Goal: Task Accomplishment & Management: Manage account settings

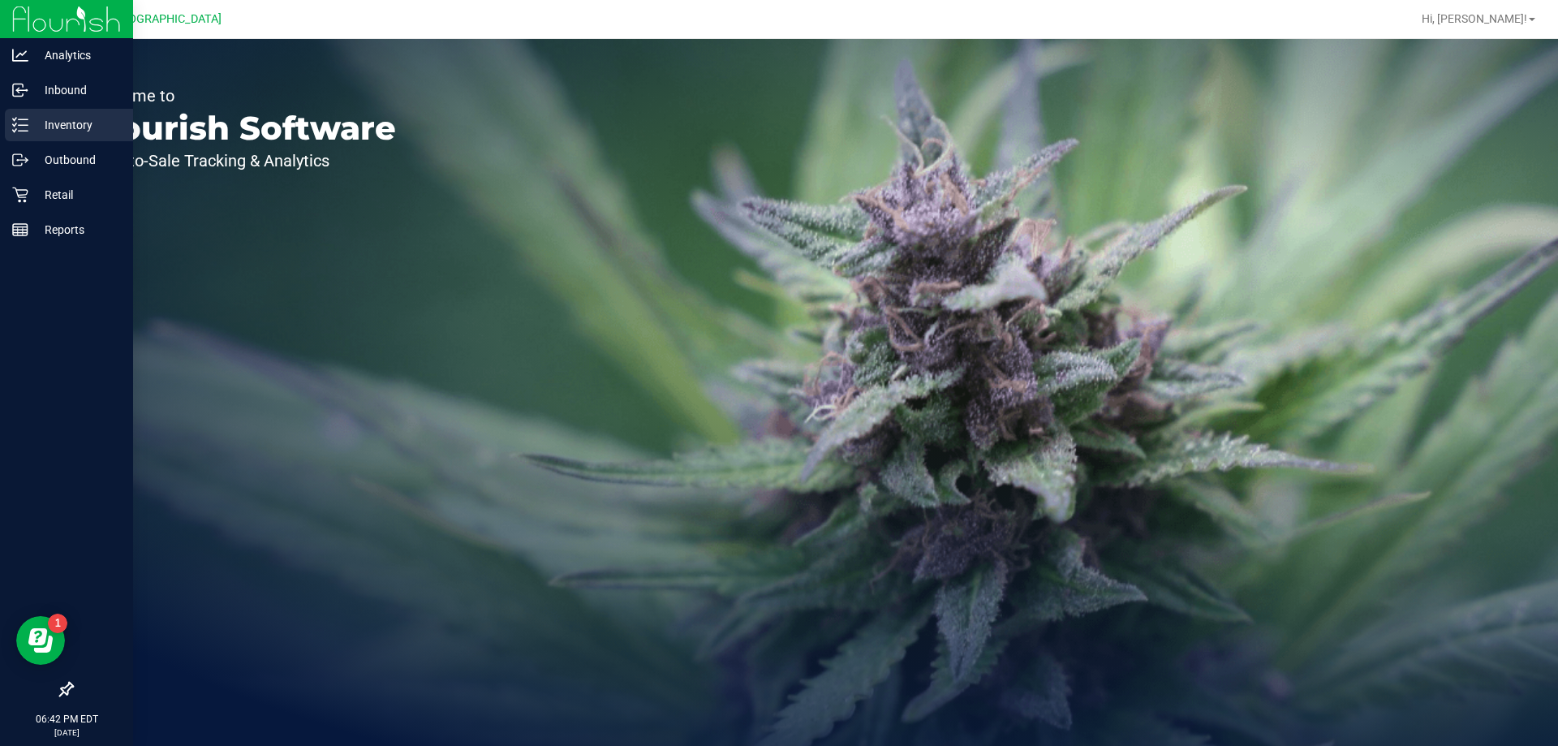
click at [95, 137] on div "Inventory" at bounding box center [69, 125] width 128 height 32
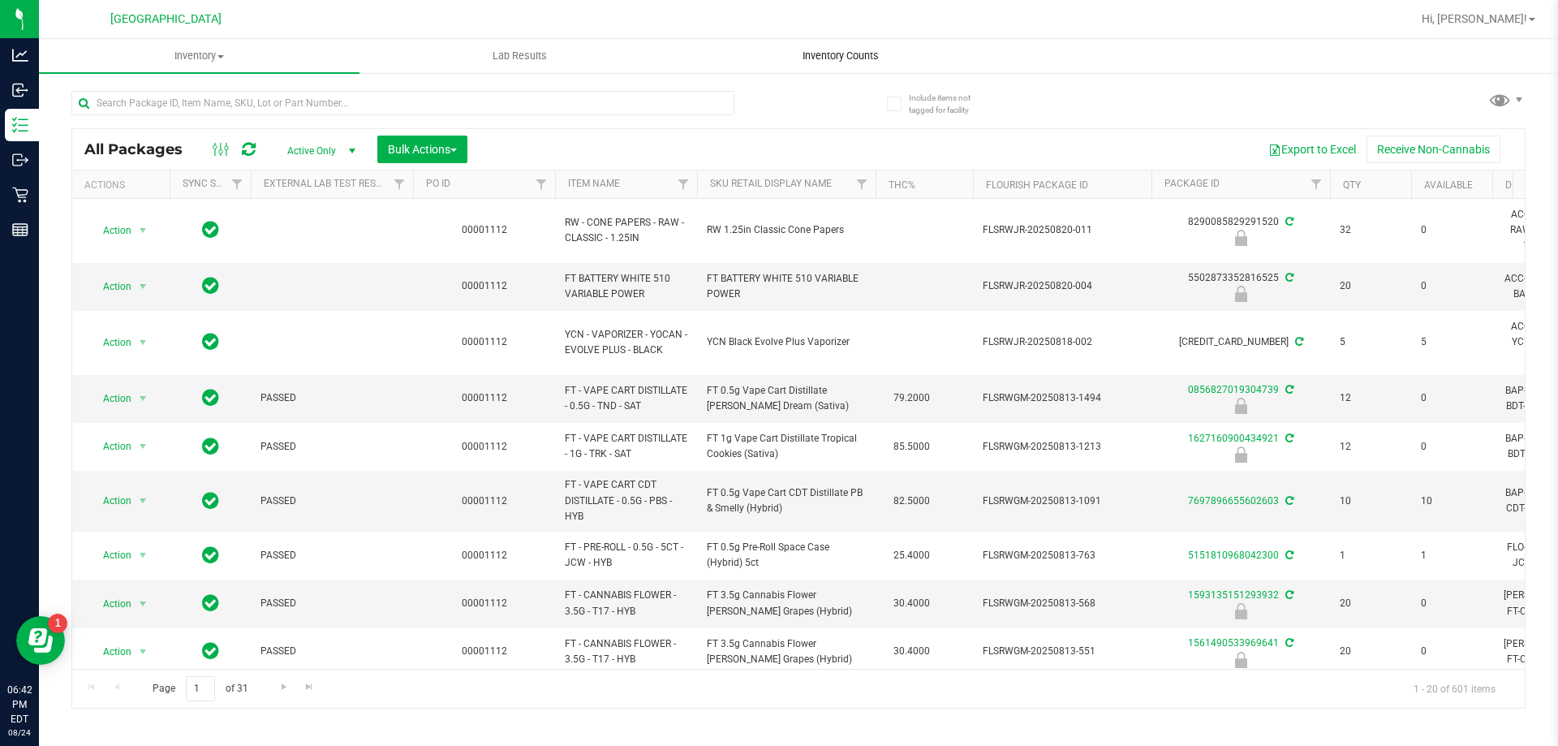
click at [858, 67] on uib-tab-heading "Inventory Counts" at bounding box center [840, 56] width 319 height 32
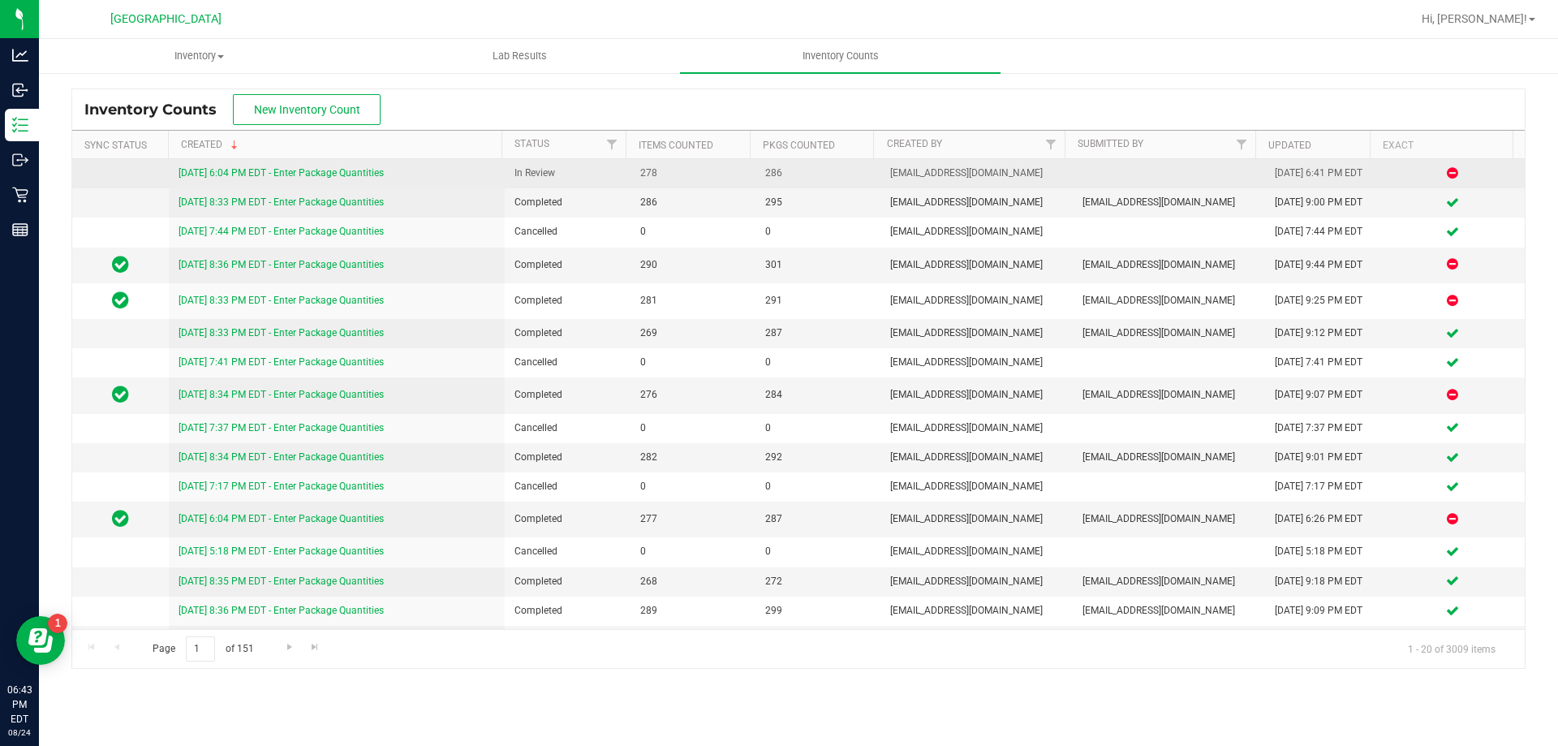
click at [290, 178] on link "[DATE] 6:04 PM EDT - Enter Package Quantities" at bounding box center [281, 172] width 205 height 11
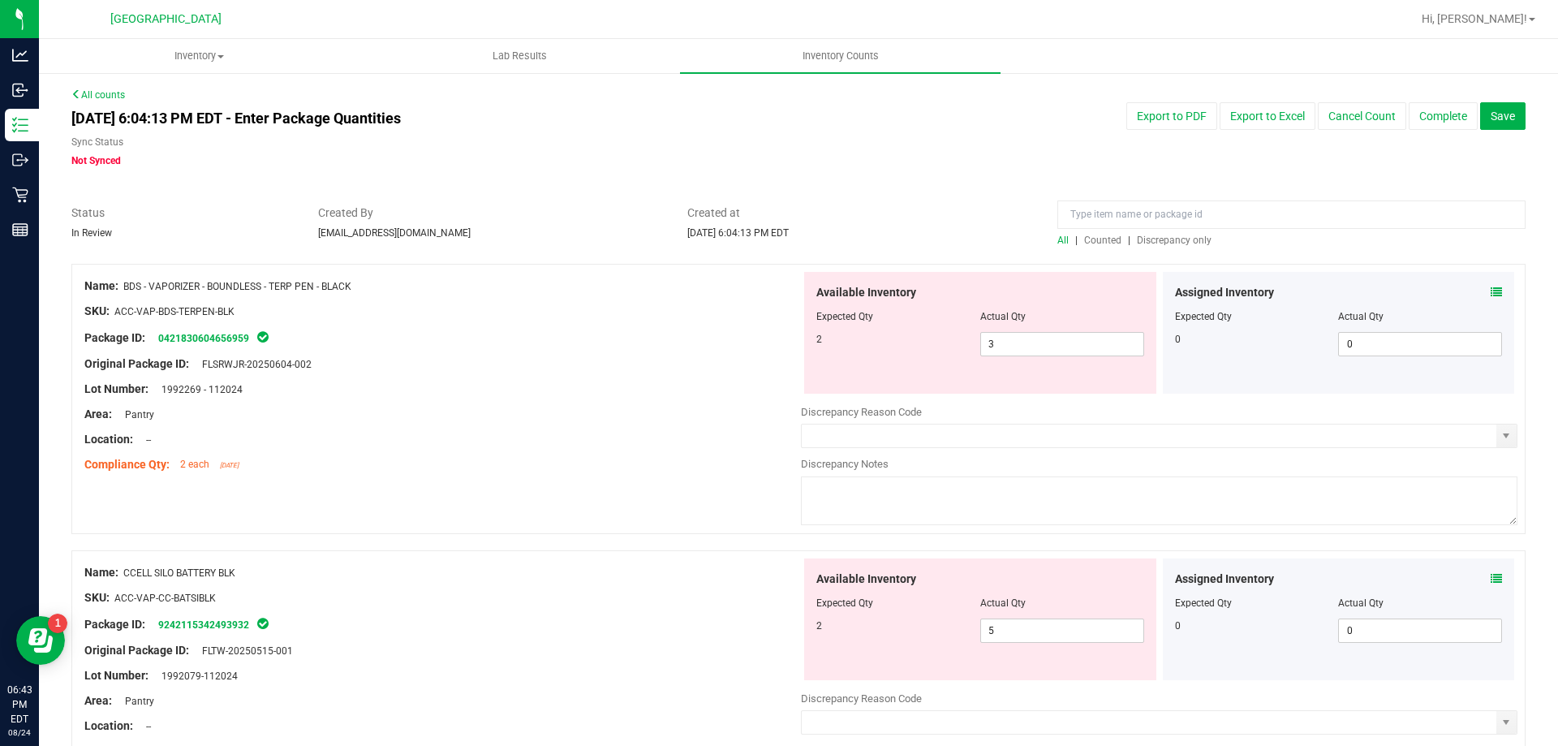
click at [1144, 230] on div at bounding box center [1291, 218] width 468 height 28
click at [1144, 234] on span "Discrepancy only" at bounding box center [1174, 239] width 75 height 11
click at [1020, 335] on span "3 3" at bounding box center [1062, 344] width 164 height 24
type input "2"
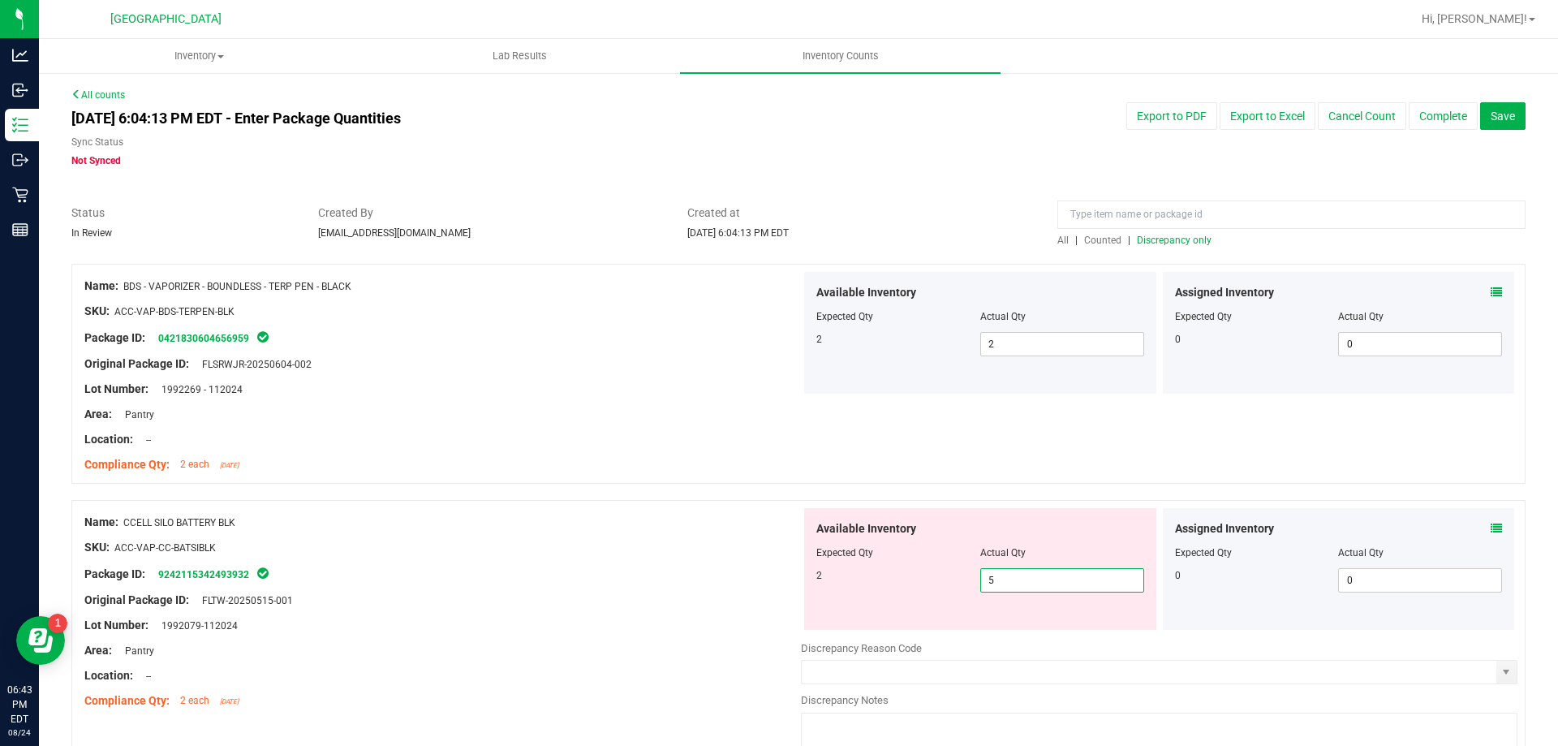
click at [1035, 578] on span "5 5" at bounding box center [1062, 580] width 164 height 24
type input "1"
type input "2"
click at [466, 531] on div at bounding box center [442, 535] width 716 height 8
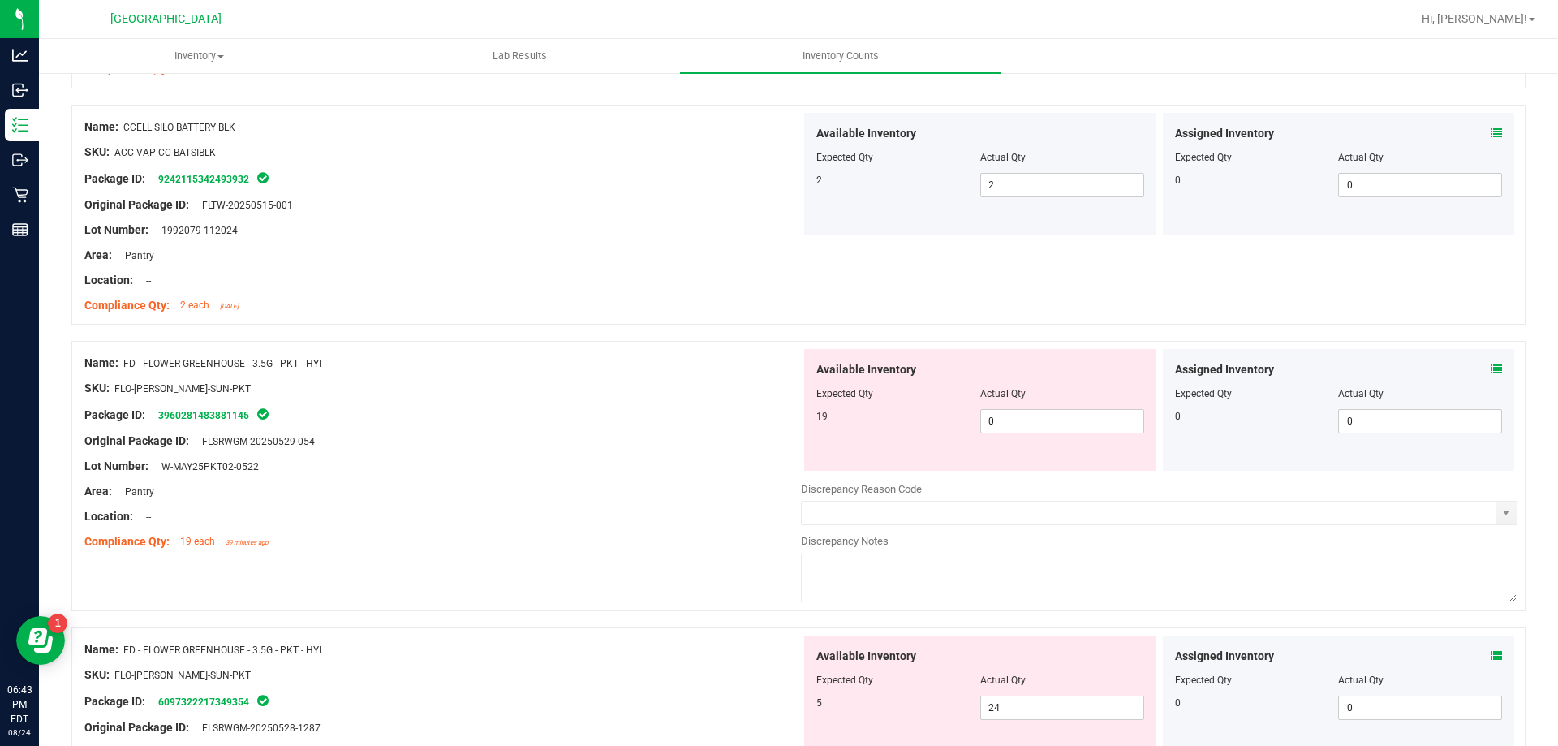
scroll to position [406, 0]
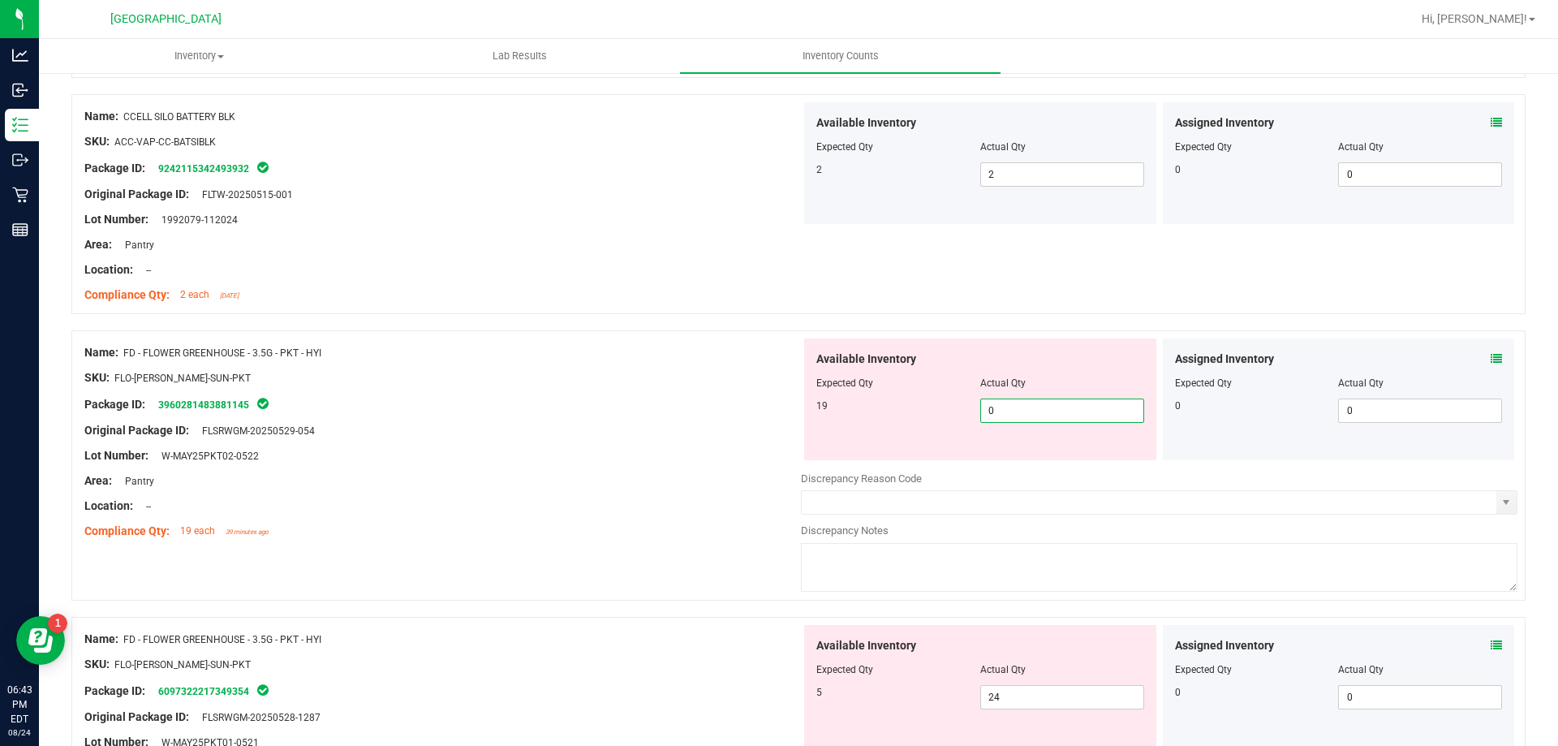
click at [1022, 414] on span "0 0" at bounding box center [1062, 410] width 164 height 24
type input "019"
type input "19"
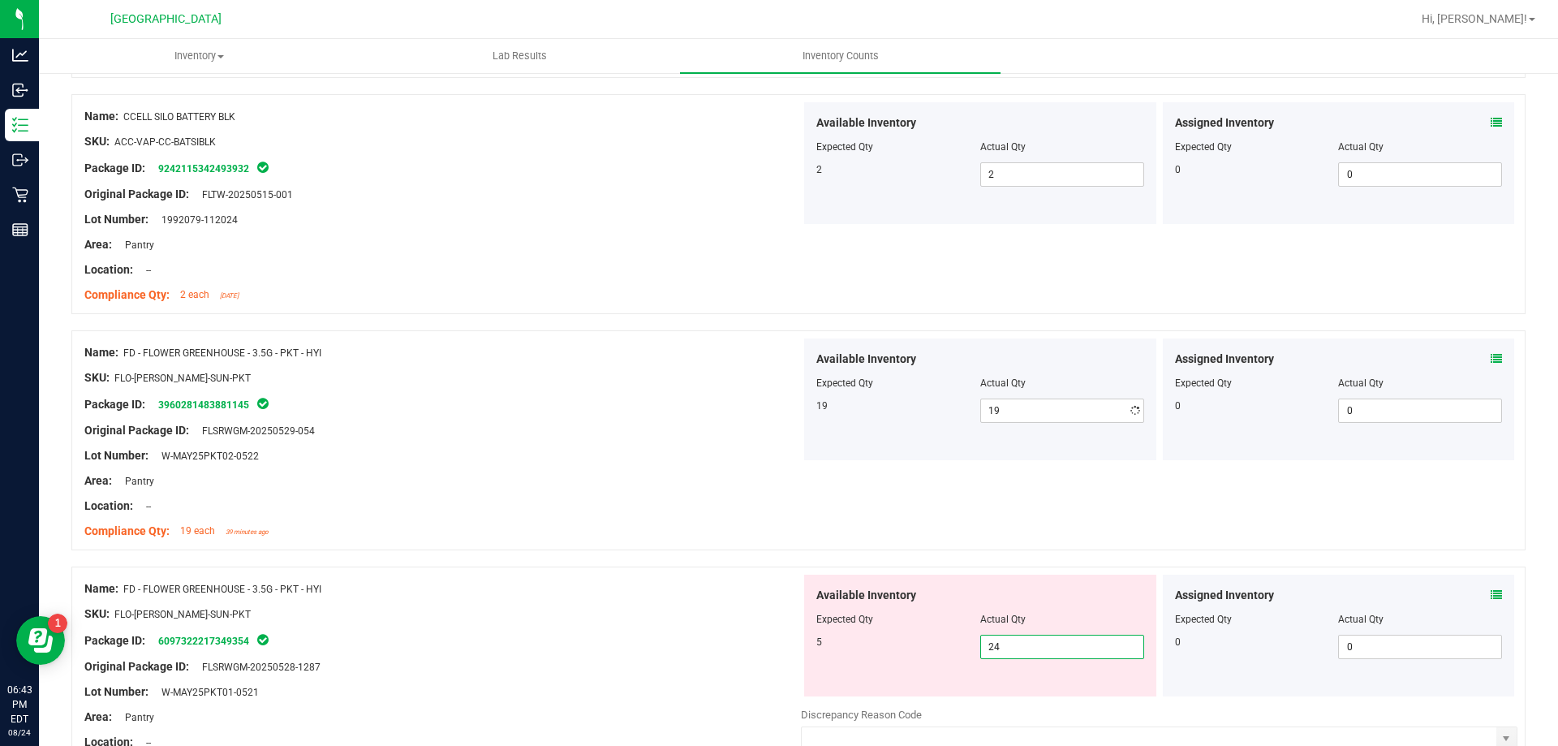
click at [1066, 698] on div "Available Inventory Expected Qty Actual Qty 5 24 24" at bounding box center [1159, 702] width 716 height 257
type input "2"
type input "5"
click at [654, 623] on div at bounding box center [442, 626] width 716 height 8
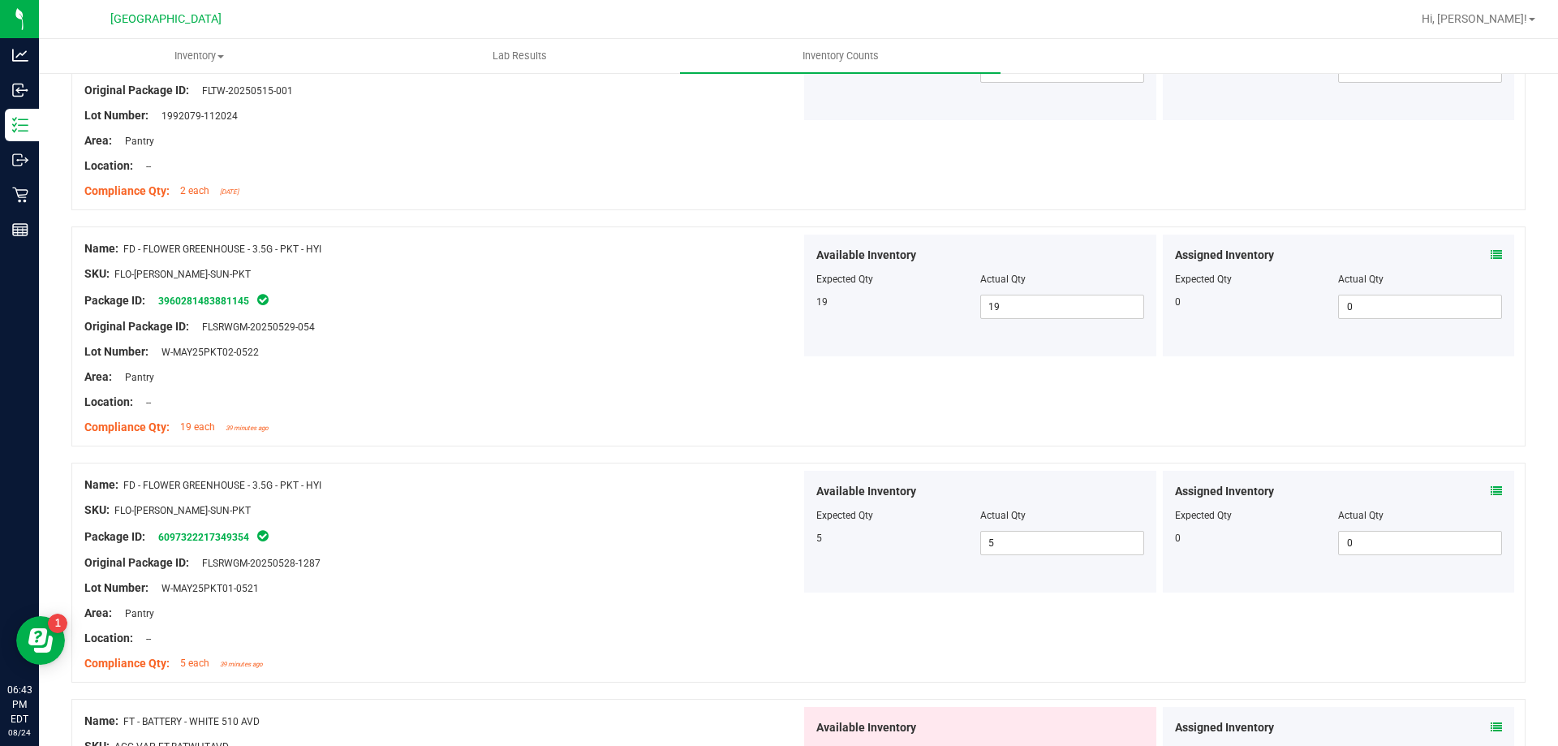
scroll to position [730, 0]
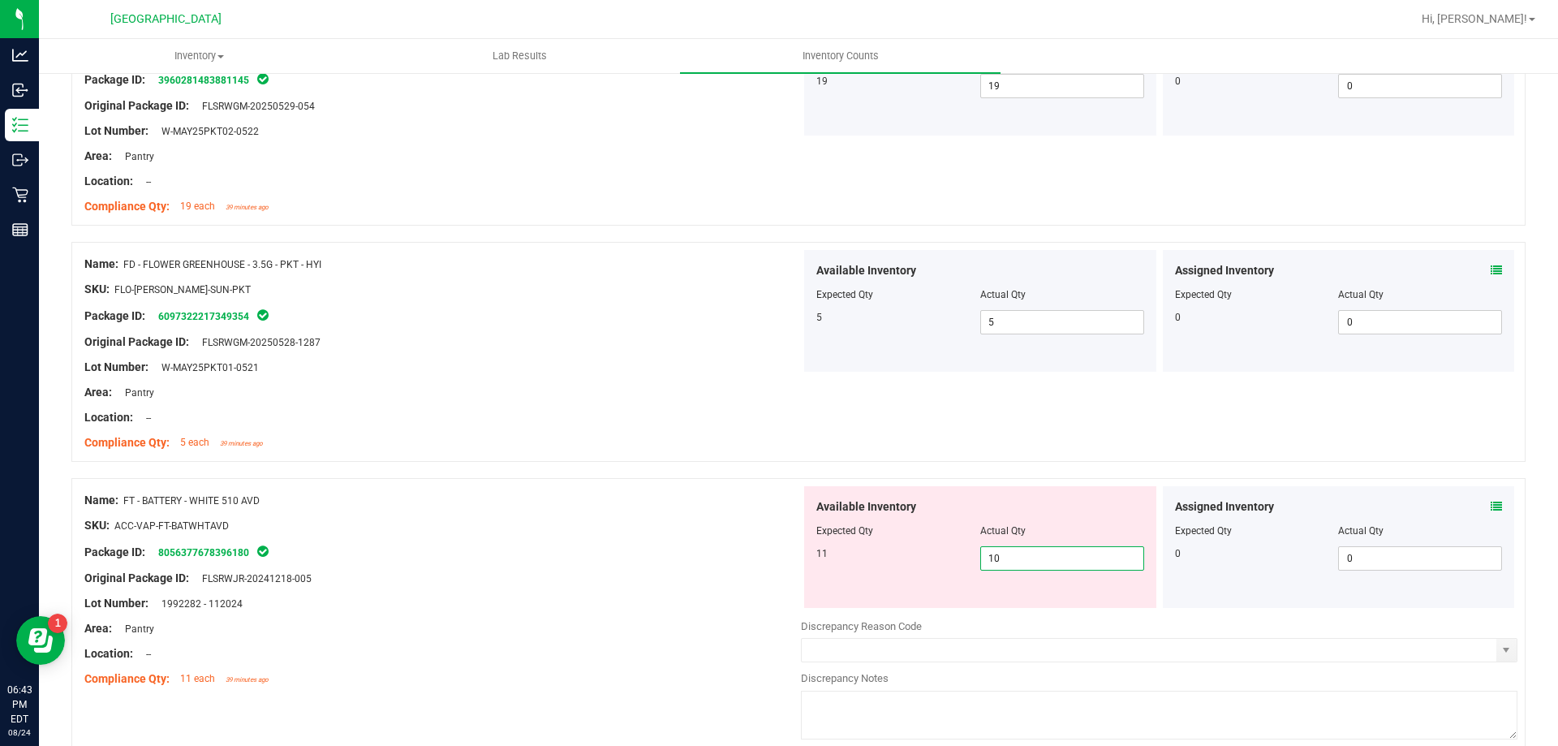
click at [1090, 553] on span "10 10" at bounding box center [1062, 558] width 164 height 24
type input "11"
click at [725, 506] on div "Name: FT - BATTERY - WHITE 510 AVD" at bounding box center [442, 500] width 716 height 17
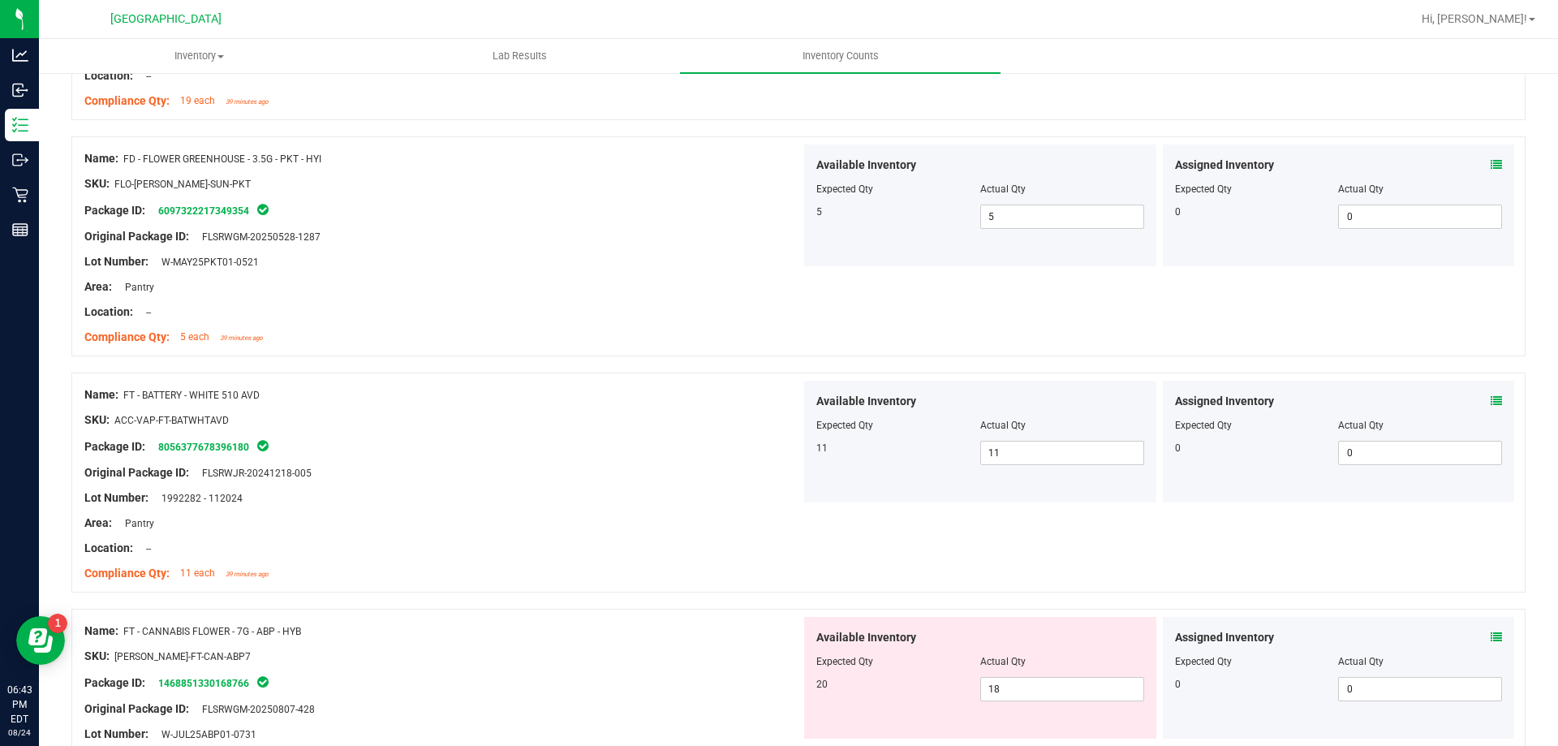
scroll to position [974, 0]
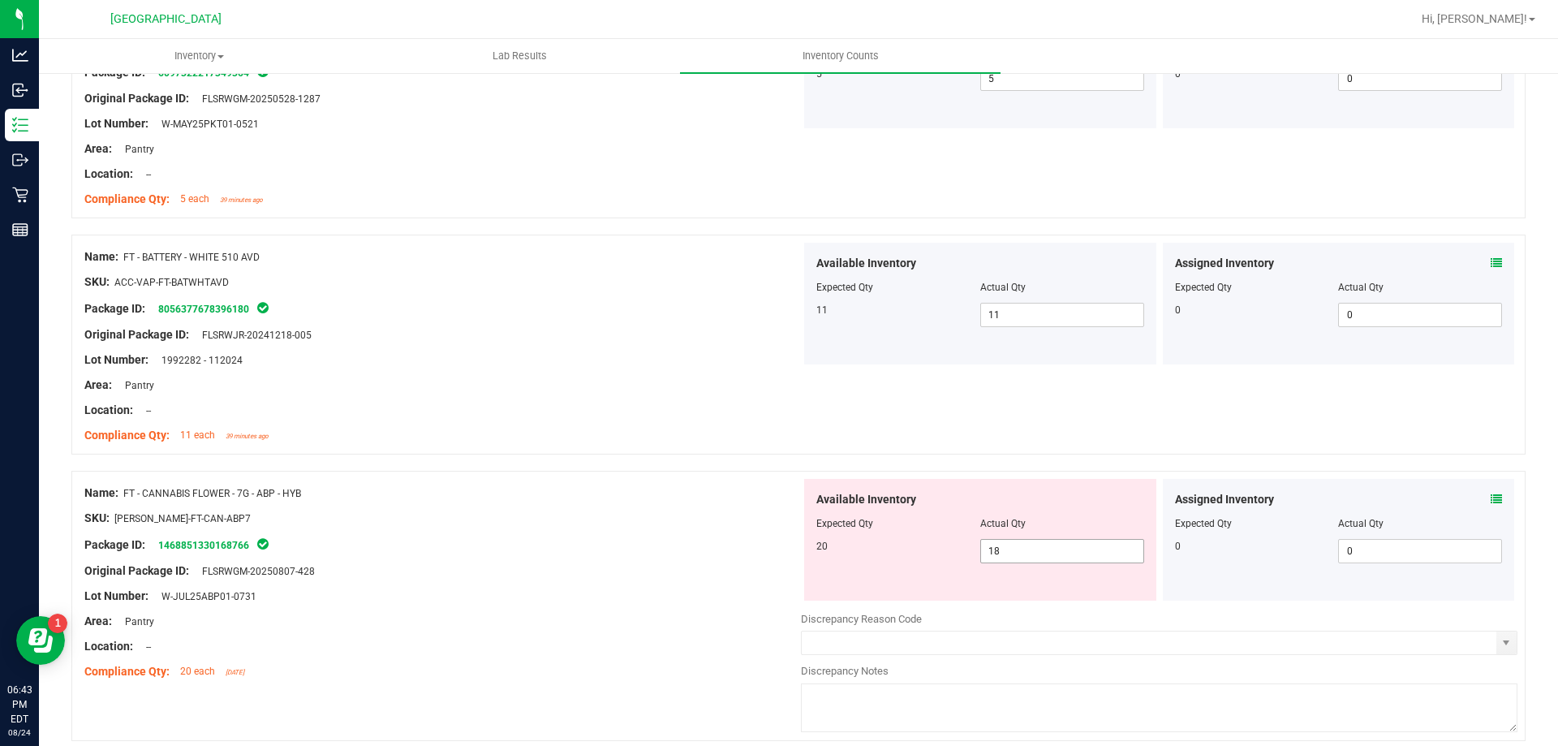
click at [1013, 555] on span "18 18" at bounding box center [1062, 551] width 164 height 24
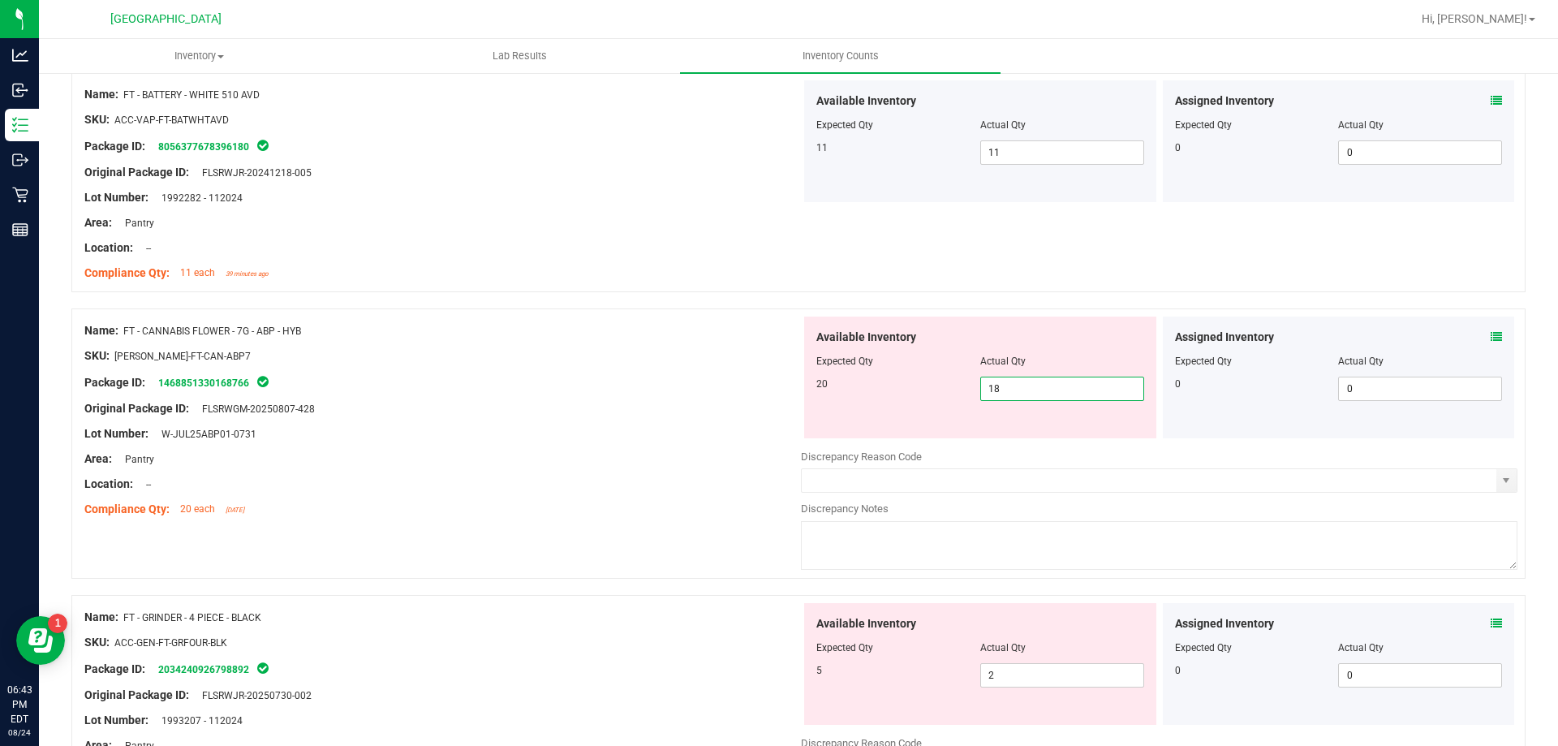
scroll to position [1217, 0]
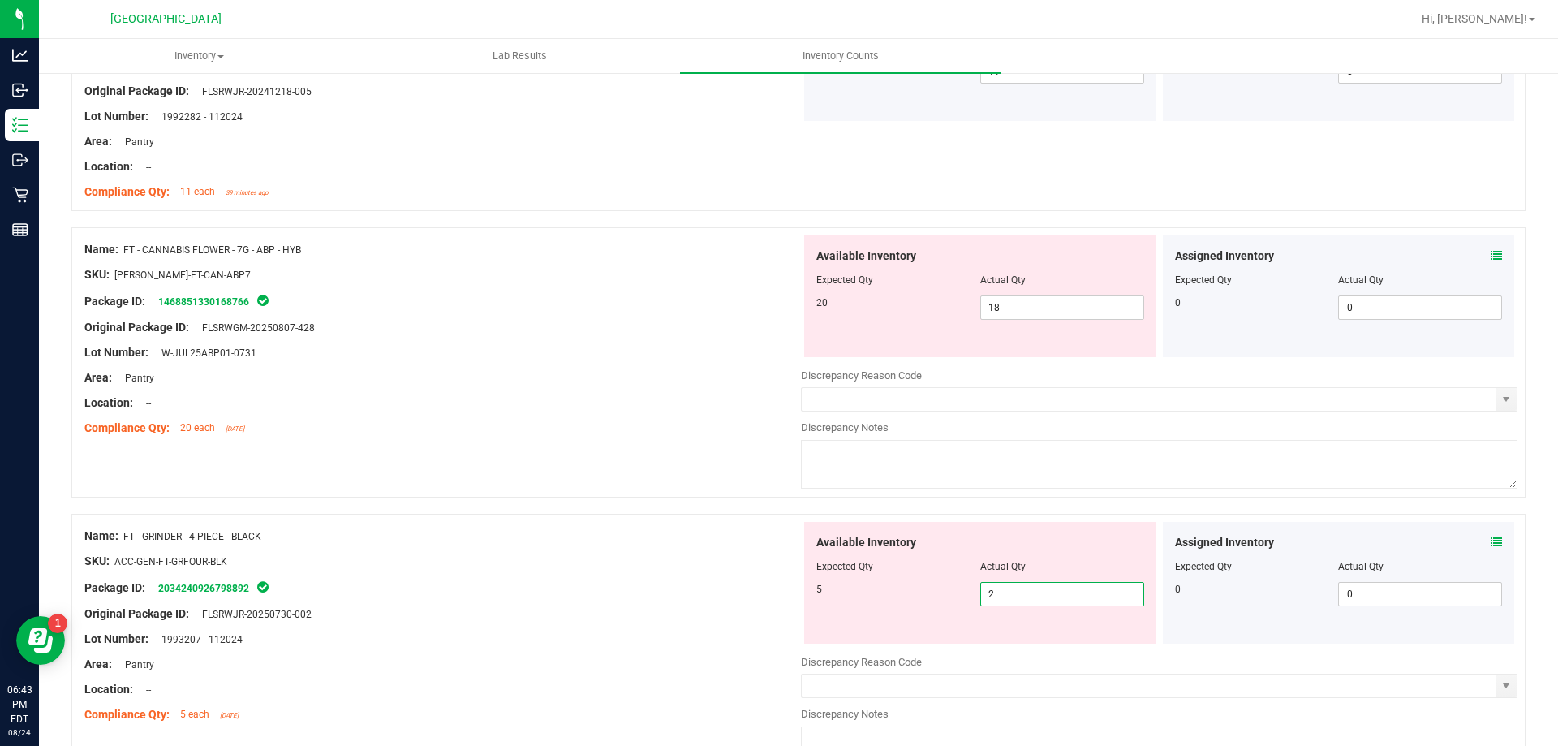
click at [998, 600] on span "2 2" at bounding box center [1062, 594] width 164 height 24
type input "5"
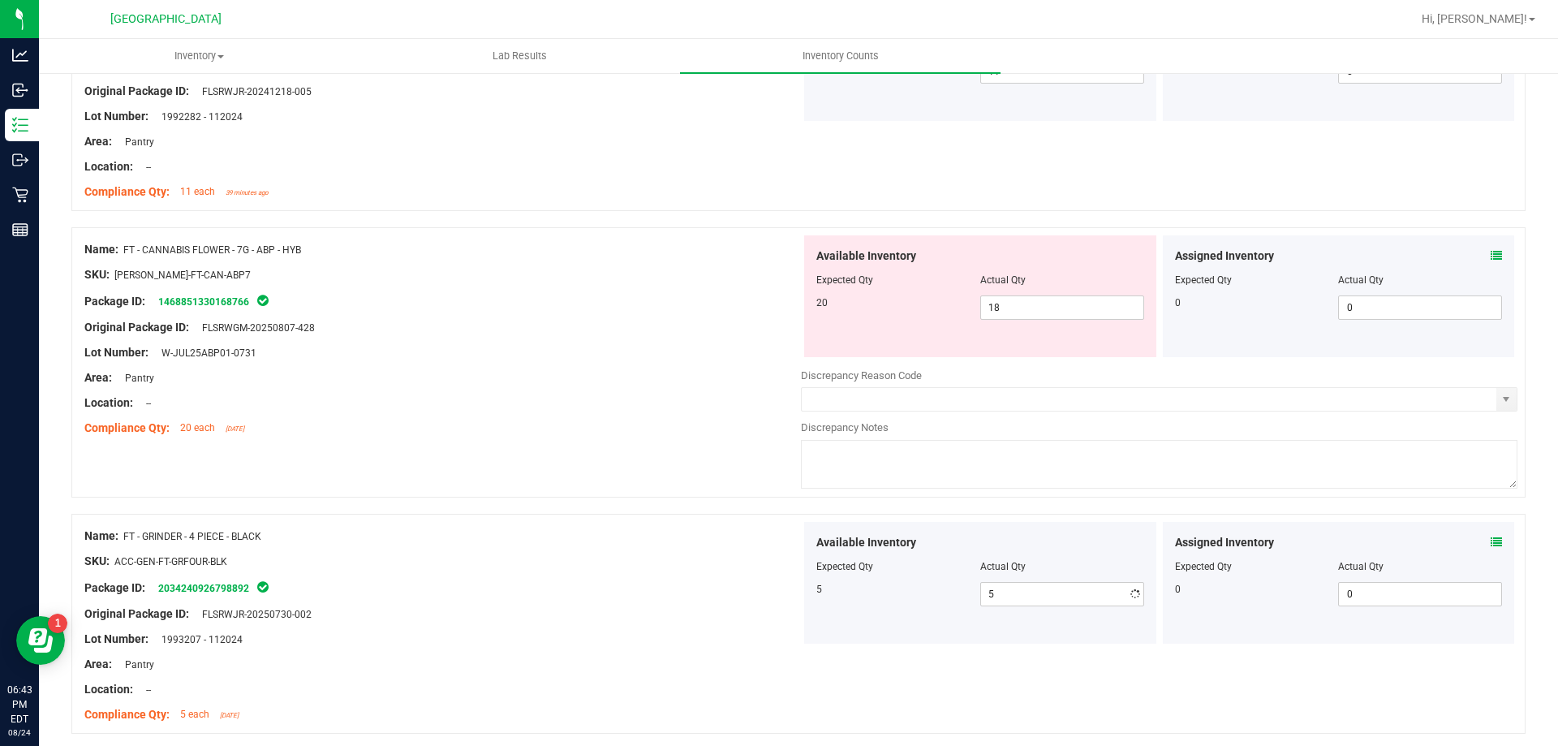
click at [645, 583] on div "Package ID: 2034240926798892" at bounding box center [442, 587] width 716 height 19
drag, startPoint x: 349, startPoint y: 252, endPoint x: 245, endPoint y: 244, distance: 104.1
click at [245, 244] on div "Name: FT - CANNABIS FLOWER - 7G - ABP - HYB" at bounding box center [442, 249] width 716 height 17
click at [427, 355] on div "Lot Number: W-JUL25ABP01-0731" at bounding box center [442, 352] width 716 height 17
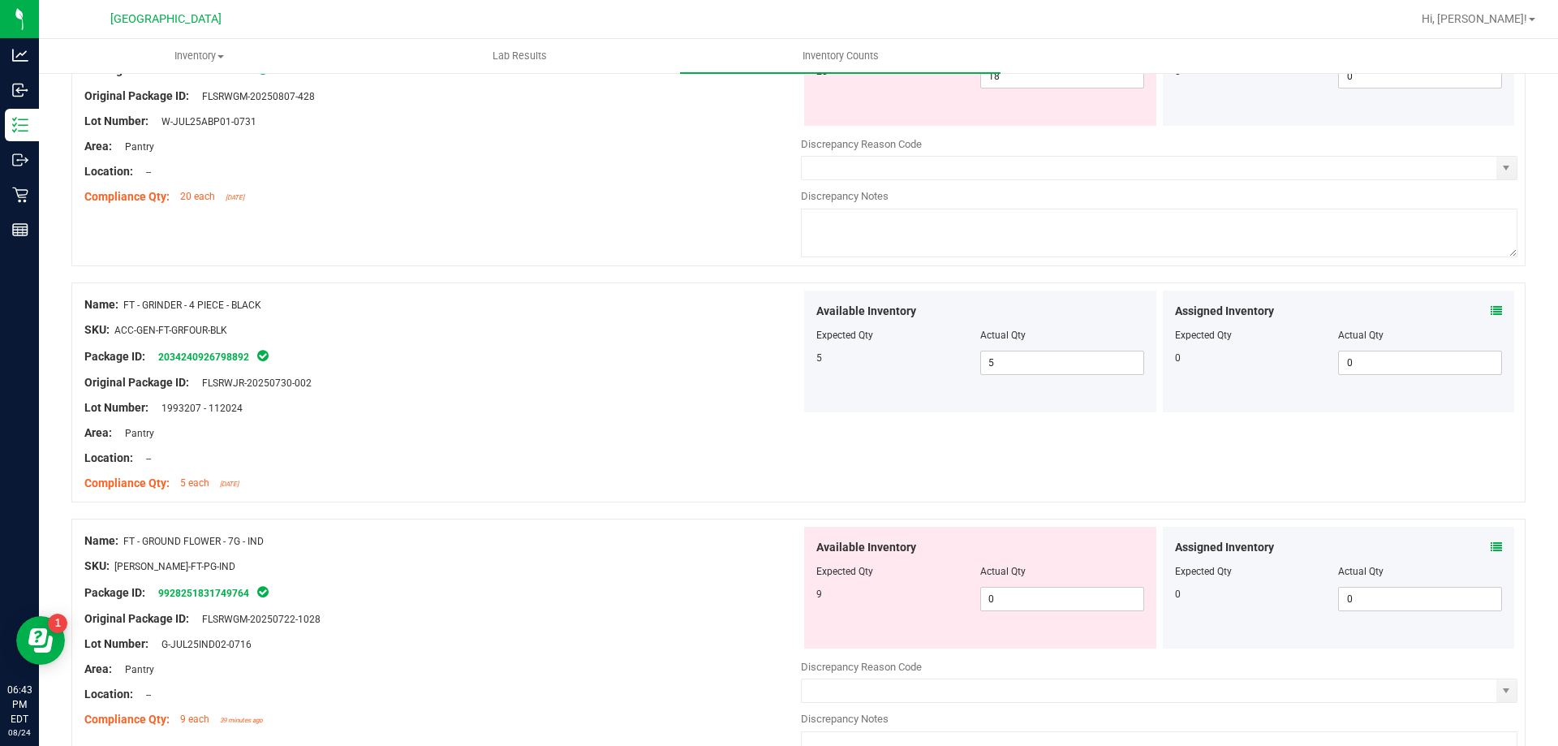
scroll to position [1623, 0]
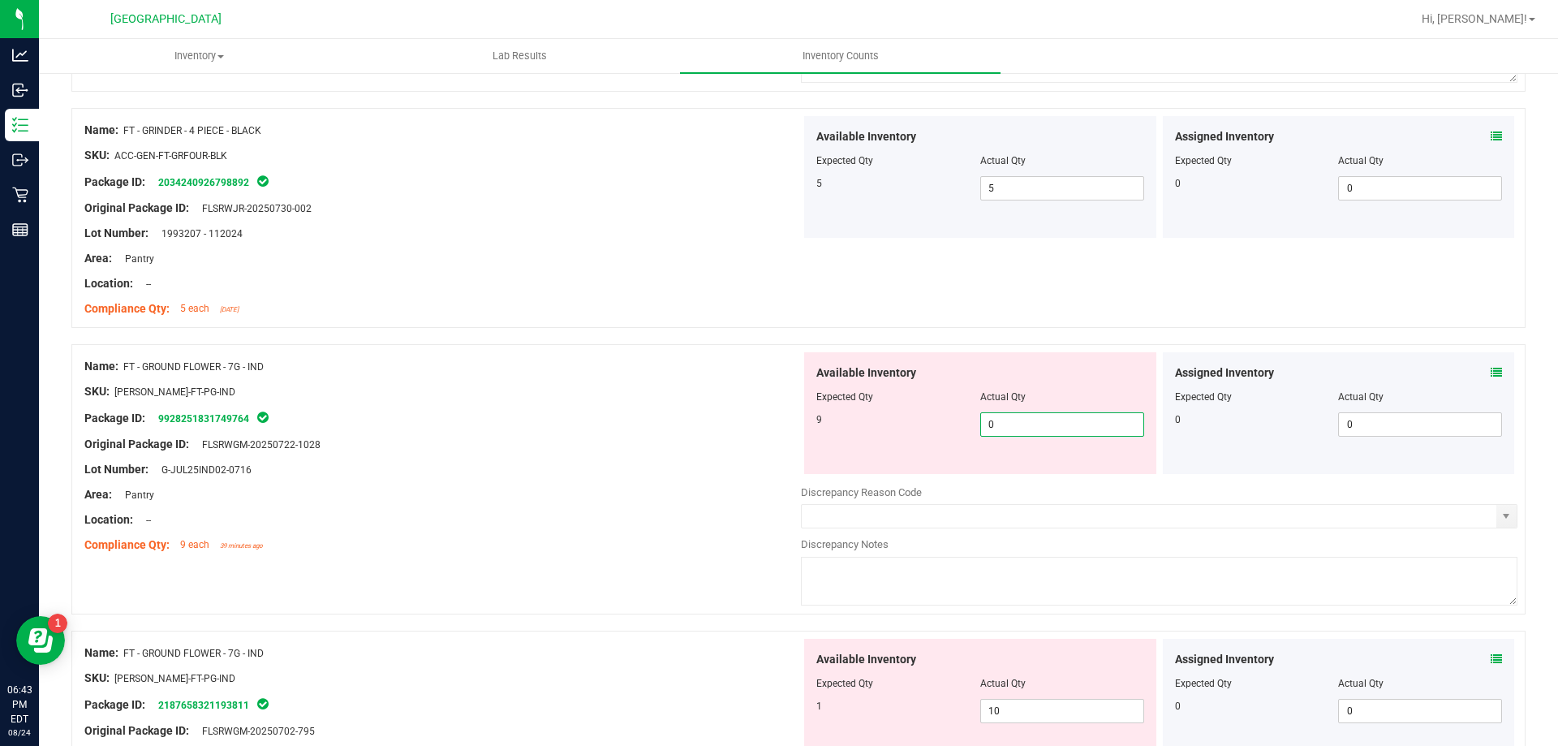
click at [1034, 428] on span "0 0" at bounding box center [1062, 424] width 164 height 24
type input "09"
type input "9"
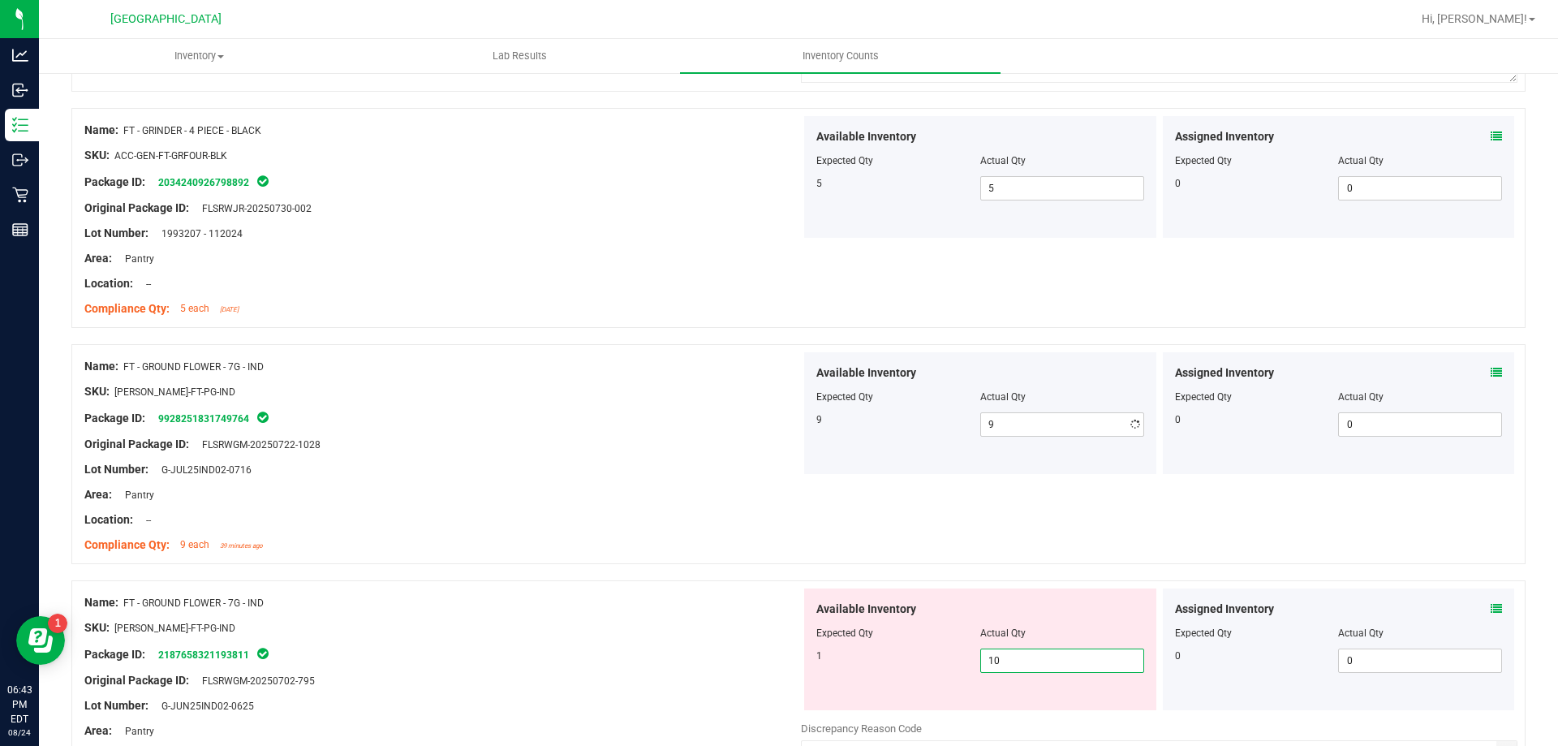
click at [1094, 711] on div "Available Inventory Expected Qty Actual Qty 1 10 10" at bounding box center [1159, 716] width 716 height 257
type input "1"
click at [570, 423] on div "Package ID: 9928251831749764" at bounding box center [442, 417] width 716 height 19
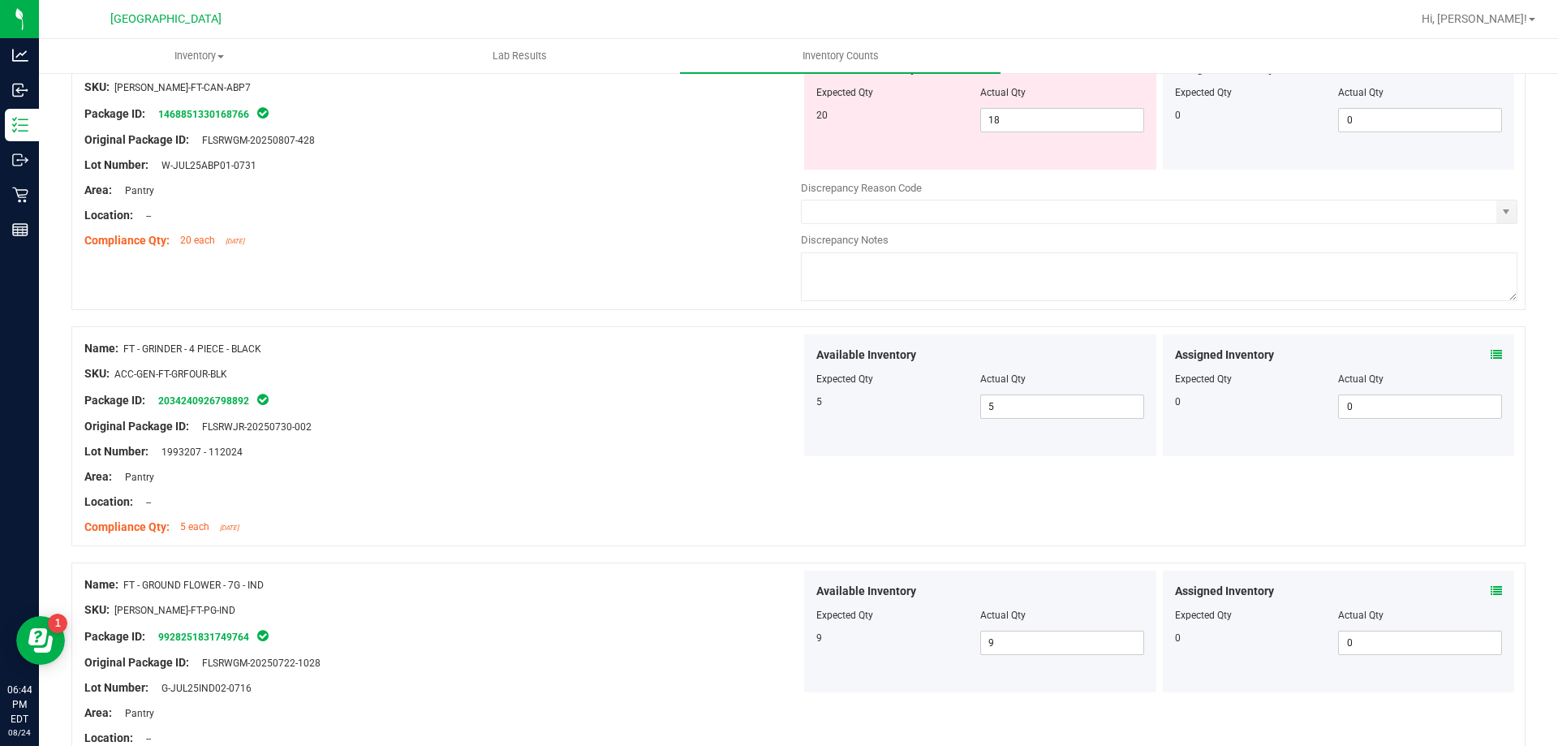
scroll to position [1136, 0]
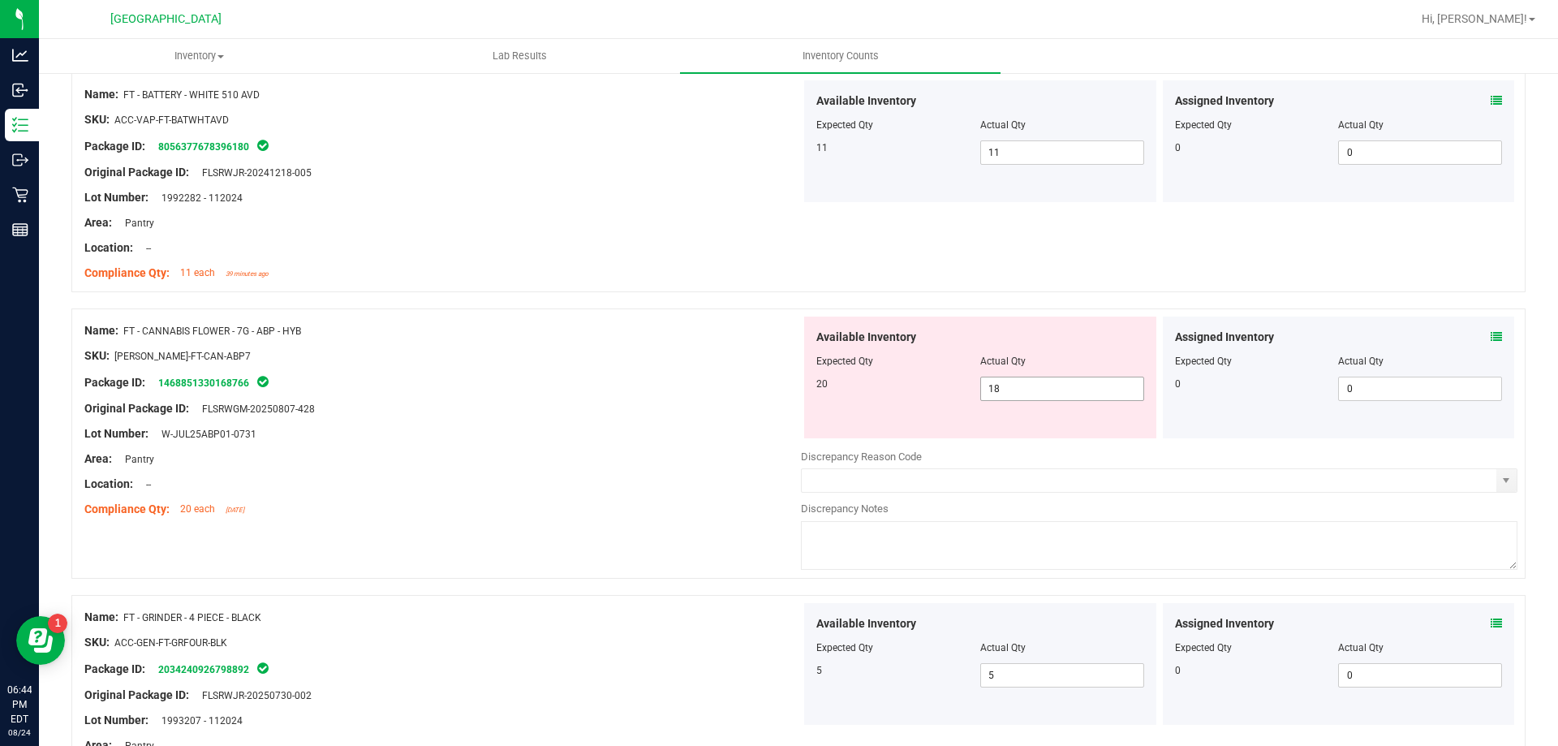
click at [997, 389] on span "18 18" at bounding box center [1062, 388] width 164 height 24
type input "1"
type input "20"
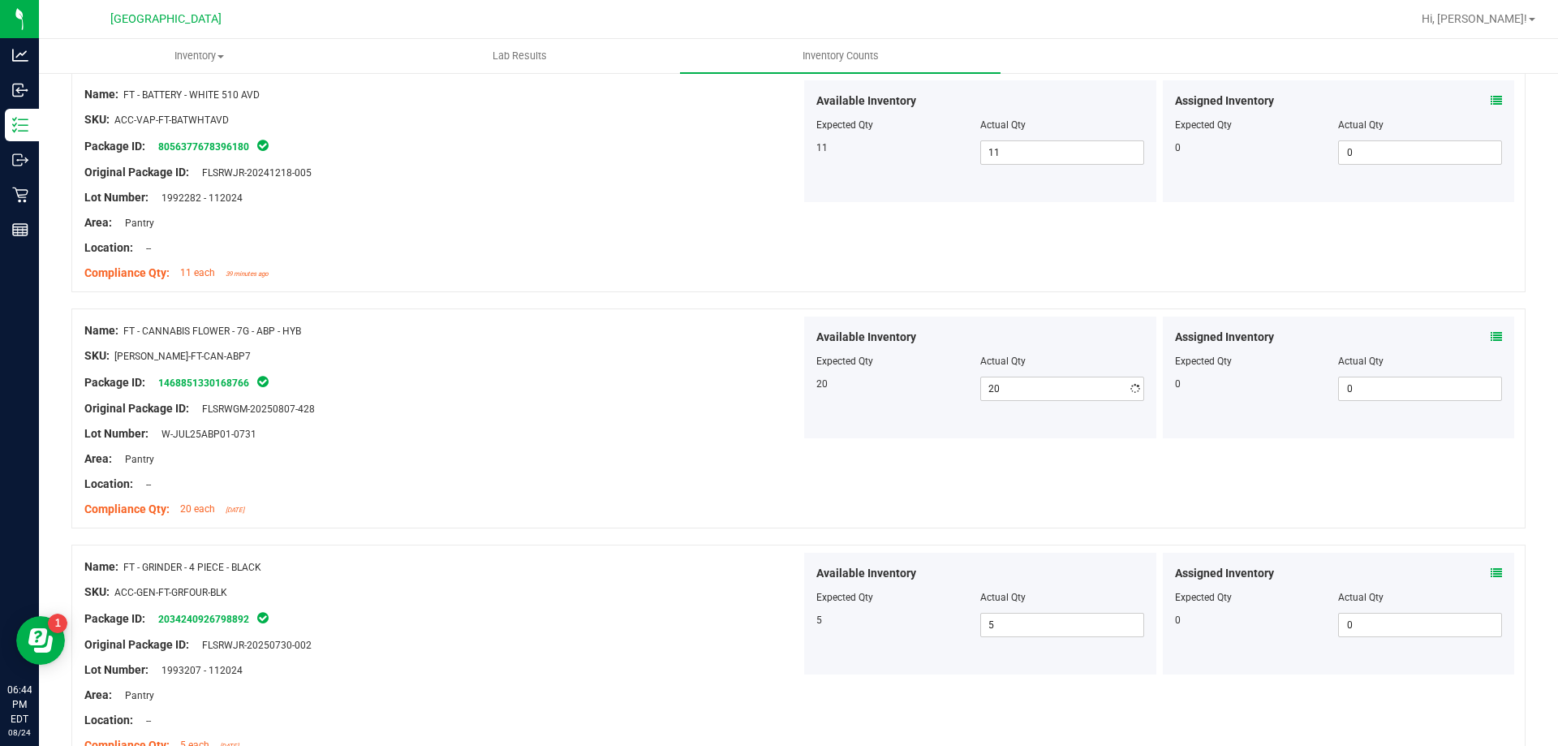
click at [716, 442] on div at bounding box center [442, 446] width 716 height 8
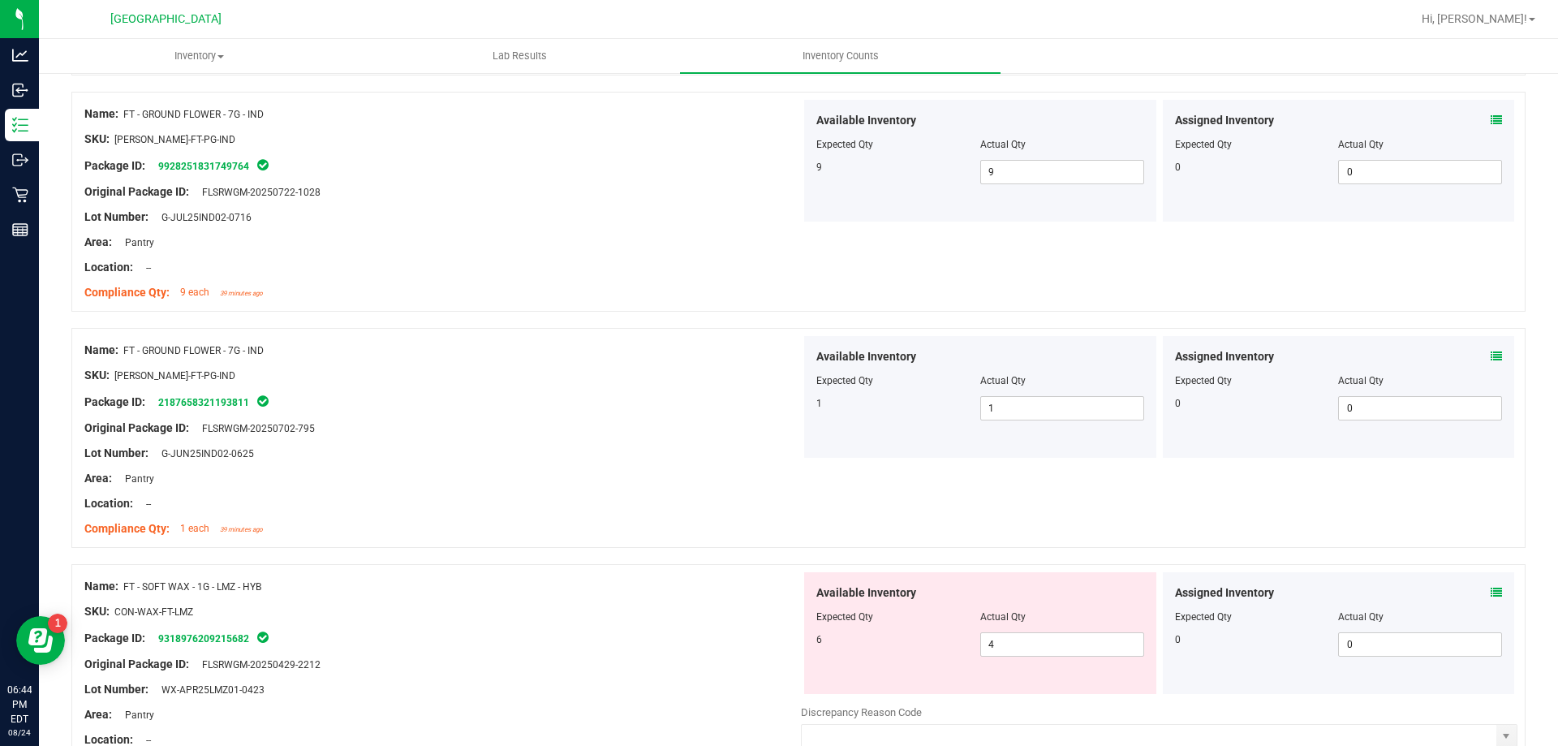
scroll to position [2028, 0]
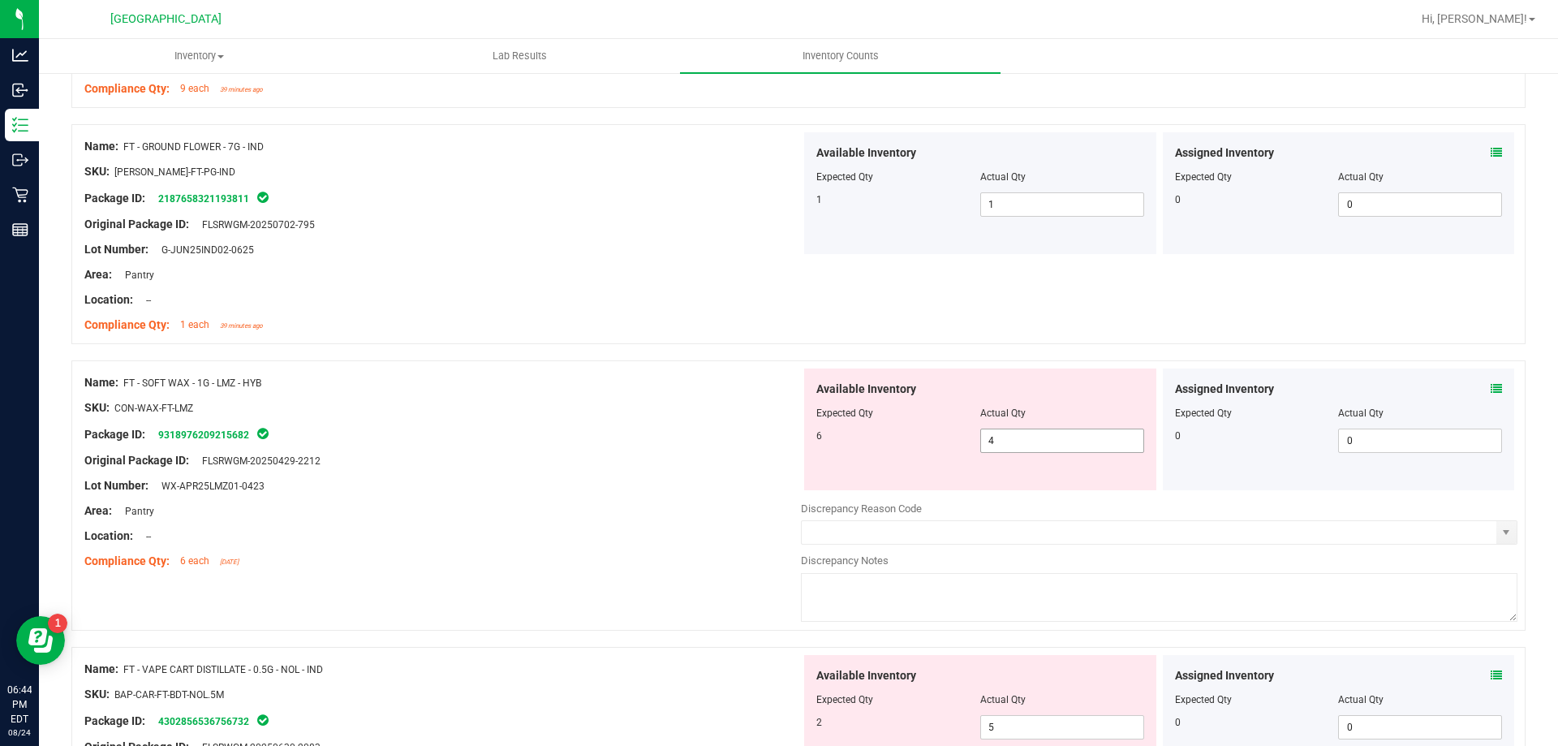
click at [1039, 446] on span "4 4" at bounding box center [1062, 440] width 164 height 24
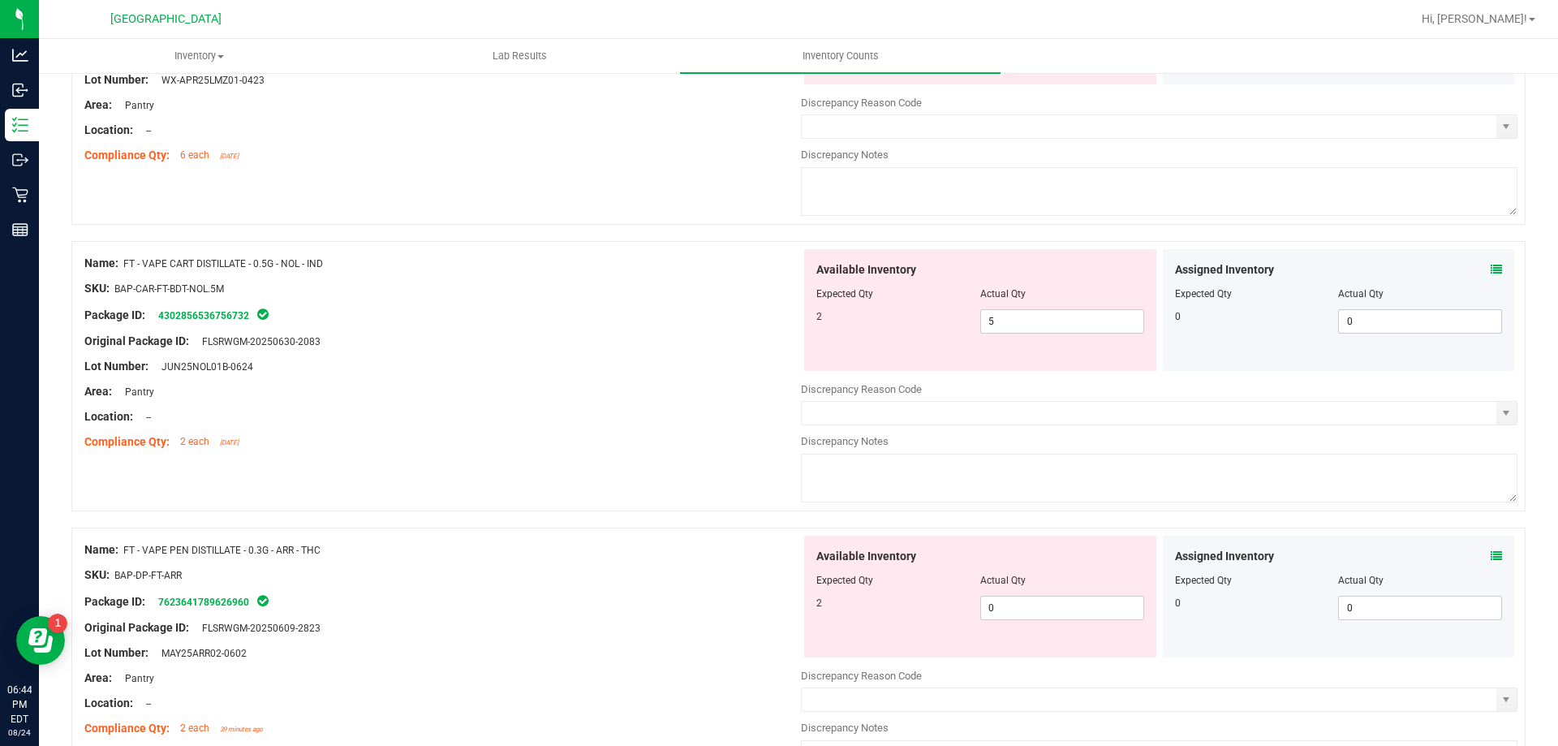
scroll to position [2191, 0]
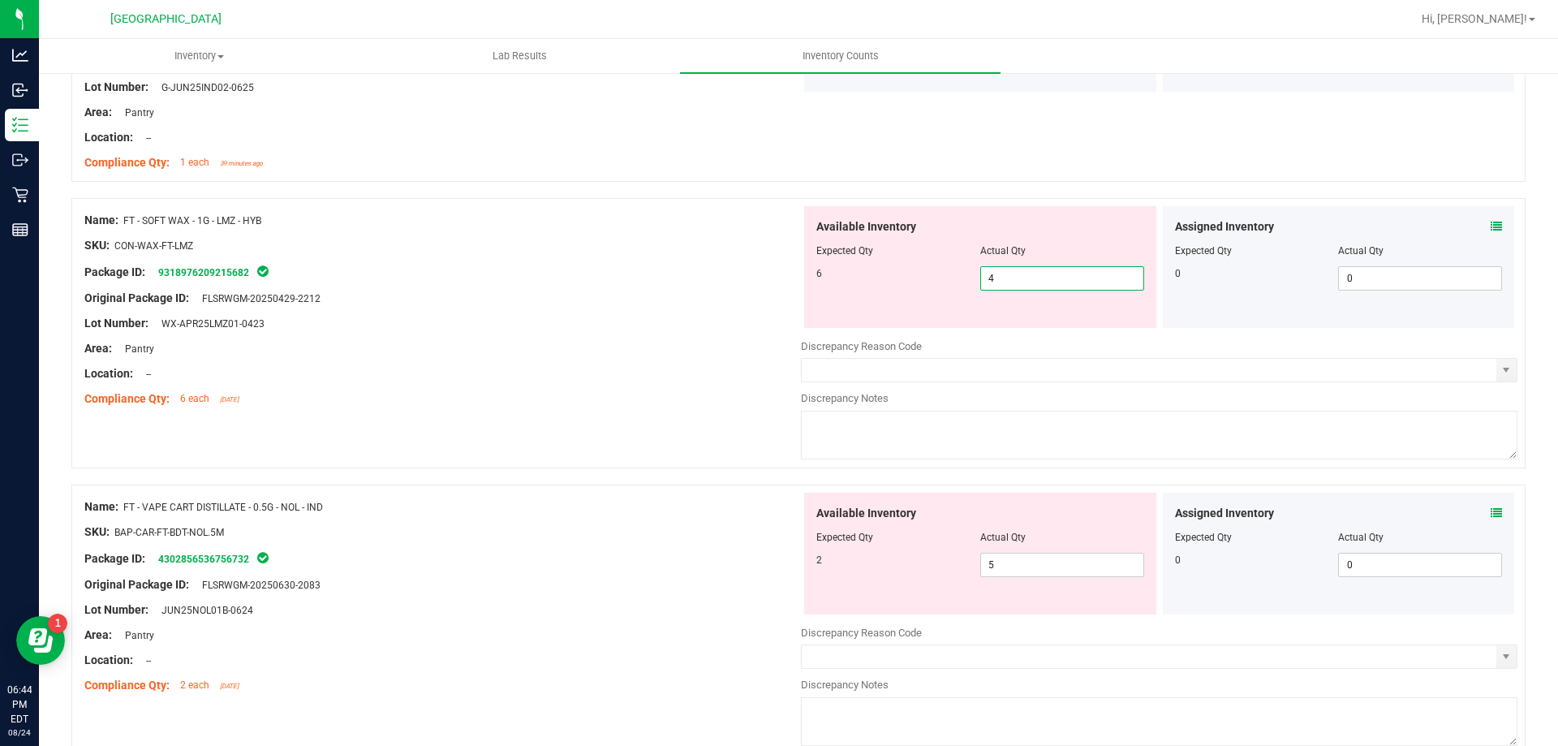
click at [990, 271] on input "4" at bounding box center [1062, 278] width 162 height 23
type input "6"
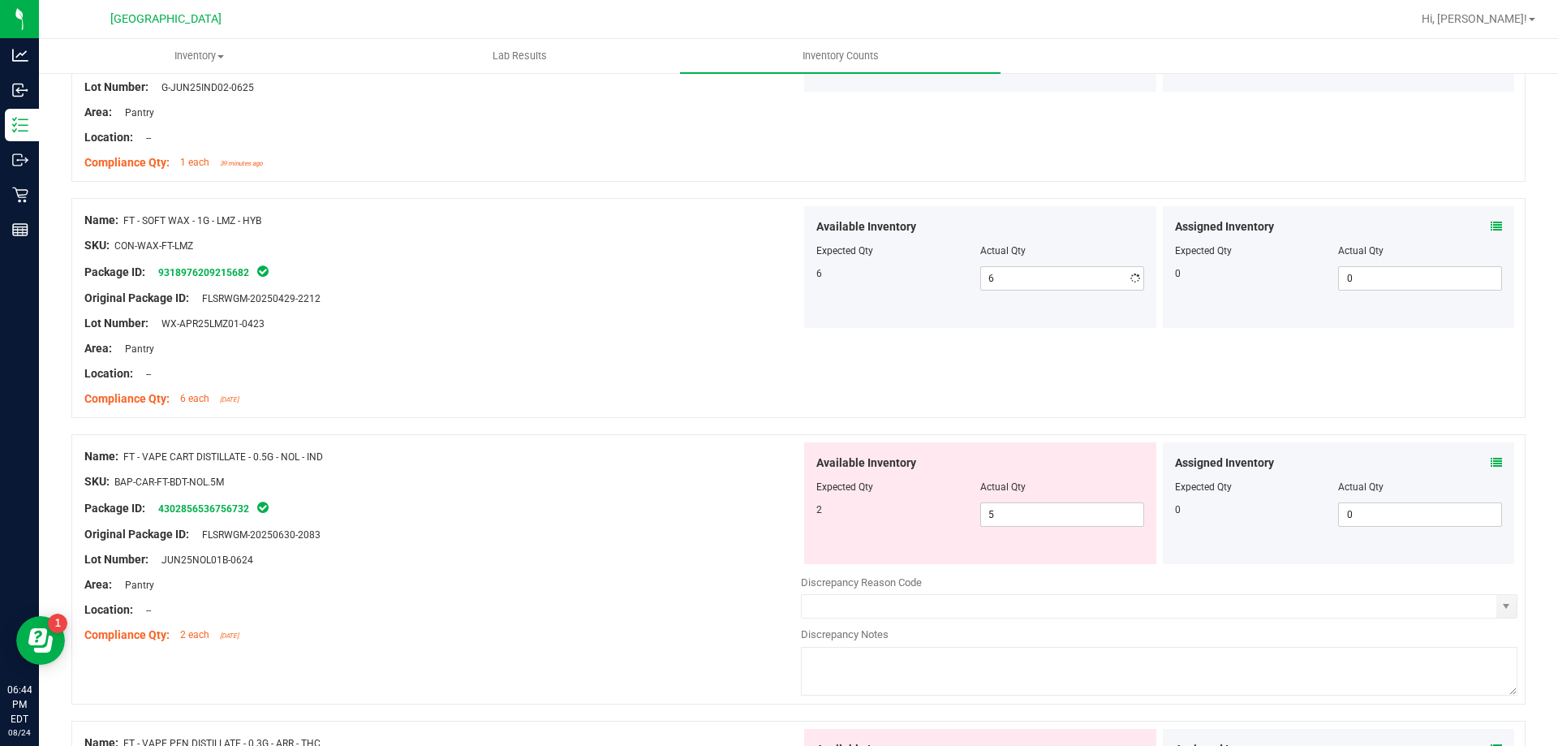
click at [622, 429] on div "Name: FT - SOFT WAX - 1G - LMZ - HYB SKU: CON-WAX-FT-LMZ Package ID: 9318976209…" at bounding box center [798, 316] width 1454 height 236
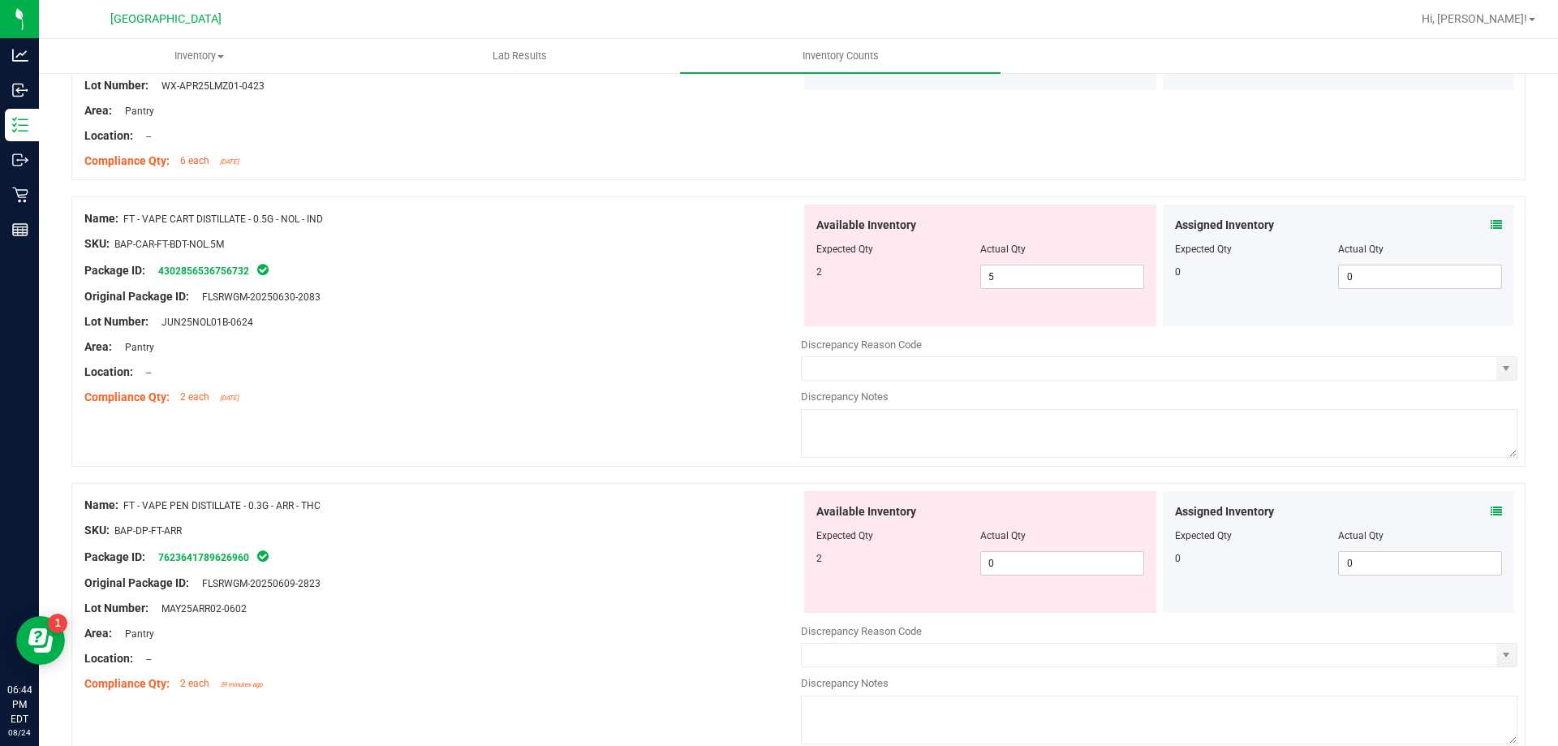
scroll to position [2434, 0]
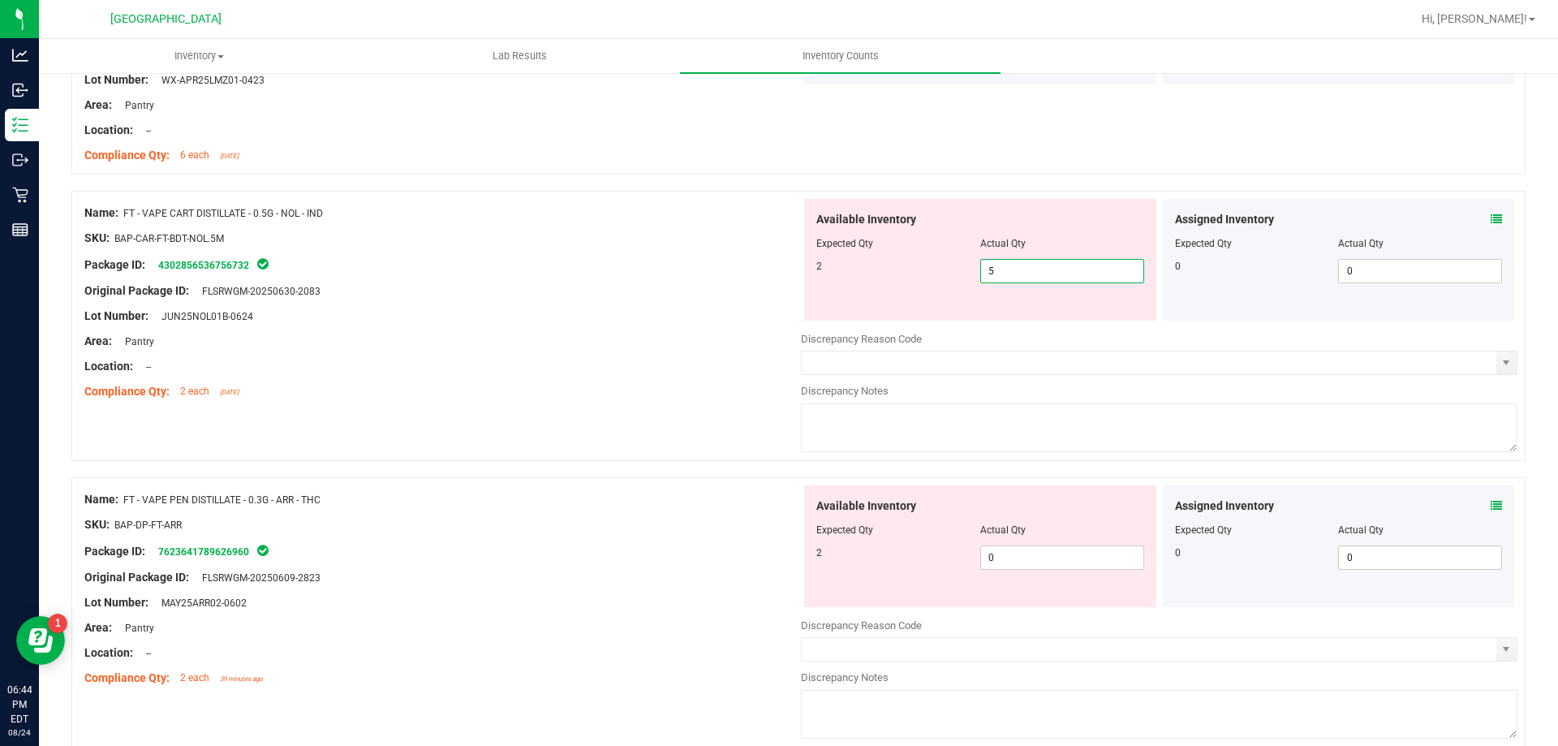
click at [1093, 273] on span "5 5" at bounding box center [1062, 271] width 164 height 24
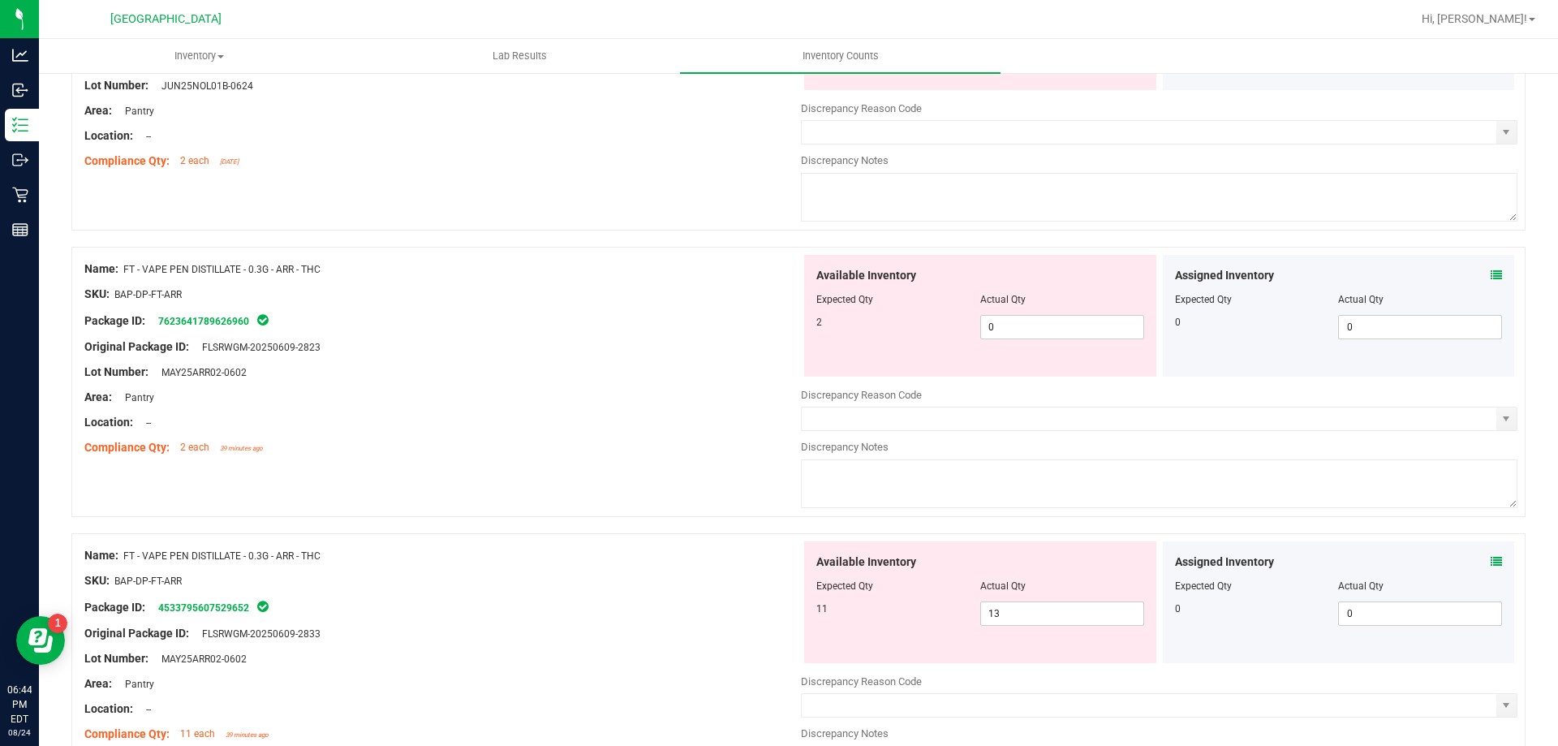
scroll to position [2678, 0]
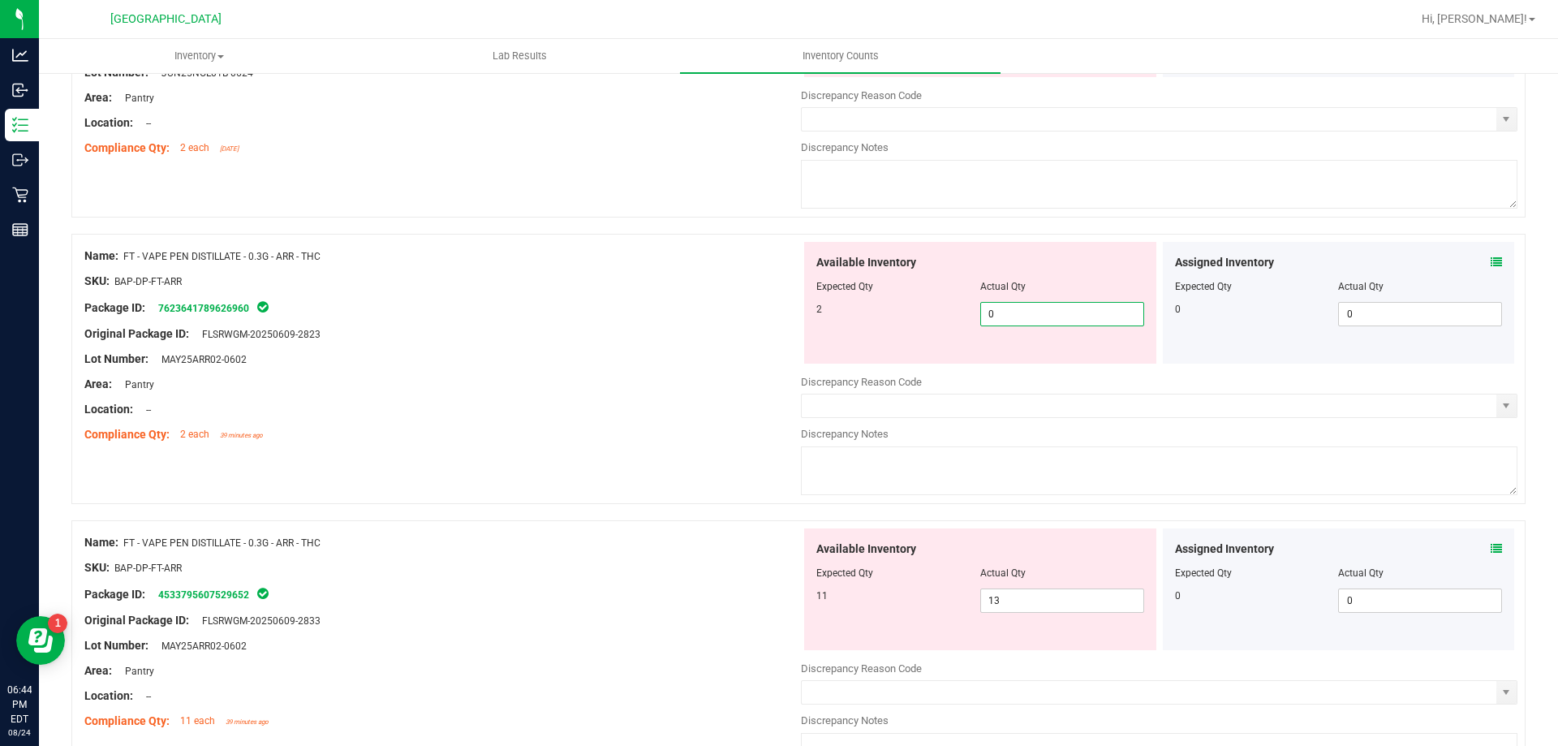
click at [1038, 320] on span "0 0" at bounding box center [1062, 314] width 164 height 24
type input "02"
type input "2"
click at [1026, 601] on div "Available Inventory Expected Qty Actual Qty 11 13 13" at bounding box center [1159, 656] width 716 height 257
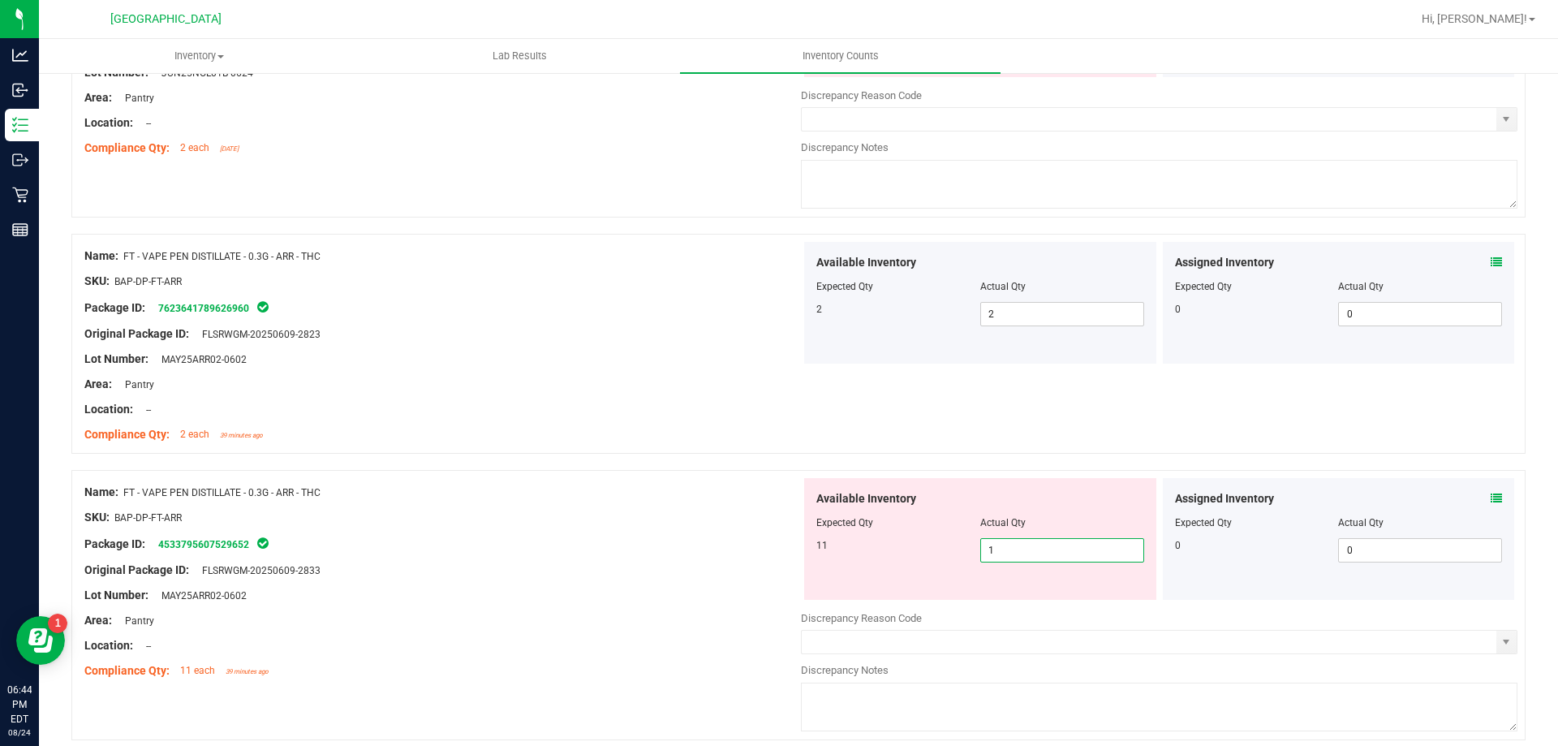
type input "11"
click at [536, 366] on div "Lot Number: MAY25ARR02-0602" at bounding box center [442, 359] width 716 height 17
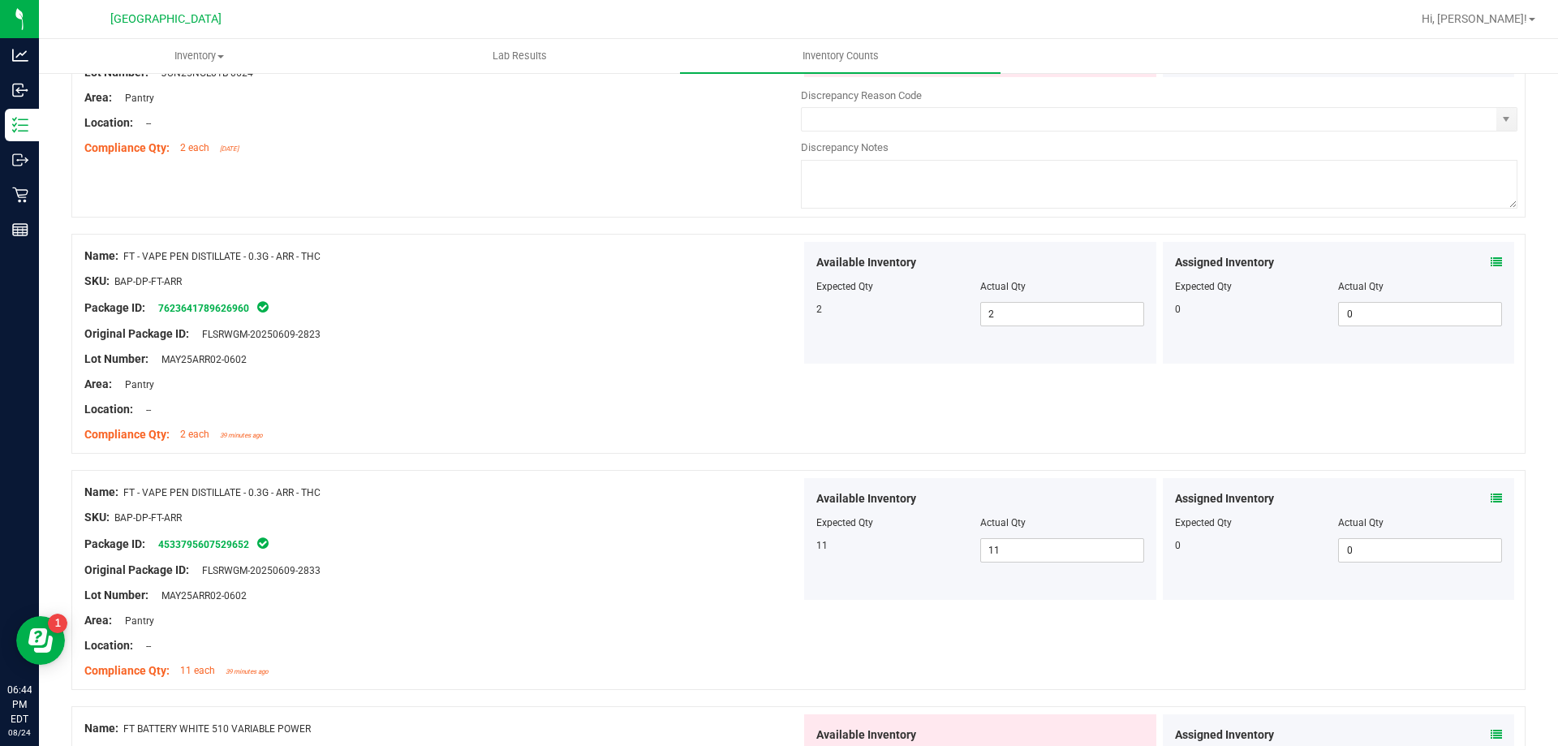
scroll to position [2434, 0]
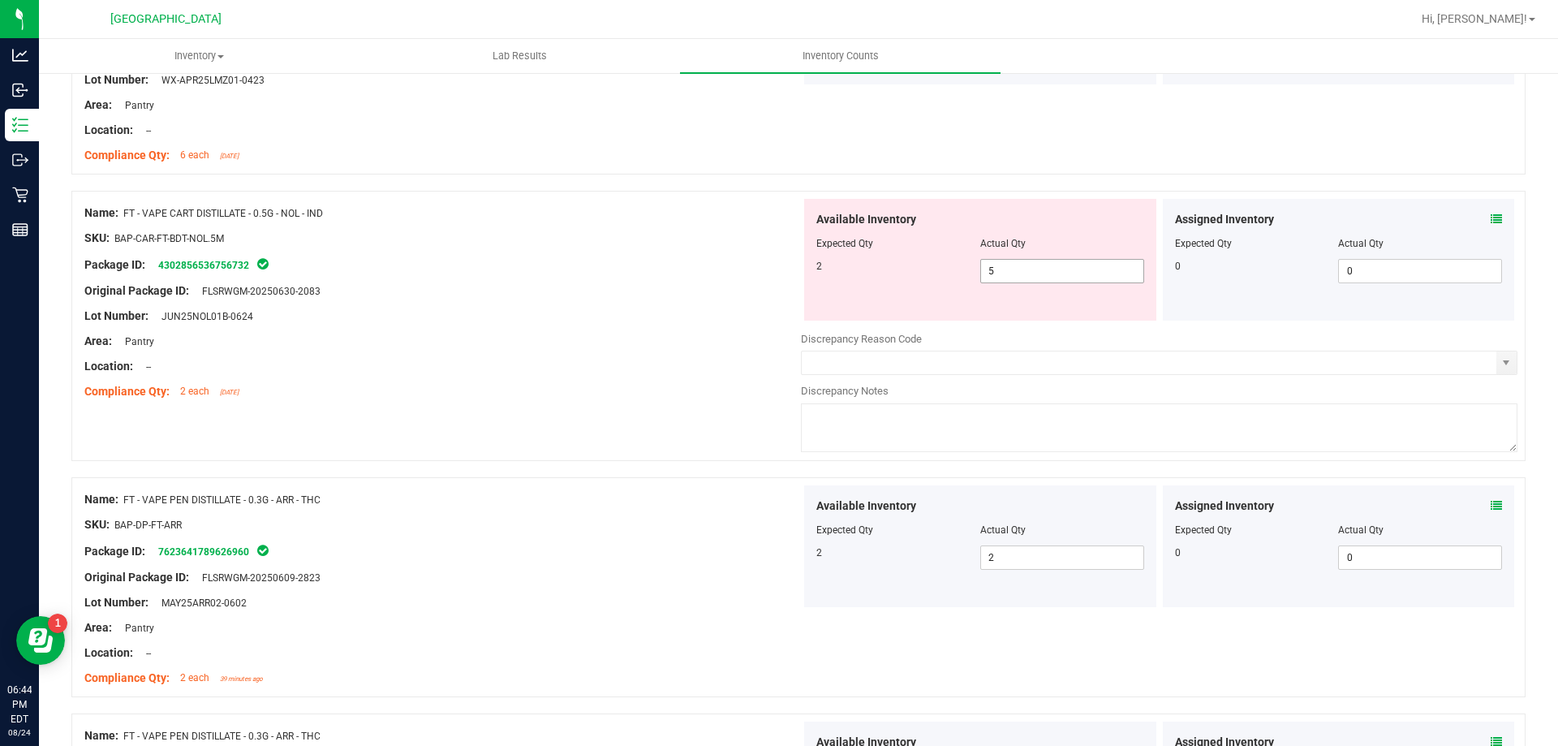
click at [1073, 265] on span "5 5" at bounding box center [1062, 271] width 164 height 24
type input "2"
click at [710, 411] on div "Name: FT - VAPE CART DISTILLATE - 0.5G - NOL - IND SKU: BAP-CAR-FT-BDT-NOL.5M P…" at bounding box center [798, 334] width 1454 height 286
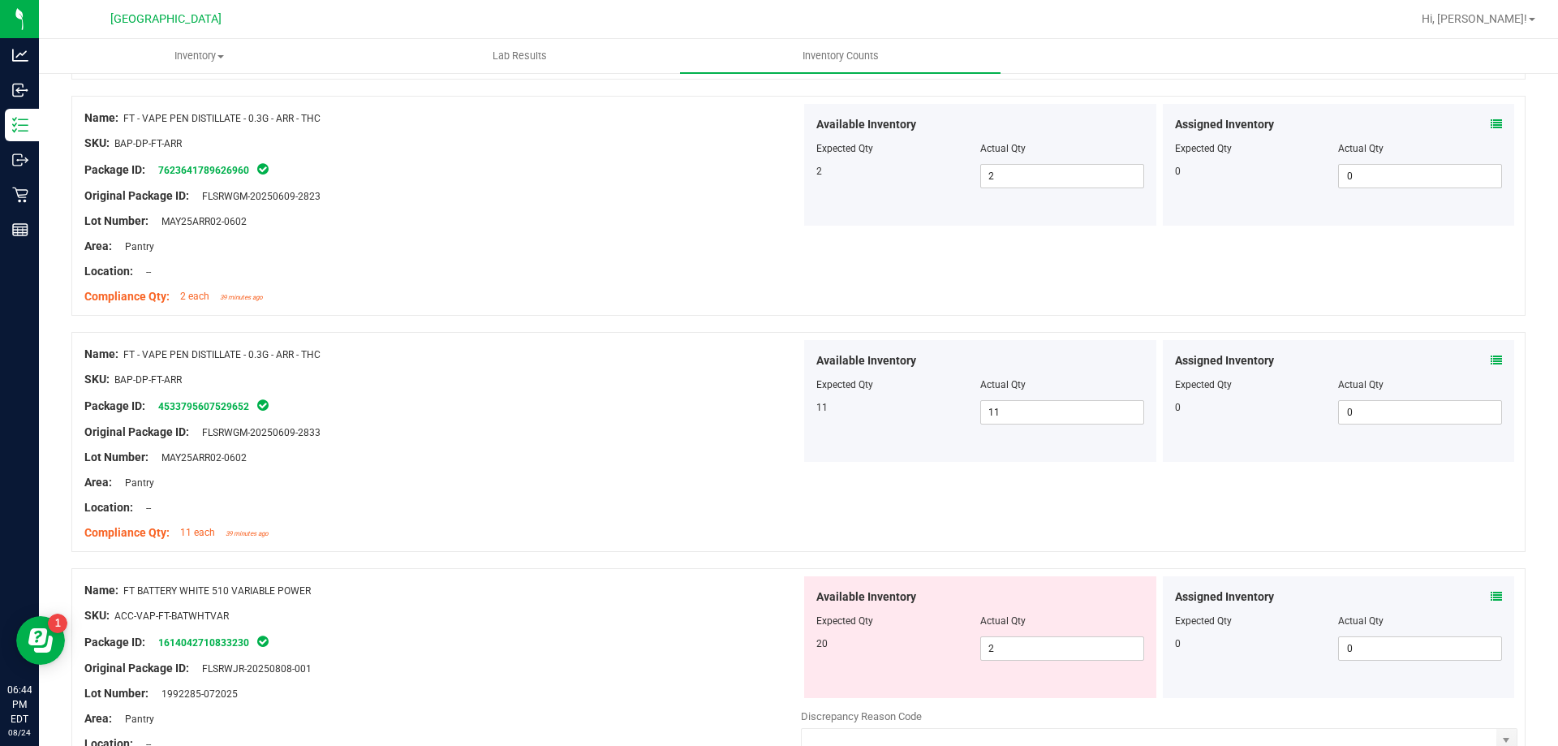
scroll to position [3002, 0]
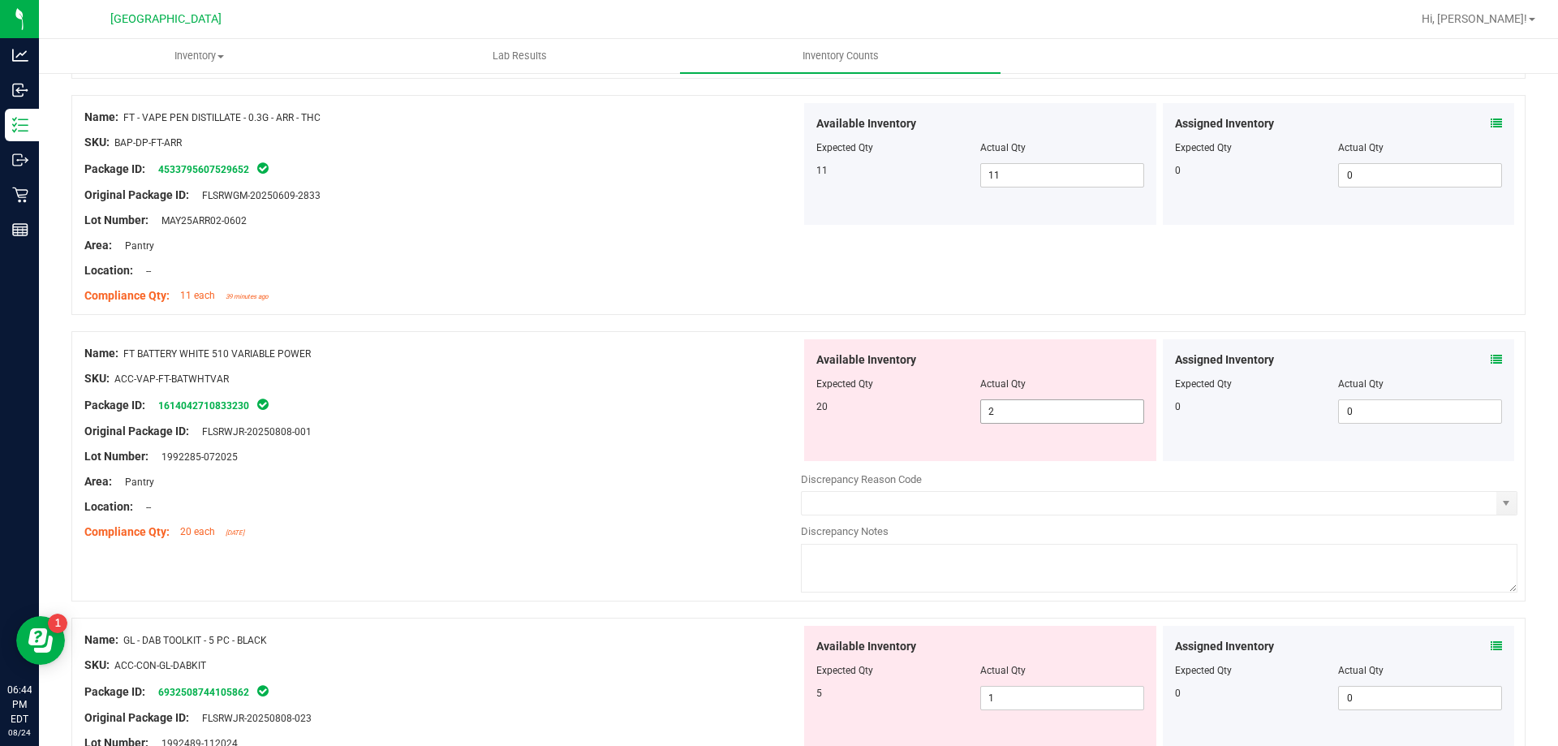
click at [1020, 407] on span "2 2" at bounding box center [1062, 411] width 164 height 24
type input "20"
click at [1004, 691] on div "Available Inventory Expected Qty Actual Qty 5 1 1" at bounding box center [980, 687] width 352 height 122
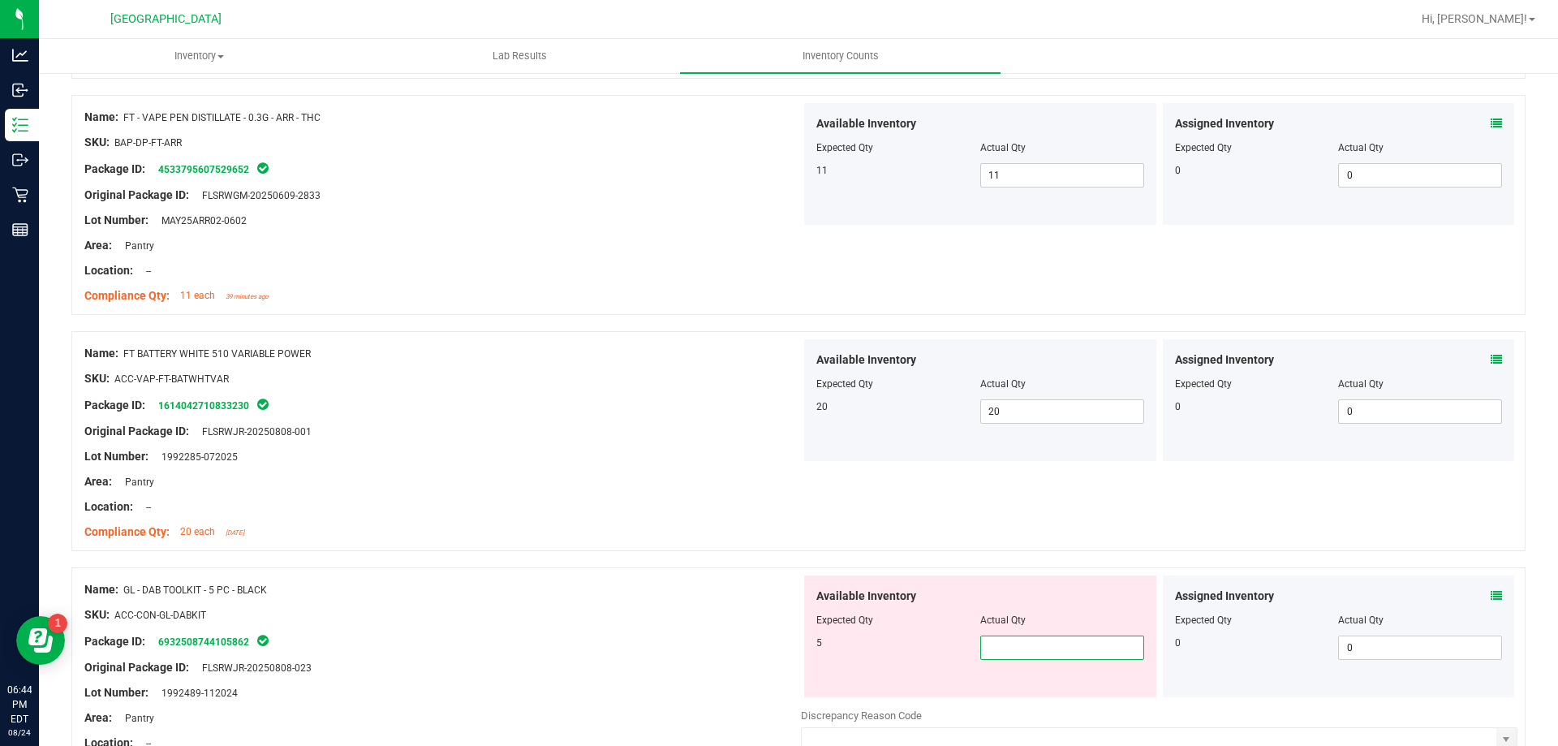
type input "5"
click at [653, 626] on div at bounding box center [442, 627] width 716 height 8
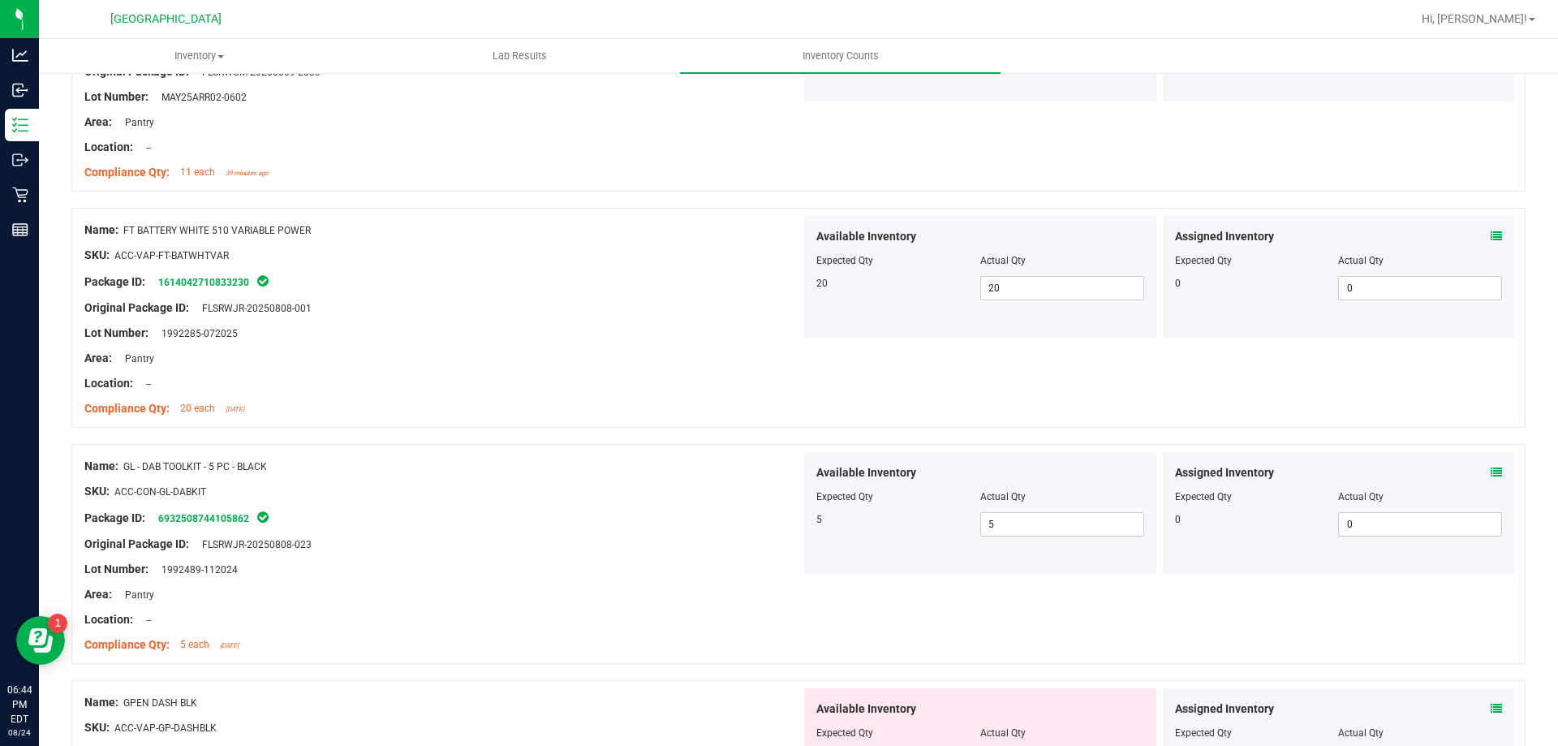
scroll to position [3489, 0]
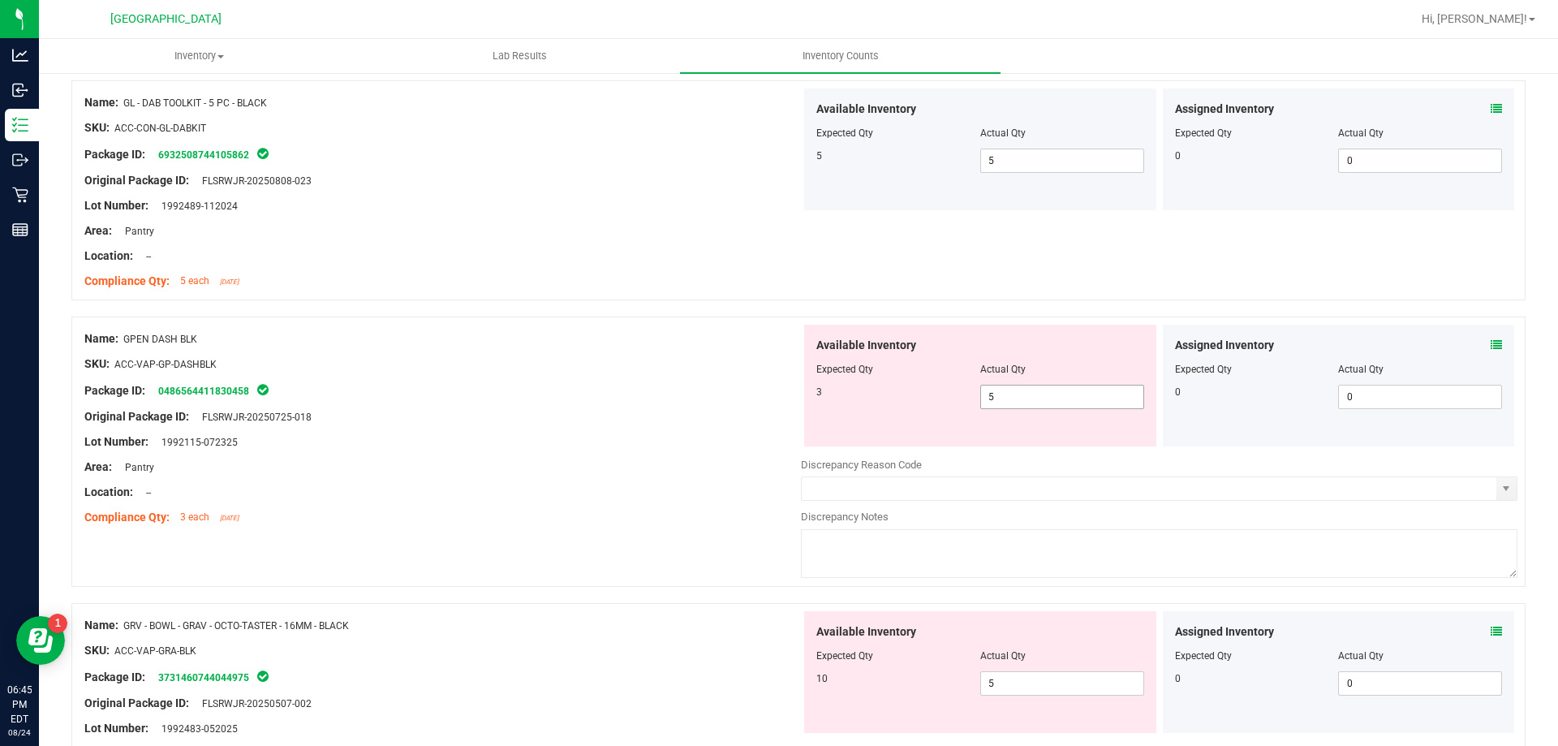
click at [1054, 399] on span "5 5" at bounding box center [1062, 397] width 164 height 24
type input "3"
click at [669, 509] on div "Compliance Qty: 3 each [DATE]" at bounding box center [442, 517] width 716 height 17
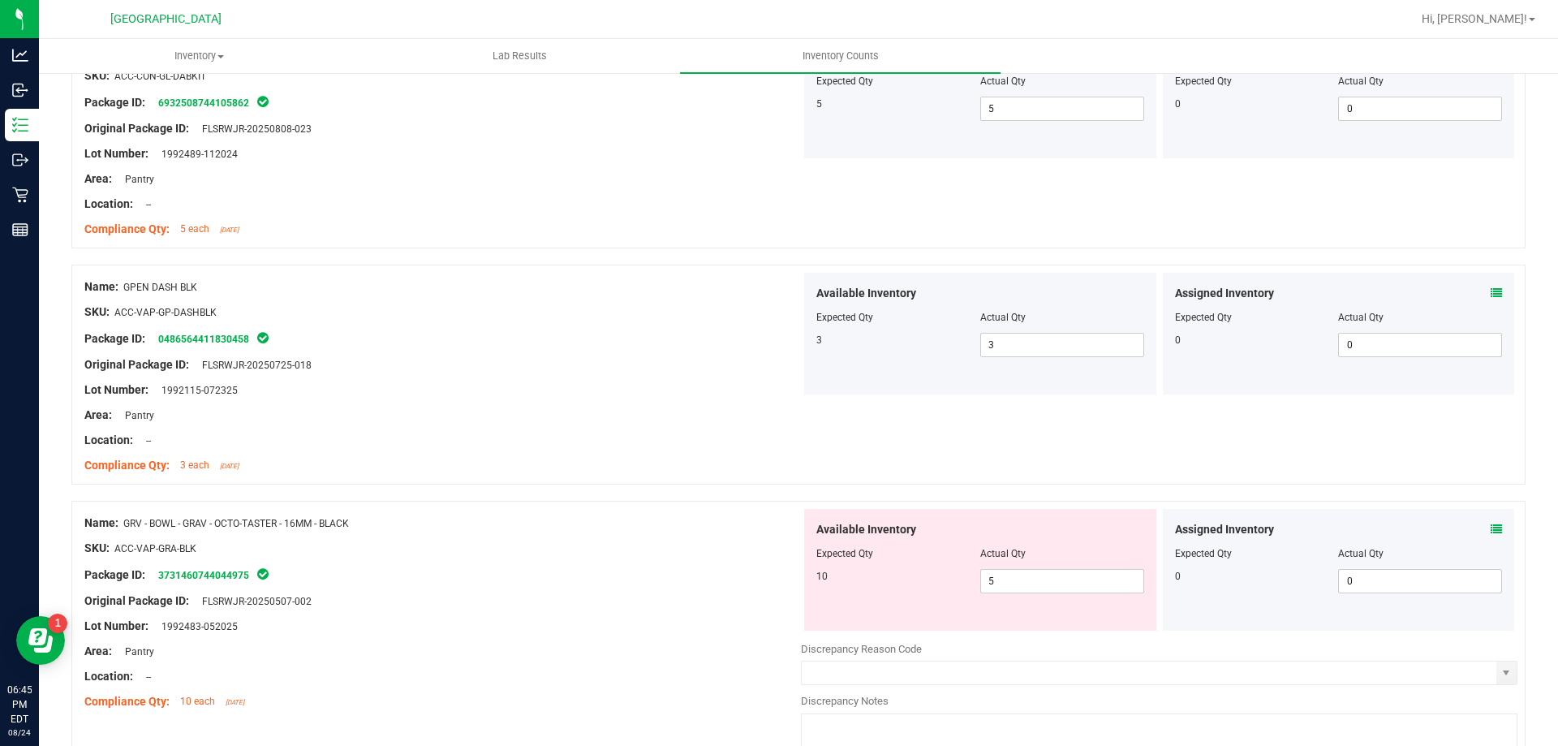
scroll to position [3570, 0]
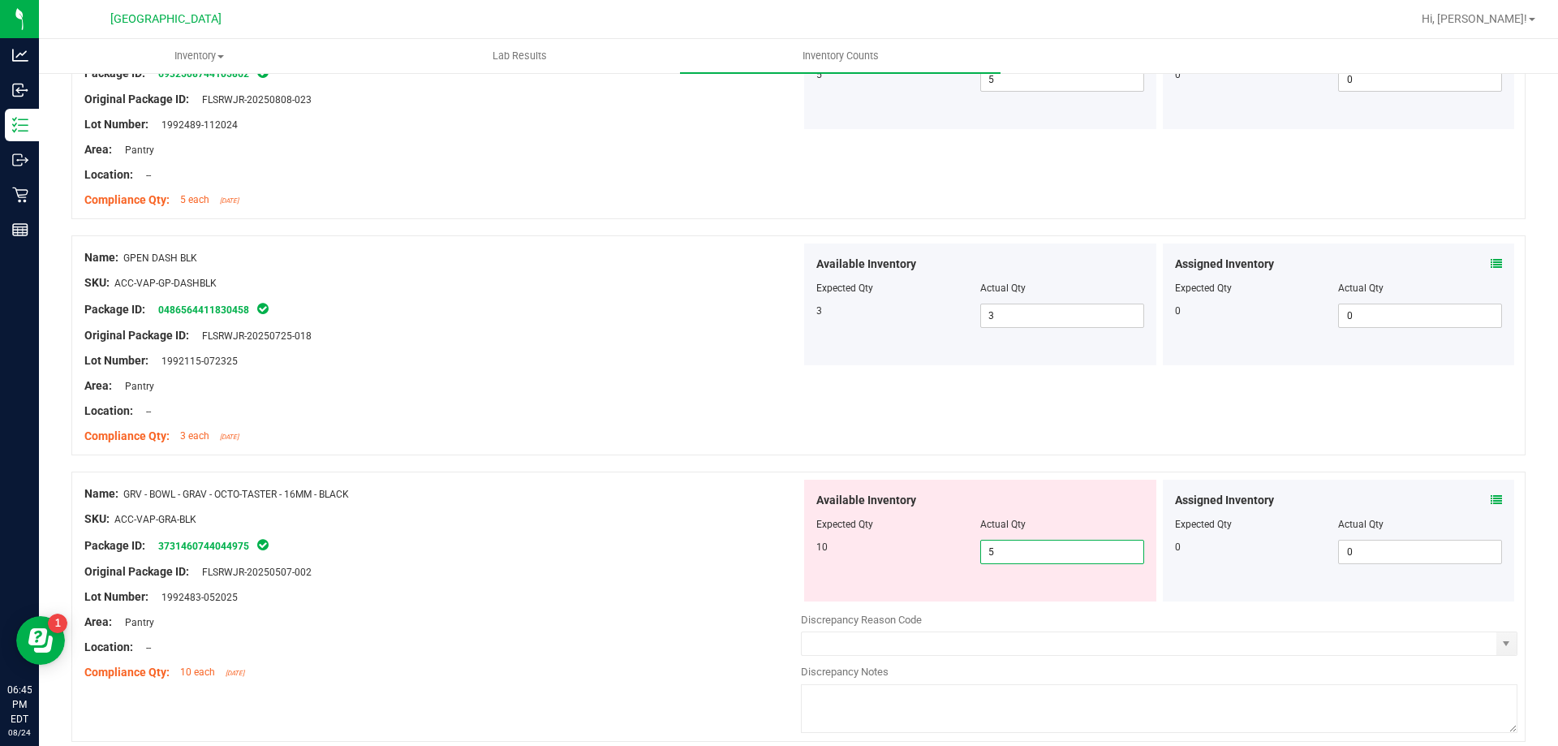
click at [1020, 552] on span "5 5" at bounding box center [1062, 552] width 164 height 24
type input "10"
click at [572, 580] on div at bounding box center [442, 584] width 716 height 8
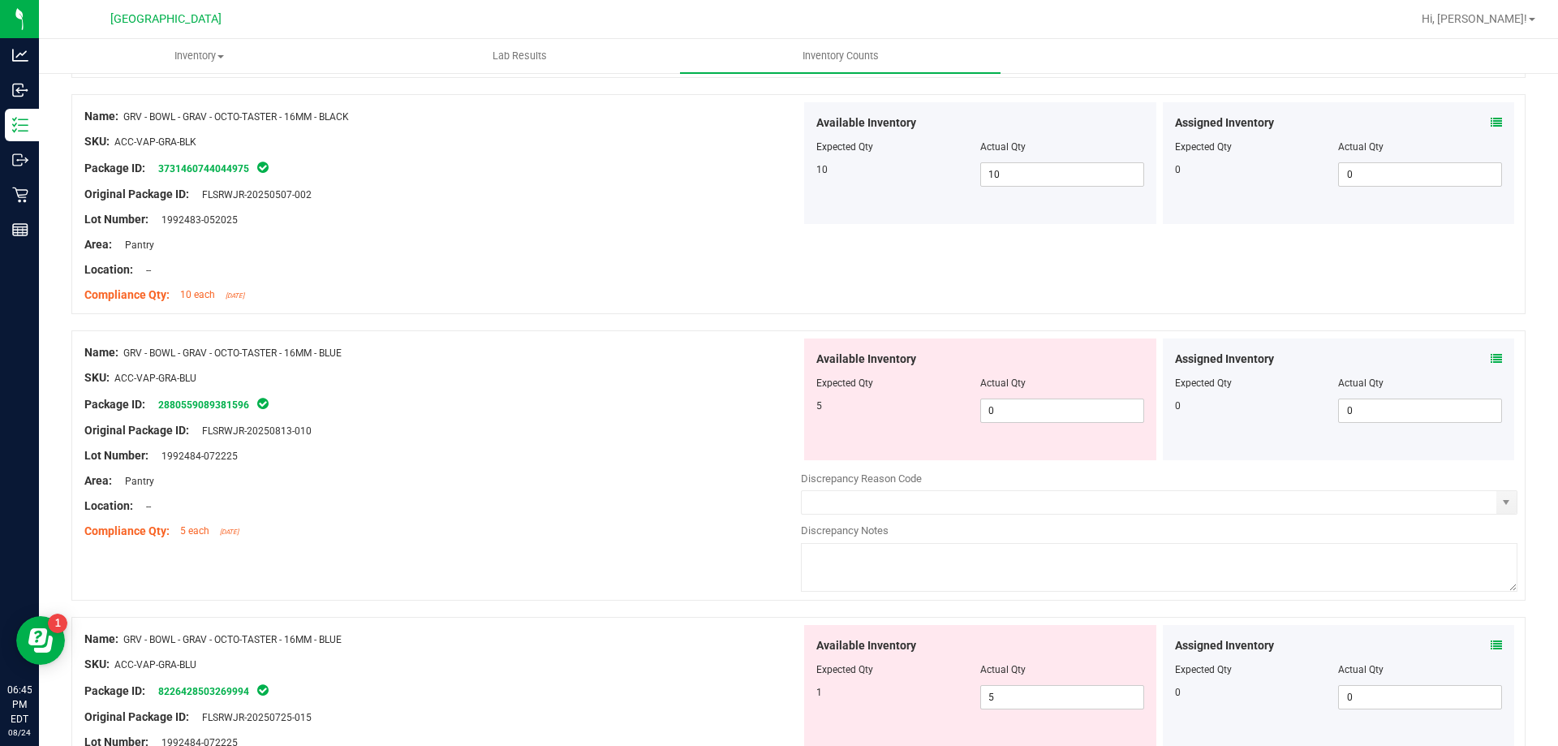
scroll to position [3976, 0]
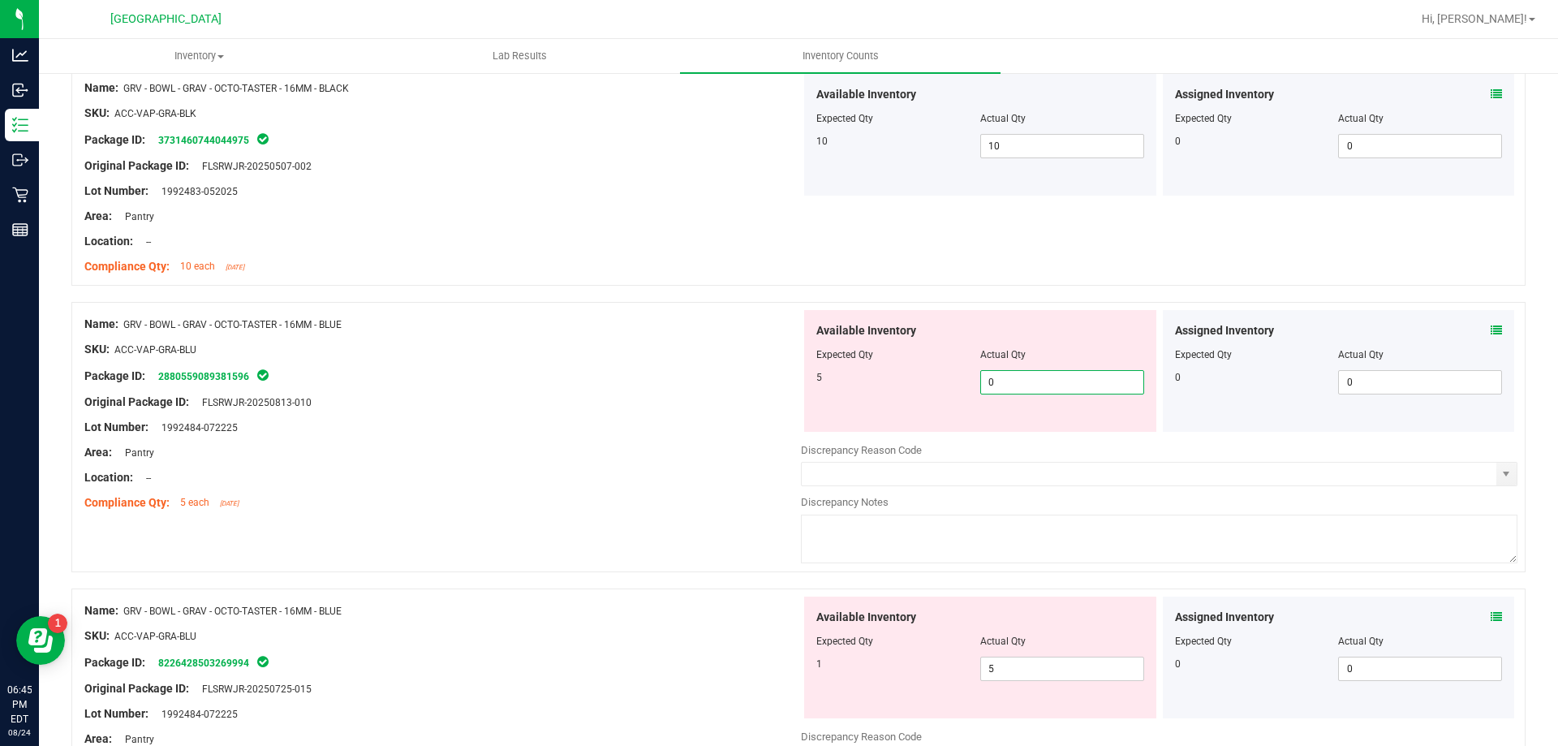
click at [1050, 377] on span "0 0" at bounding box center [1062, 382] width 164 height 24
type input "05"
type input "5"
click at [605, 426] on div "Lot Number: 1992484-072225" at bounding box center [442, 427] width 716 height 17
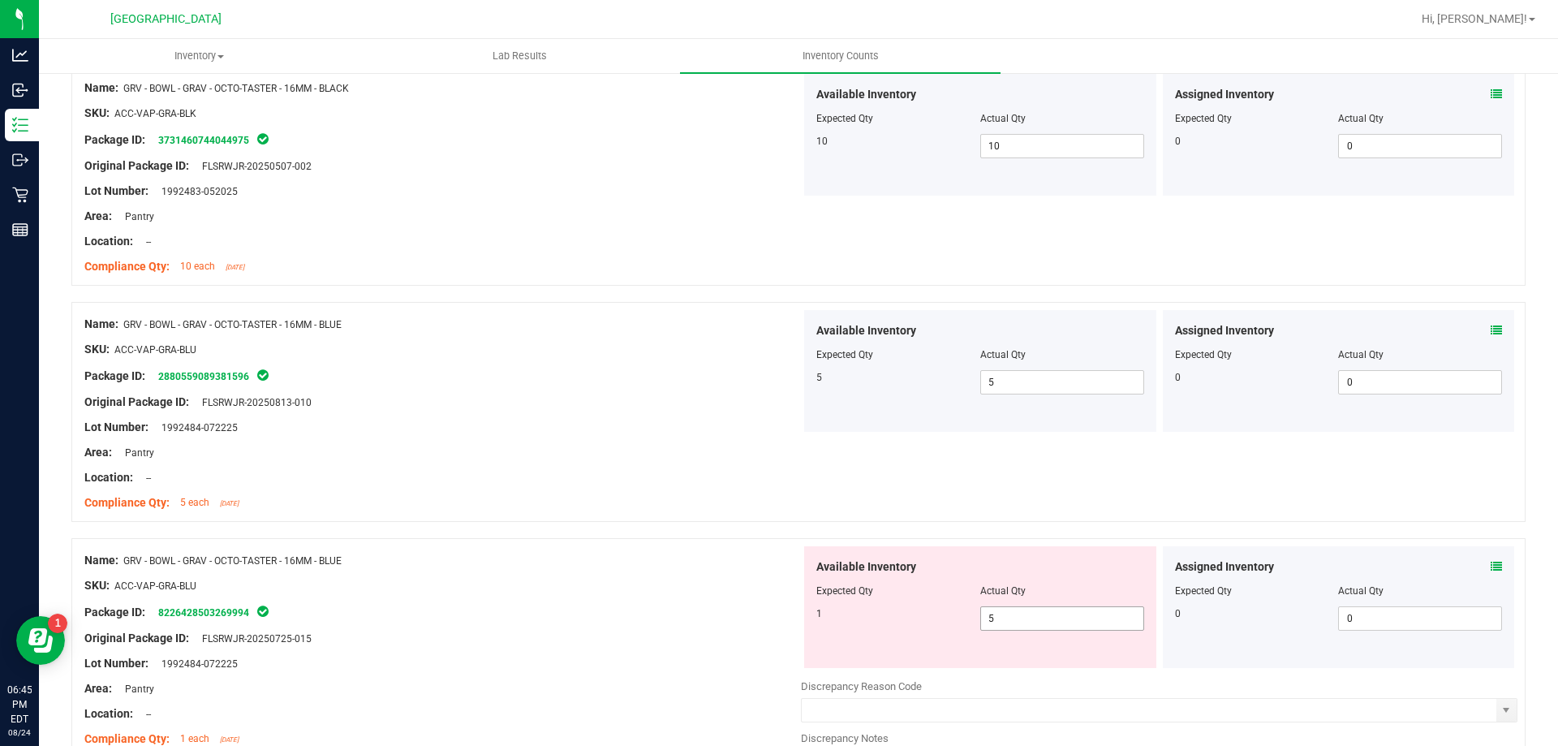
click at [1056, 614] on span "5 5" at bounding box center [1062, 618] width 164 height 24
type input "1"
click at [603, 458] on div "Area: Pantry" at bounding box center [442, 452] width 716 height 17
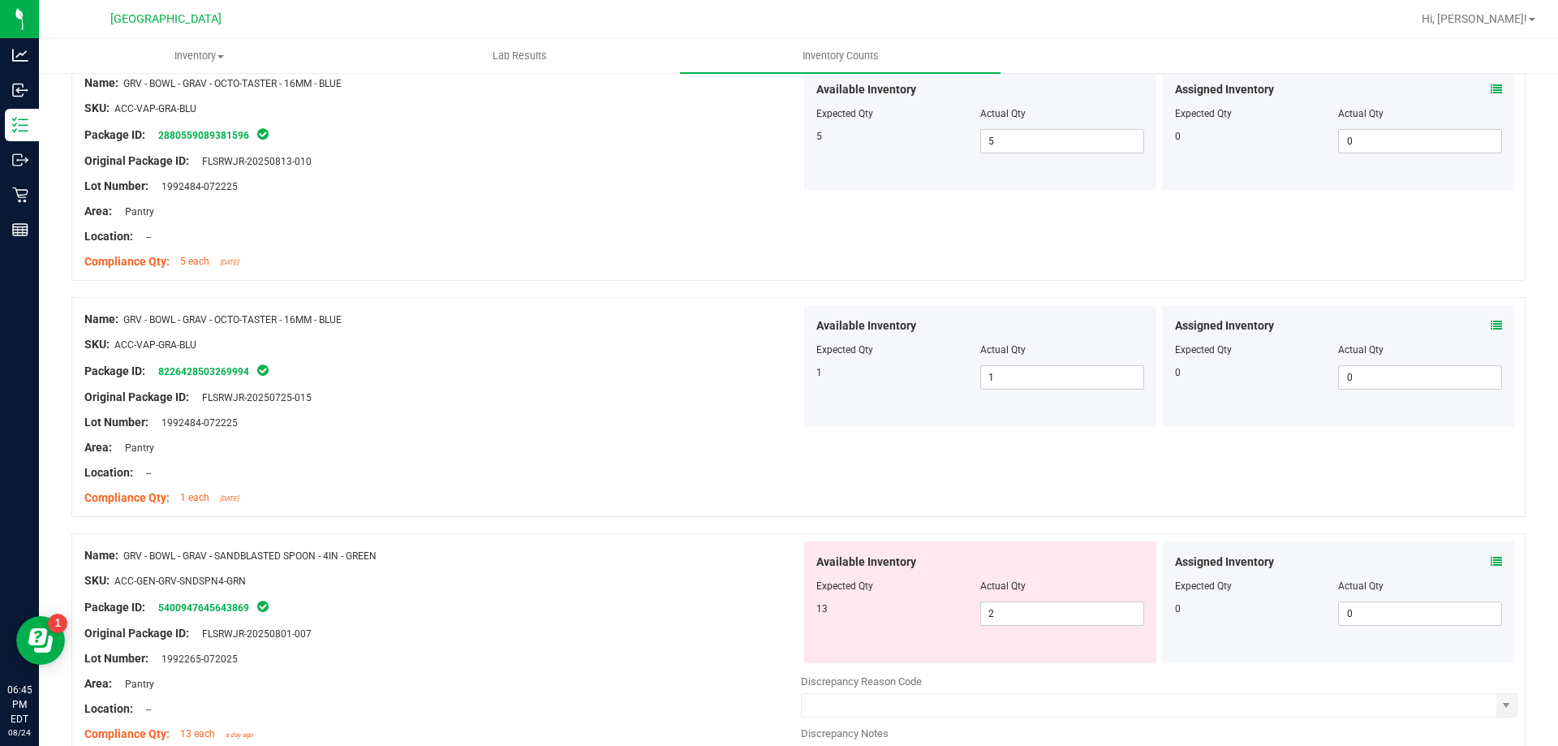
scroll to position [4219, 0]
click at [1019, 605] on span "2 2" at bounding box center [1062, 611] width 164 height 24
type input "13"
click at [614, 696] on div at bounding box center [442, 694] width 716 height 8
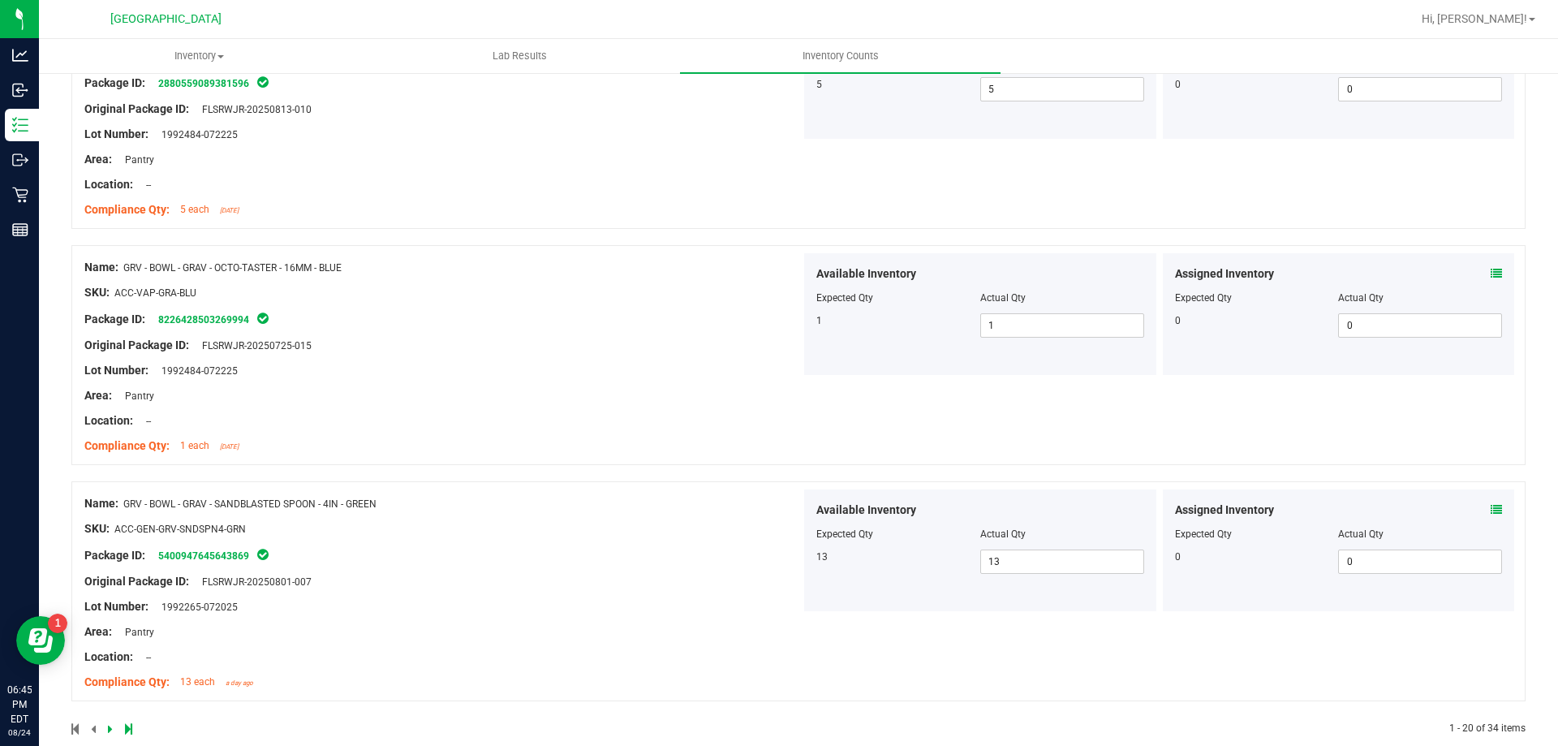
scroll to position [4295, 0]
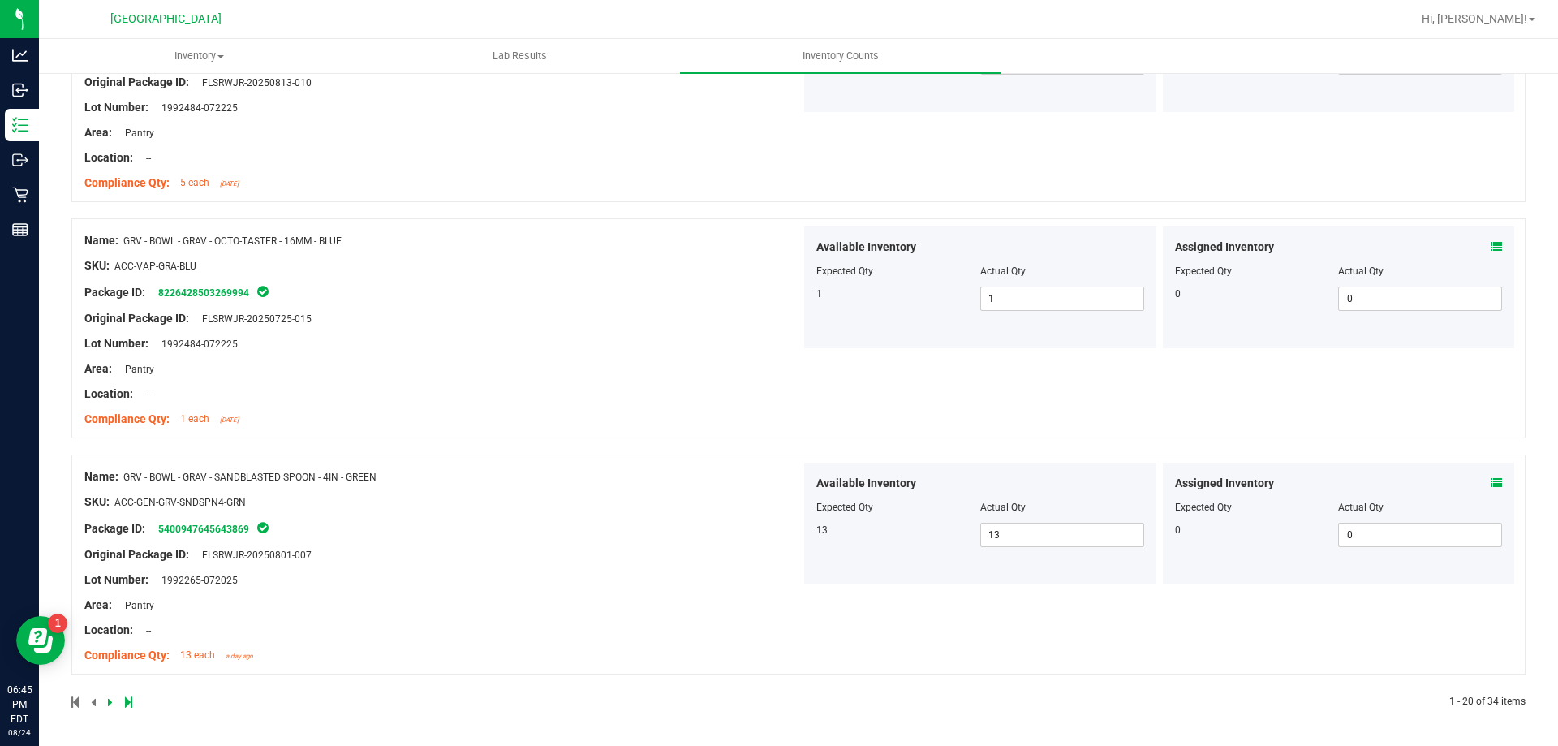
click at [105, 703] on div at bounding box center [434, 702] width 727 height 15
click at [110, 703] on icon at bounding box center [110, 702] width 5 height 10
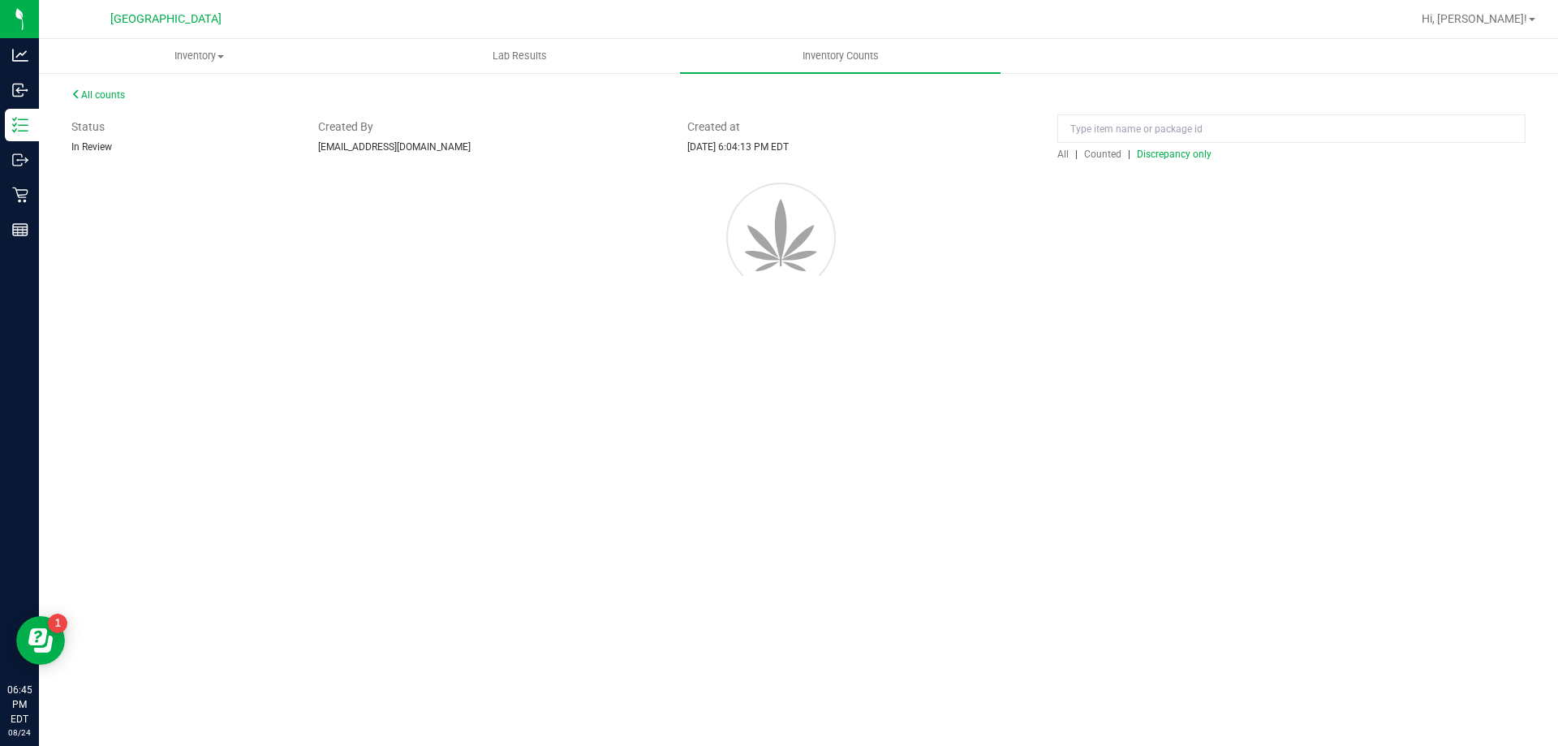
scroll to position [0, 0]
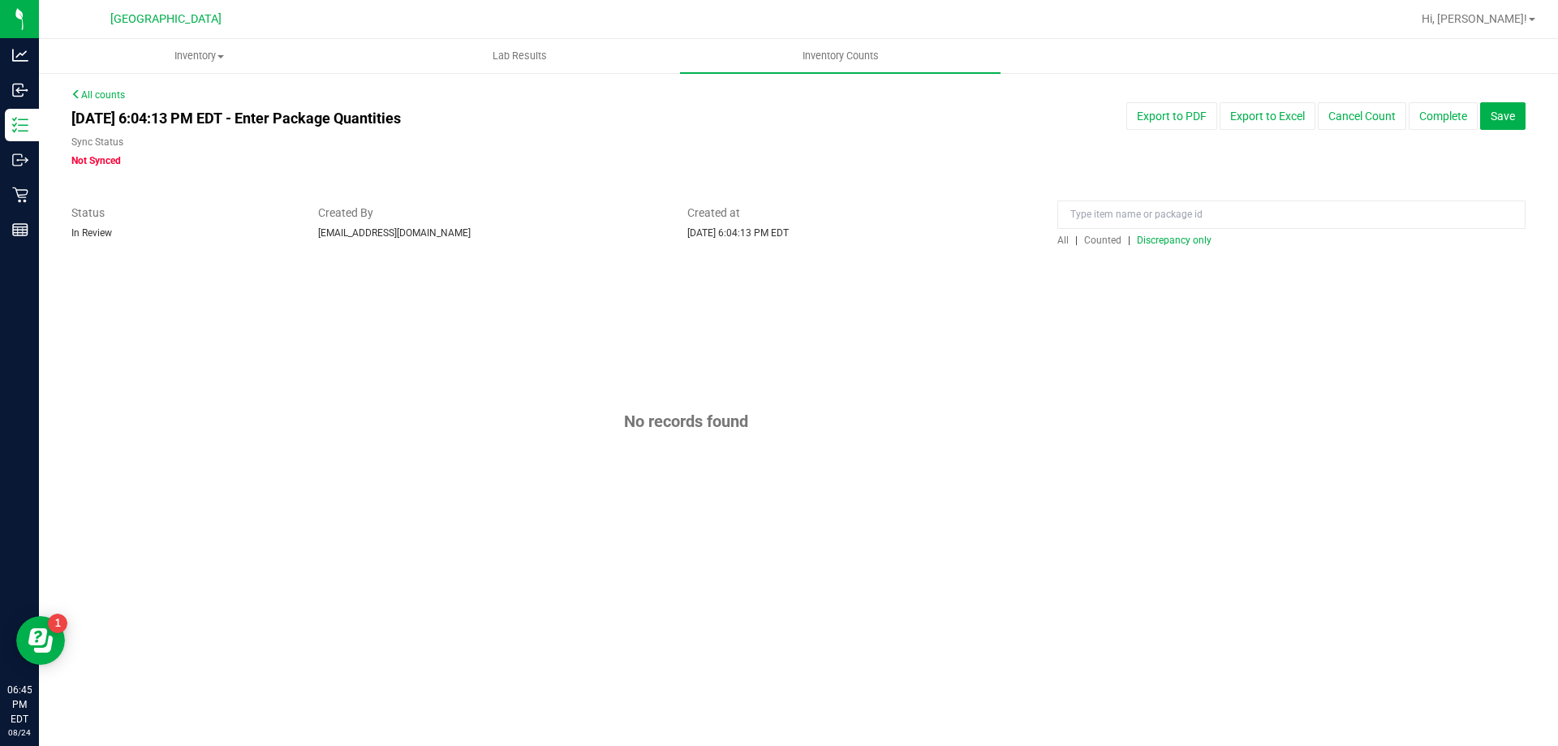
click at [1182, 239] on span "Discrepancy only" at bounding box center [1174, 239] width 75 height 11
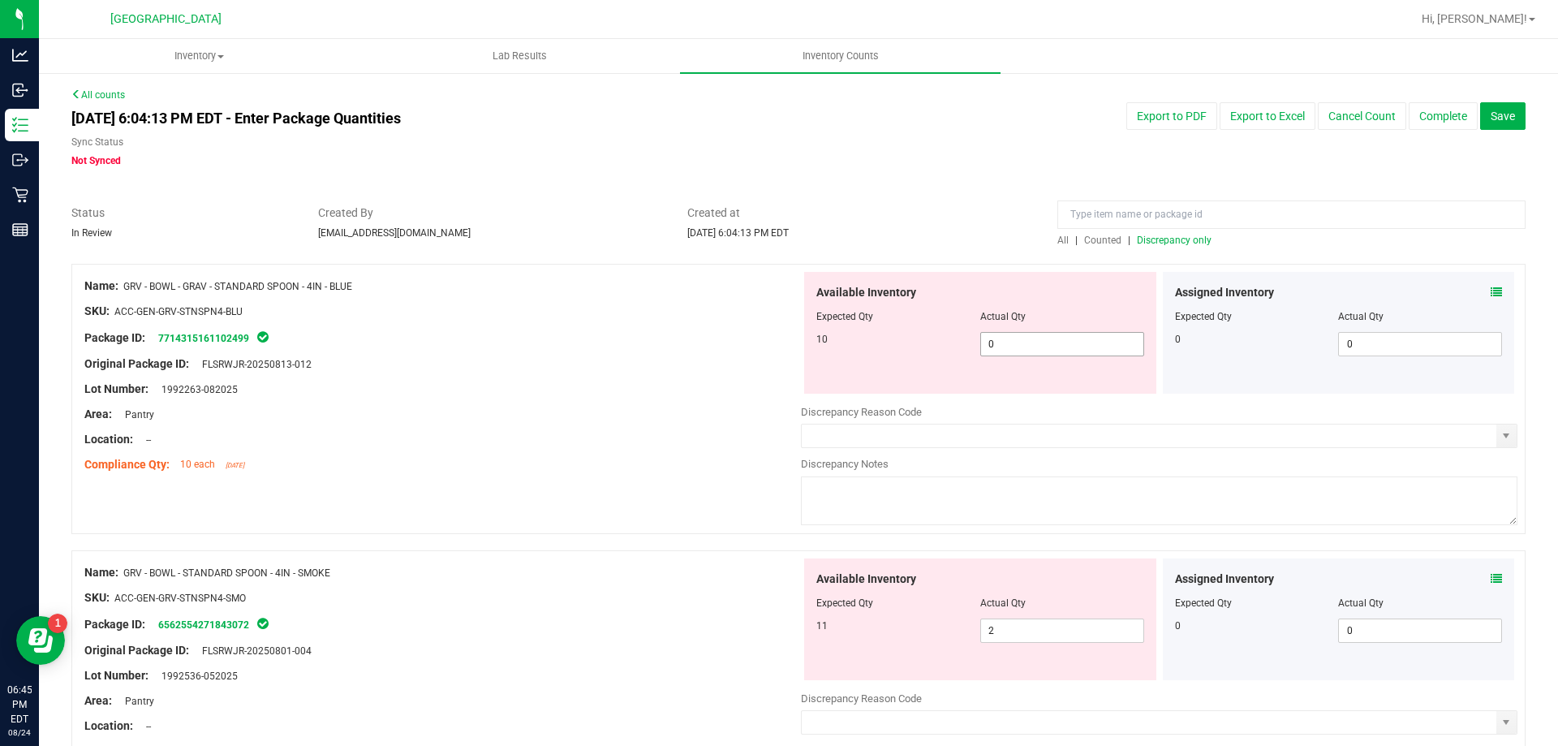
click at [1054, 344] on span "0 0" at bounding box center [1062, 344] width 164 height 24
type input "010"
type input "10"
click at [681, 441] on div "Location: --" at bounding box center [442, 439] width 716 height 17
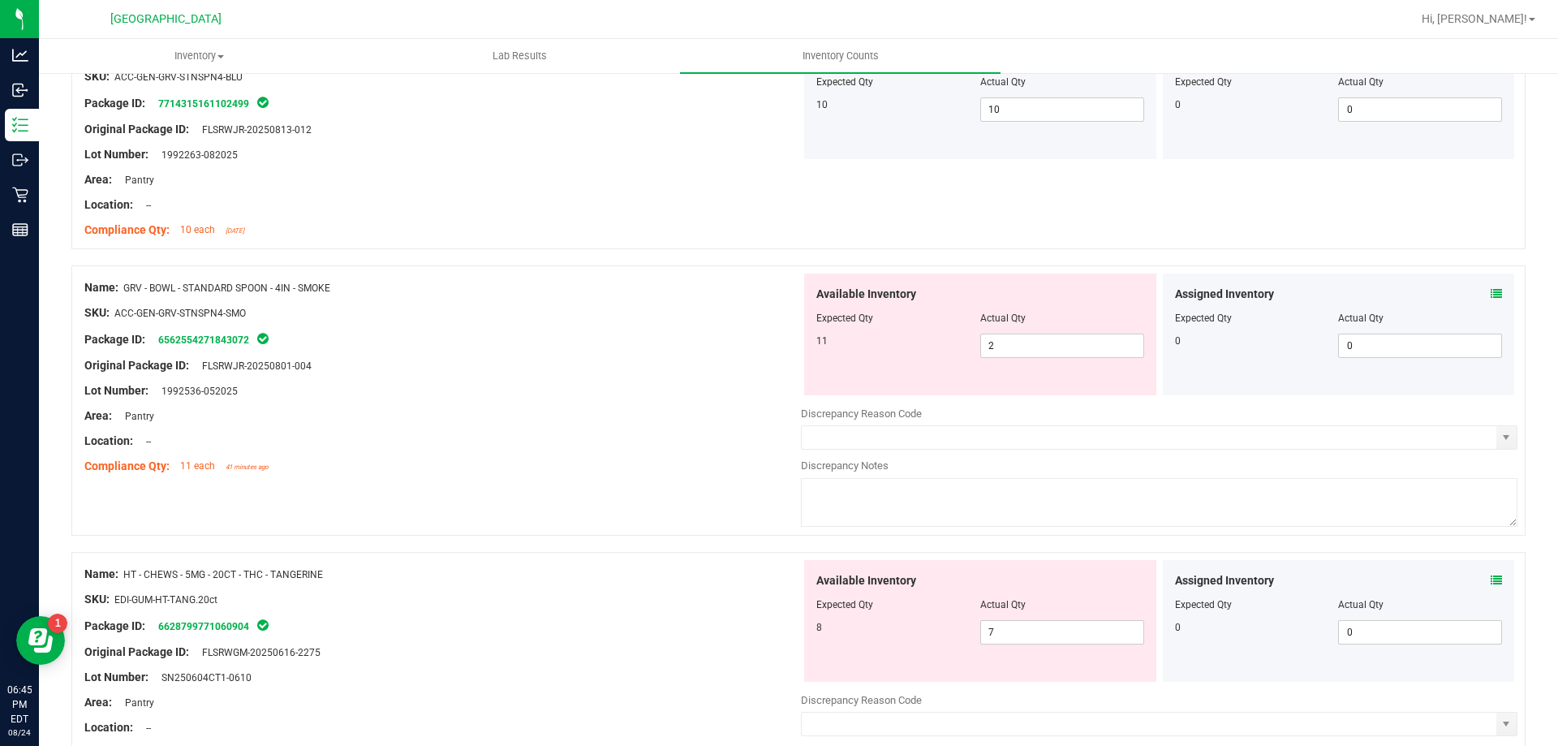
scroll to position [243, 0]
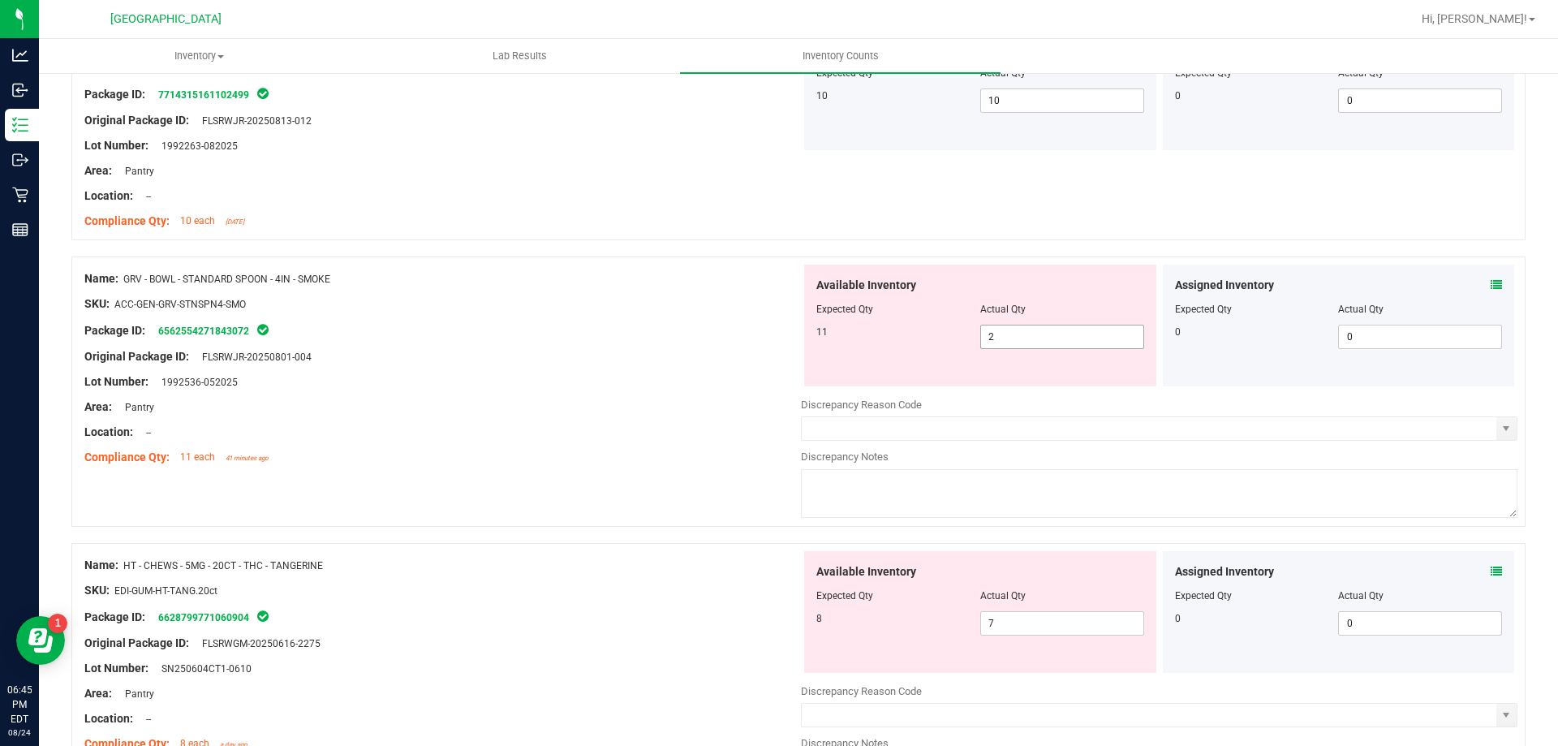
click at [980, 336] on span "2 2" at bounding box center [1062, 337] width 164 height 24
type input "11"
click at [712, 399] on div "Area: Pantry" at bounding box center [442, 406] width 716 height 17
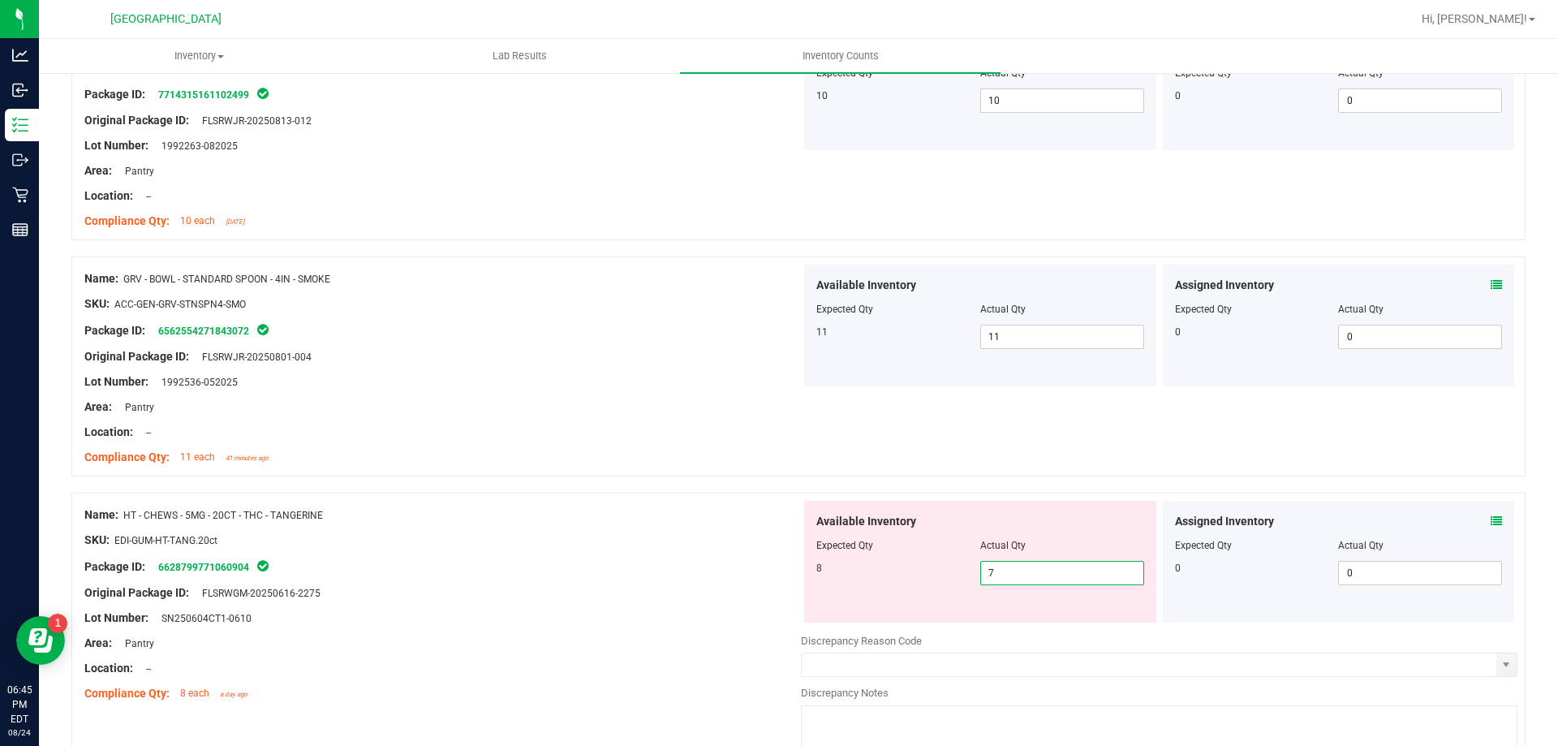
click at [1016, 580] on span "7 7" at bounding box center [1062, 573] width 164 height 24
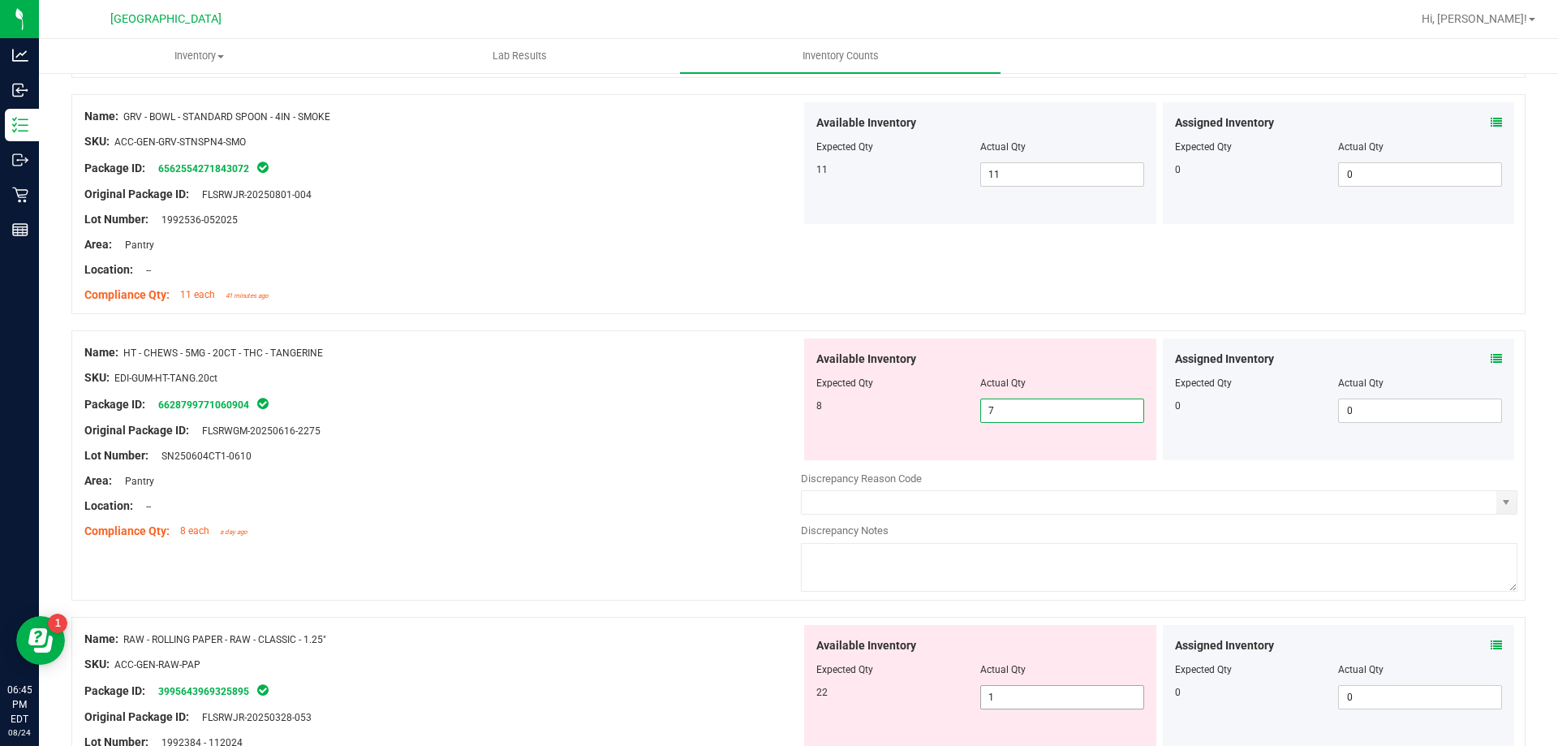
click at [1093, 693] on span "1 1" at bounding box center [1062, 697] width 164 height 24
type input "22"
click at [897, 594] on div at bounding box center [1159, 569] width 716 height 53
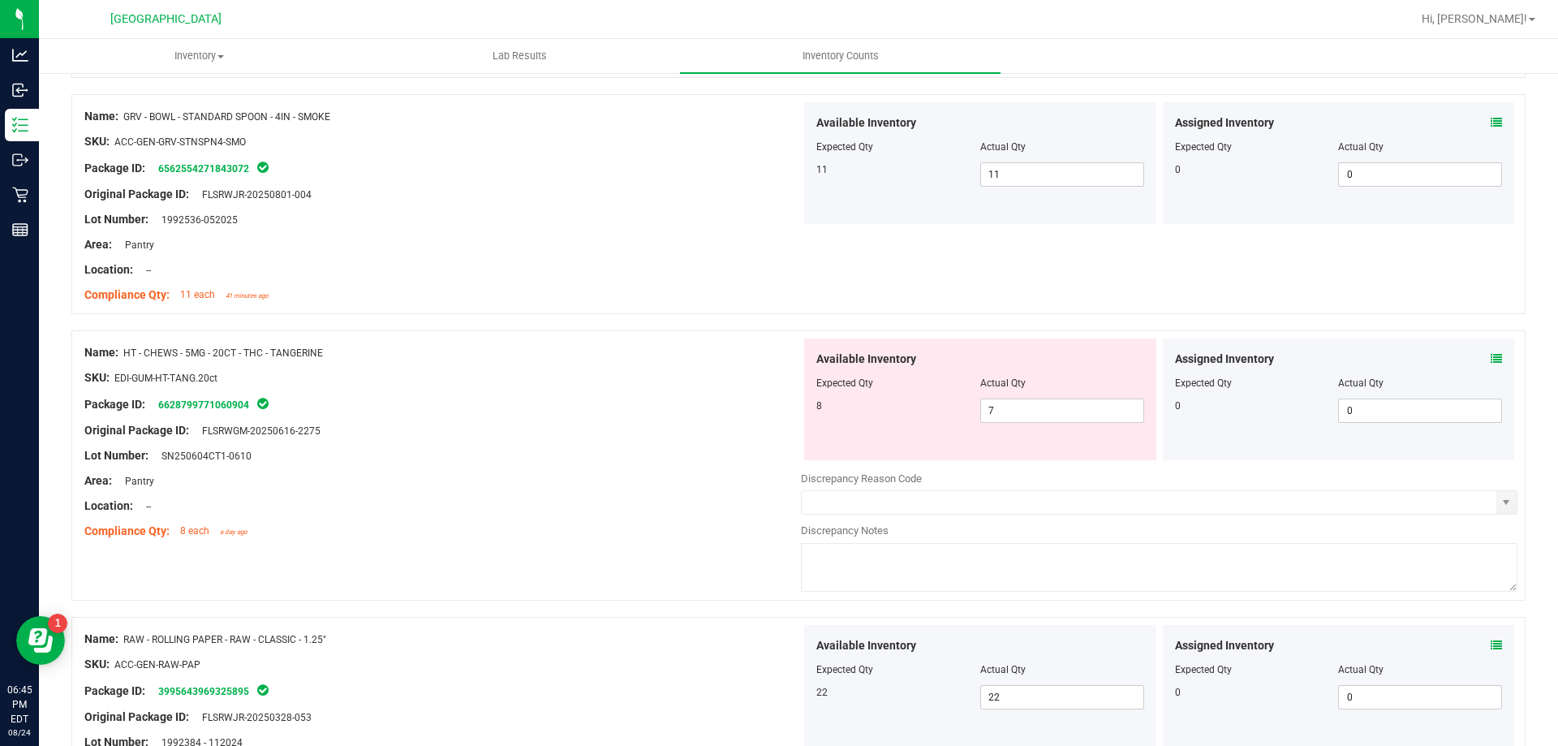
click at [623, 557] on div "Name: HT - CHEWS - 5MG - 20CT - THC - TANGERINE SKU: EDI-GUM-HT-TANG.20ct Packa…" at bounding box center [798, 465] width 1454 height 270
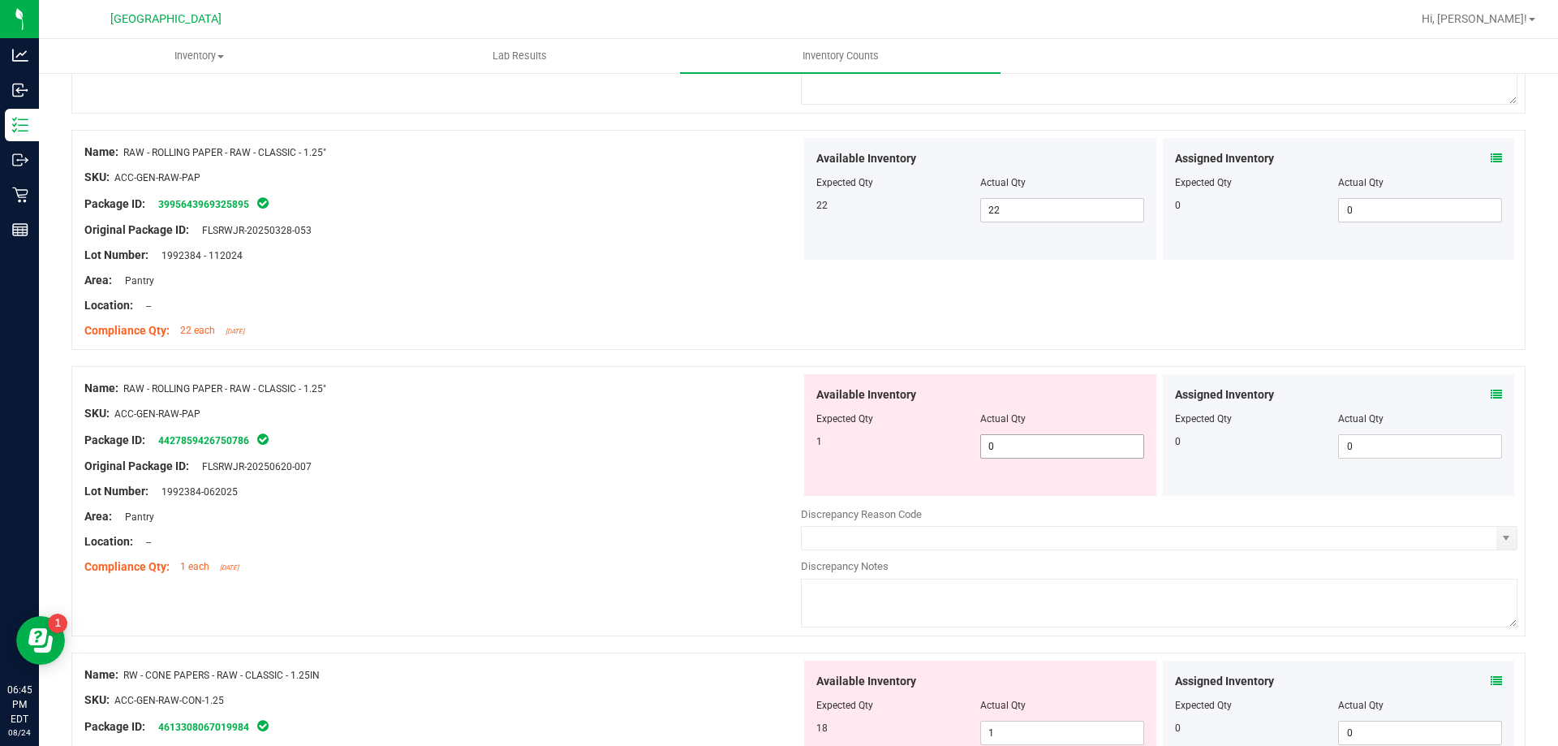
click at [1024, 451] on span "0 0" at bounding box center [1062, 446] width 164 height 24
type input "01"
type input "1"
click at [617, 531] on div at bounding box center [442, 529] width 716 height 8
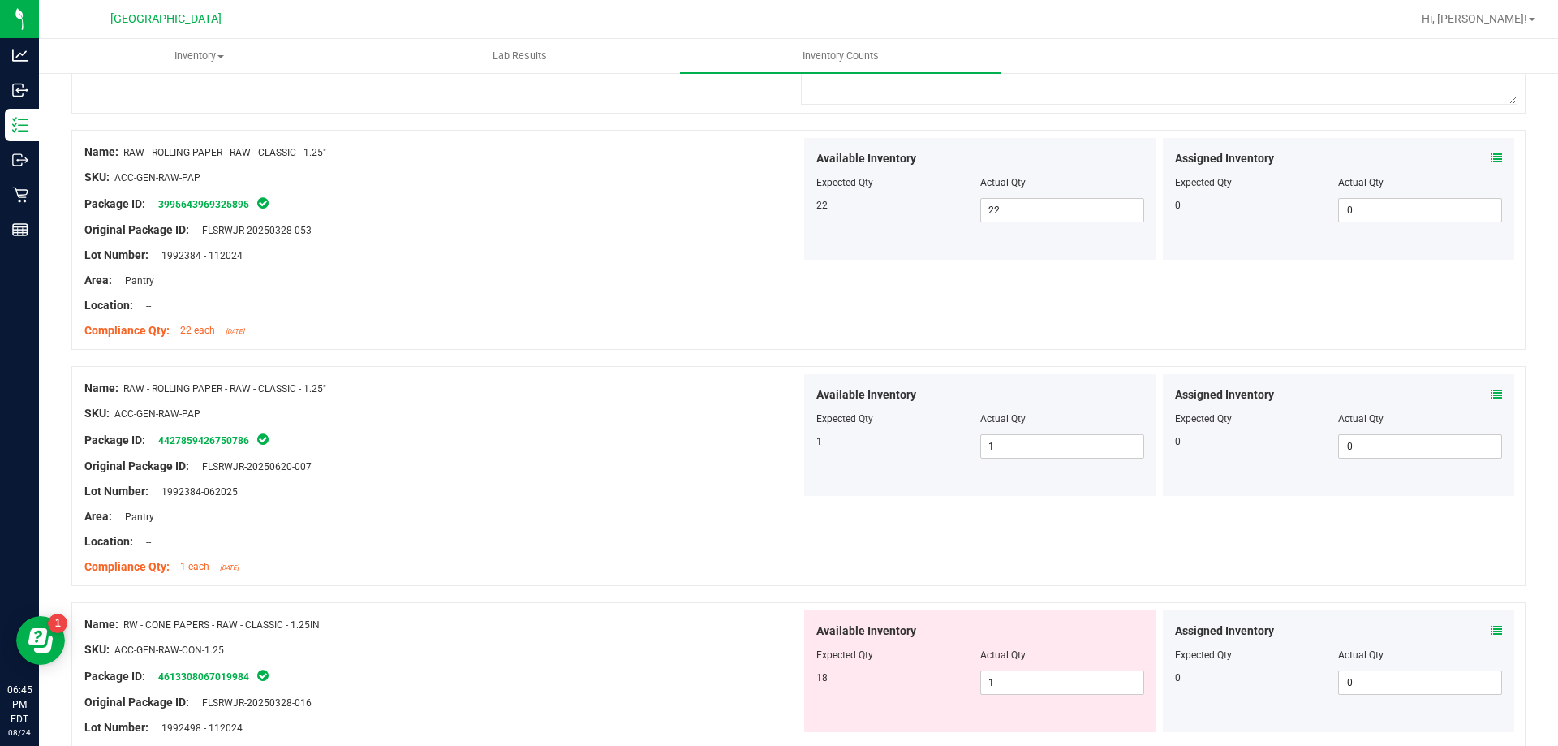
scroll to position [974, 0]
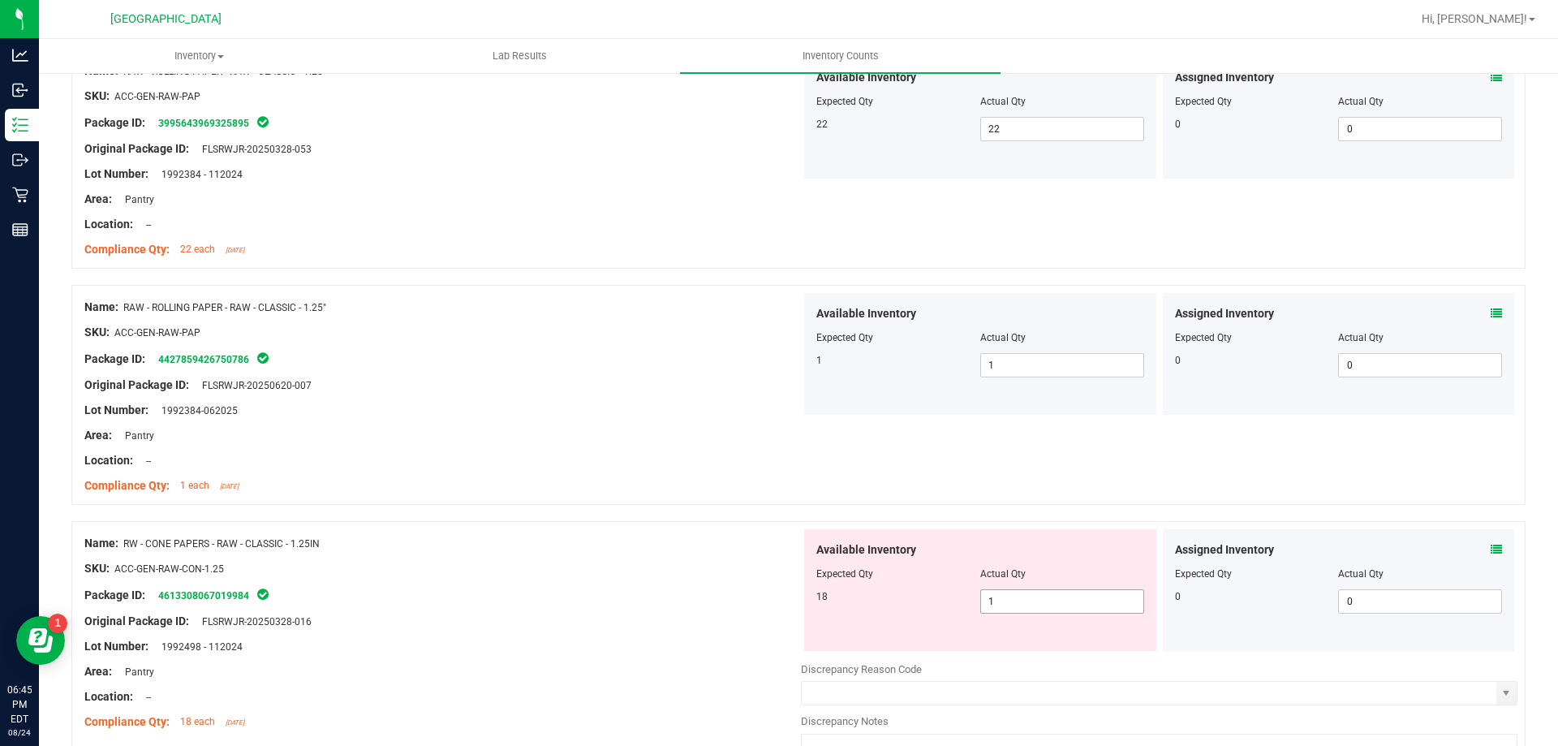
click at [997, 608] on span "1 1" at bounding box center [1062, 601] width 164 height 24
type input "18"
click at [738, 607] on div at bounding box center [442, 608] width 716 height 8
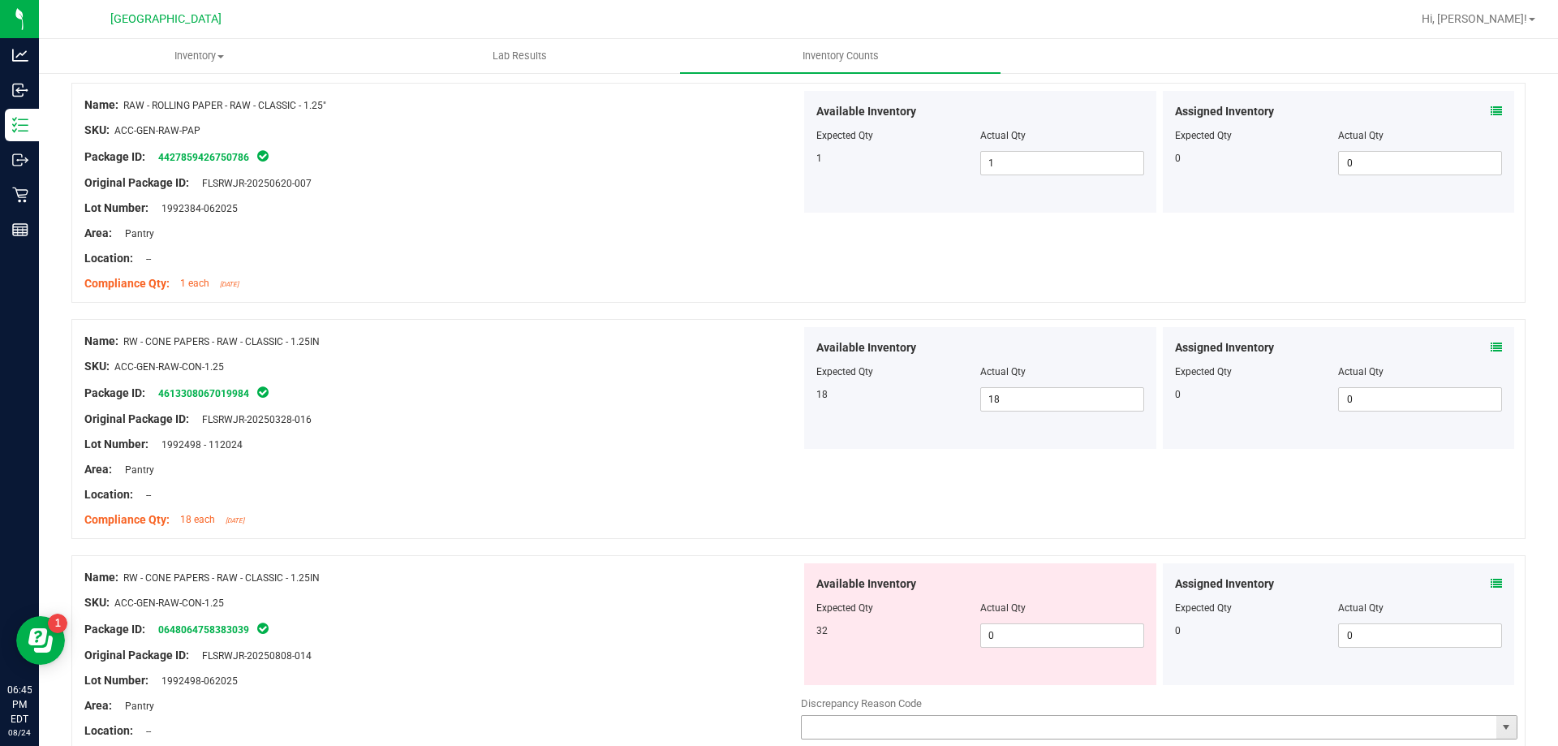
scroll to position [1298, 0]
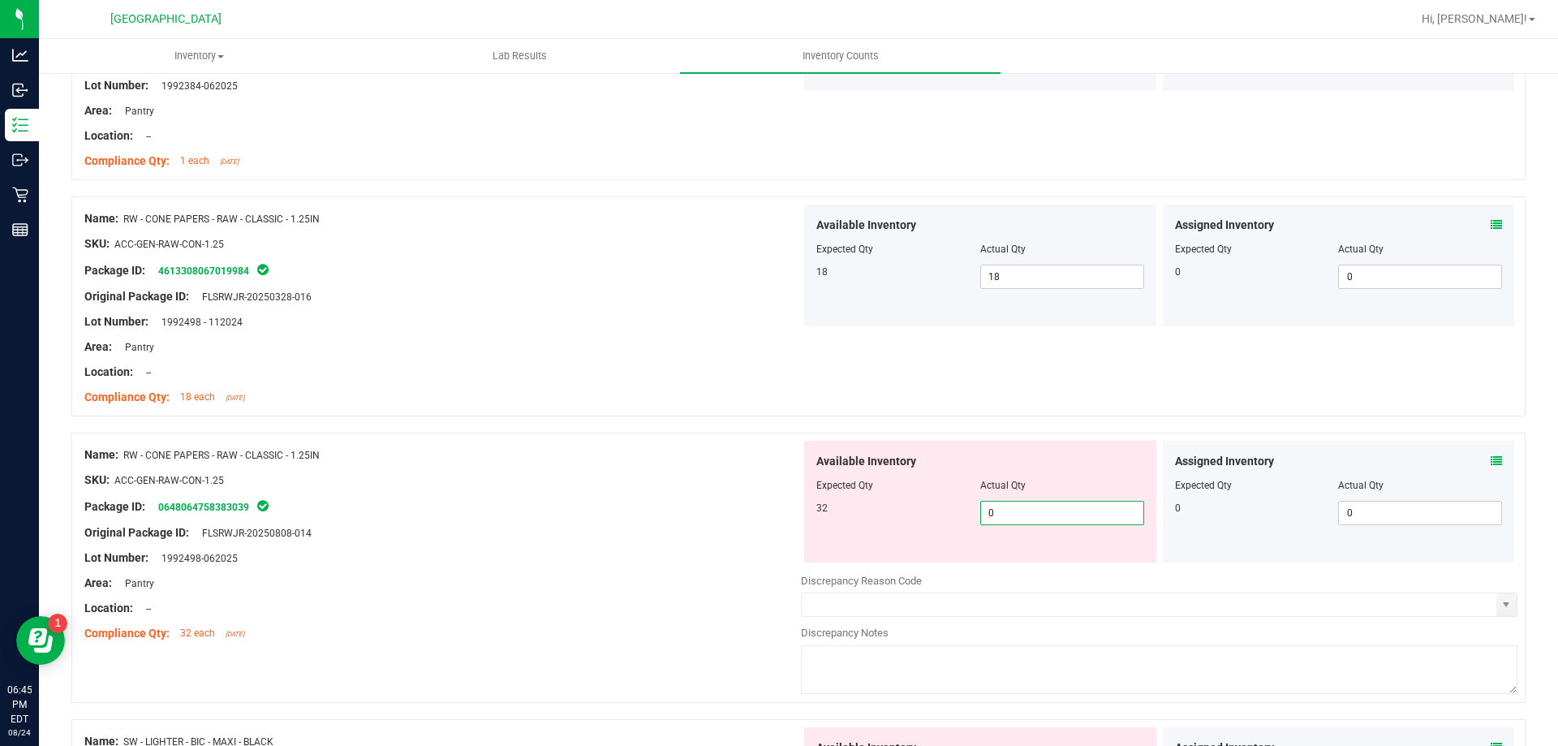
click at [1026, 505] on span "0 0" at bounding box center [1062, 513] width 164 height 24
type input "032"
type input "32"
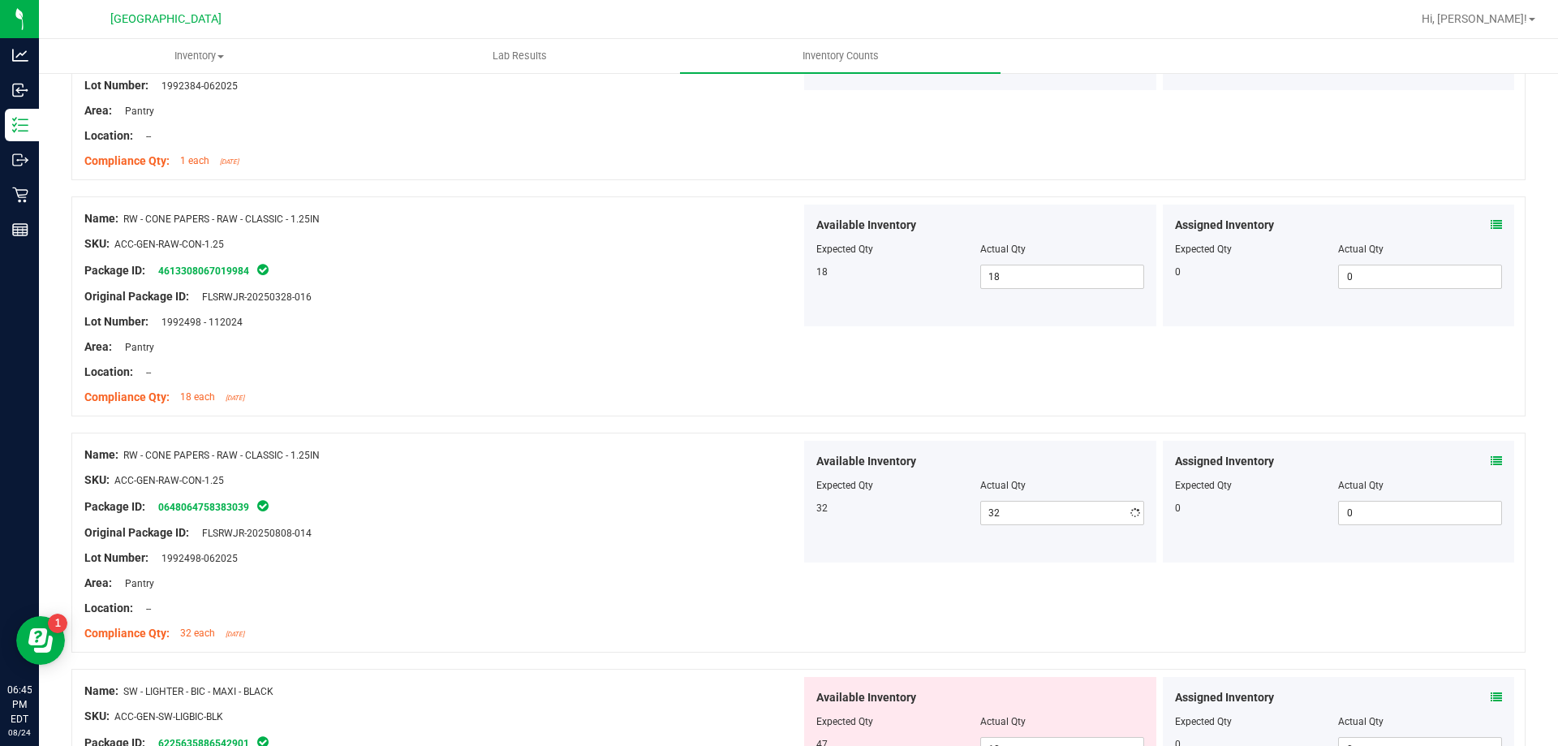
click at [697, 575] on div "Area: Pantry" at bounding box center [442, 582] width 716 height 17
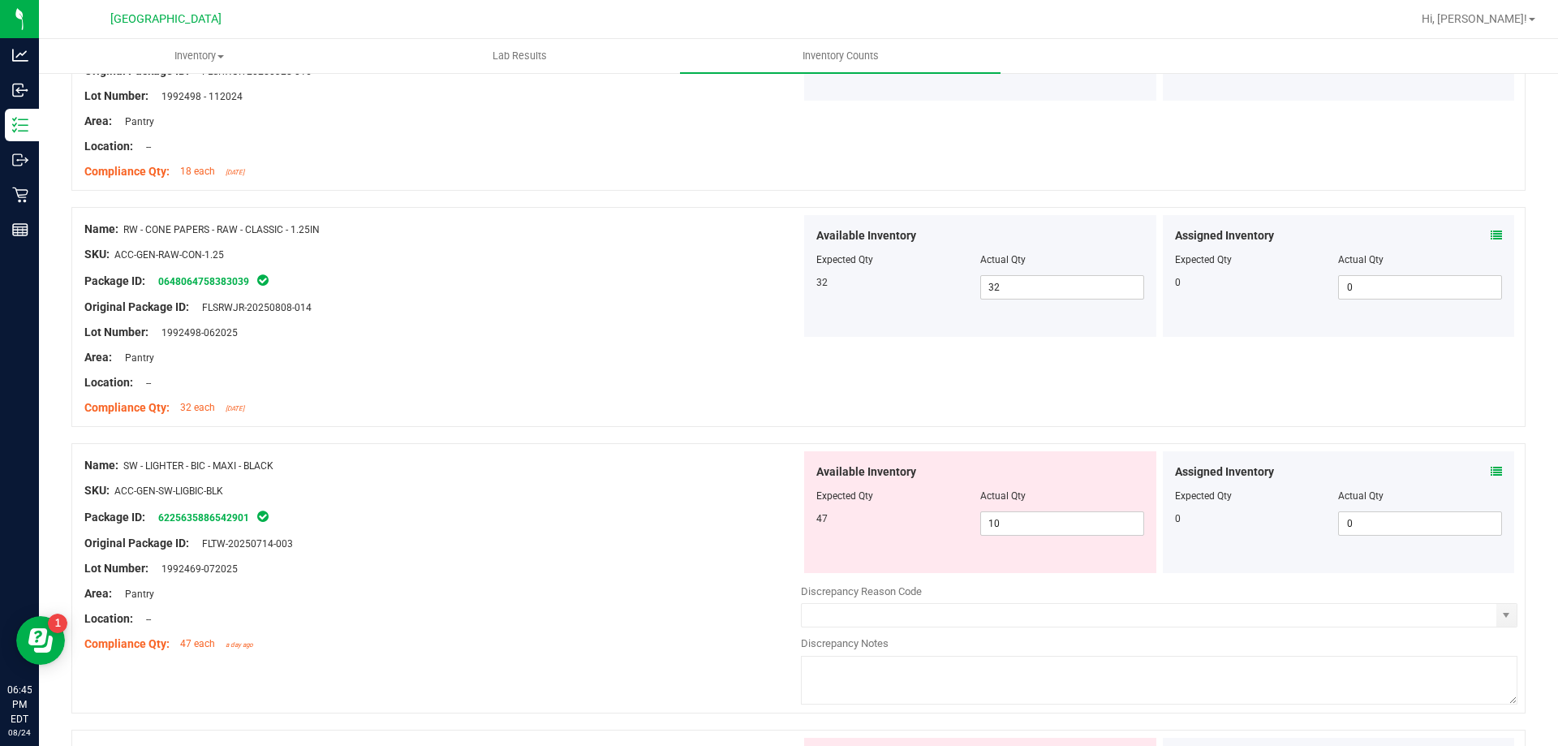
scroll to position [1542, 0]
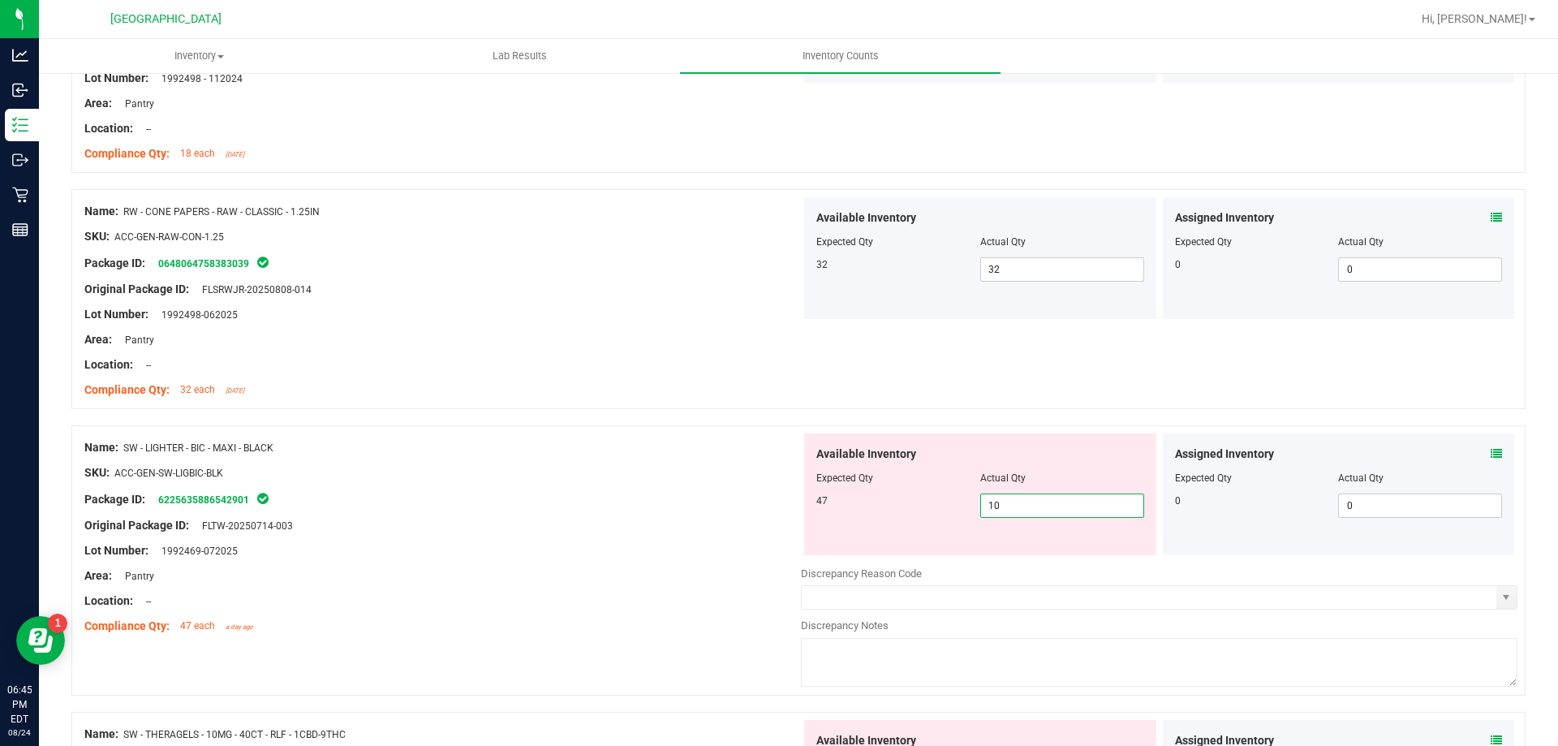
click at [1030, 509] on span "10 10" at bounding box center [1062, 505] width 164 height 24
type input "1"
type input "47"
click at [699, 567] on div "Area: Pantry" at bounding box center [442, 575] width 716 height 17
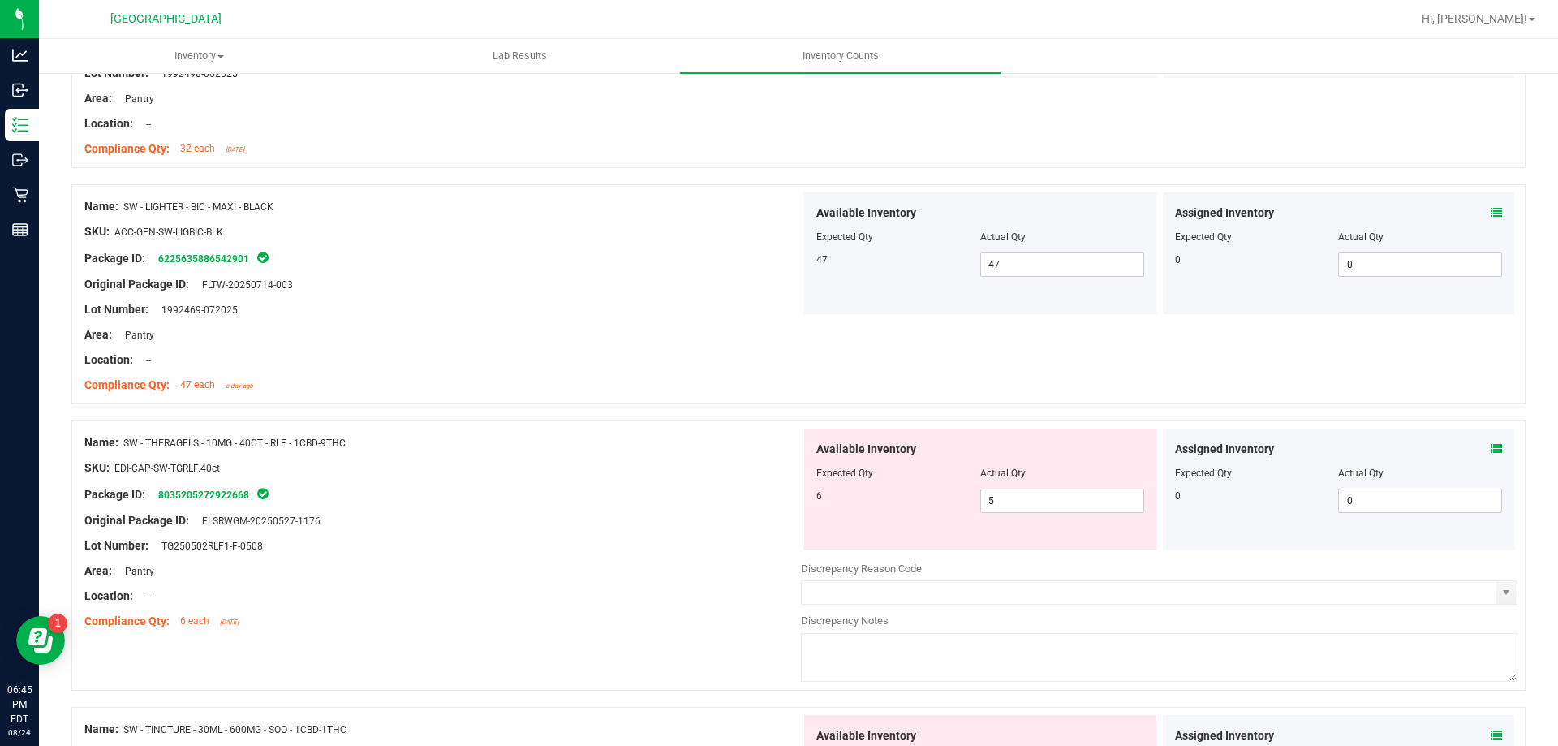
scroll to position [1785, 0]
click at [1036, 501] on span "5 5" at bounding box center [1062, 498] width 164 height 24
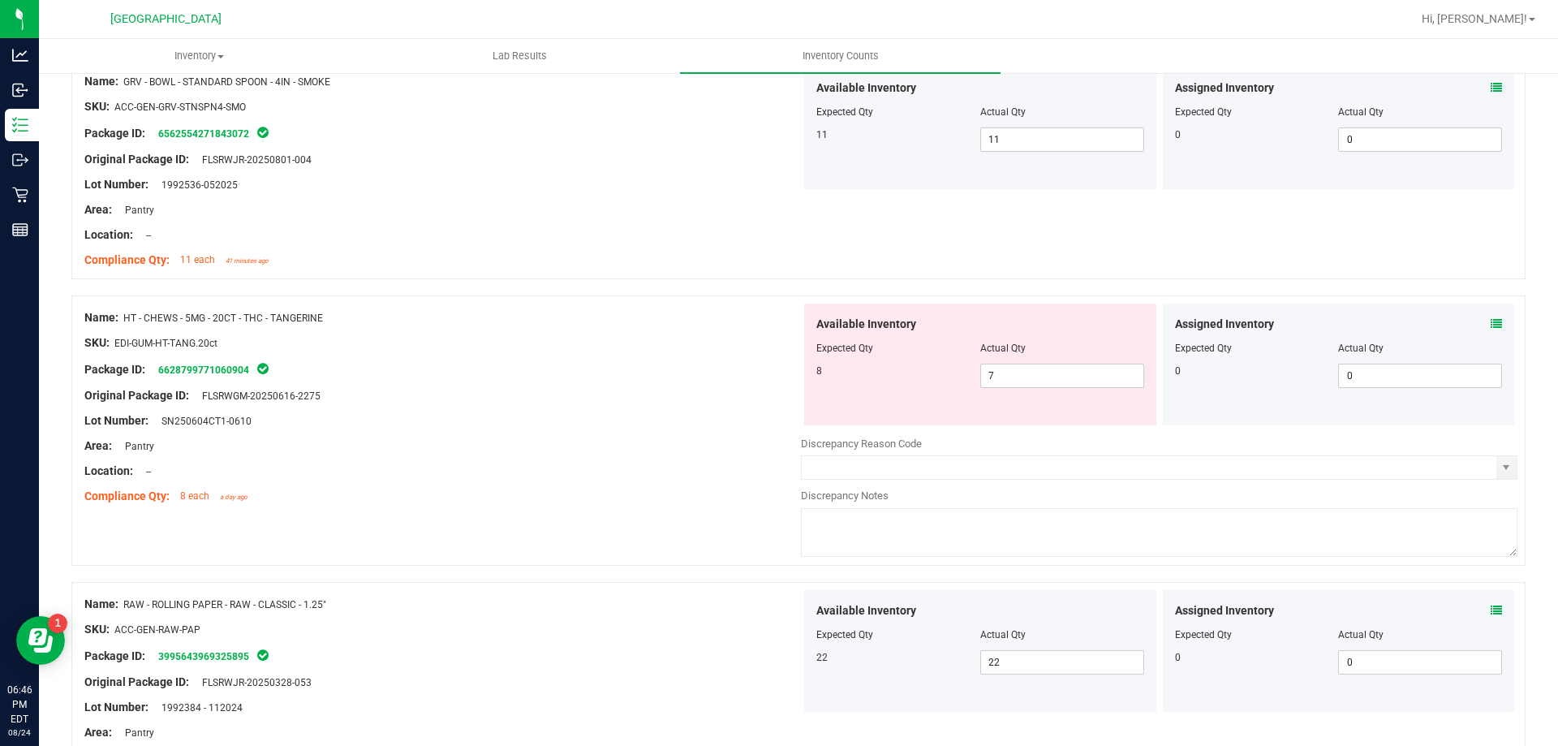
scroll to position [406, 0]
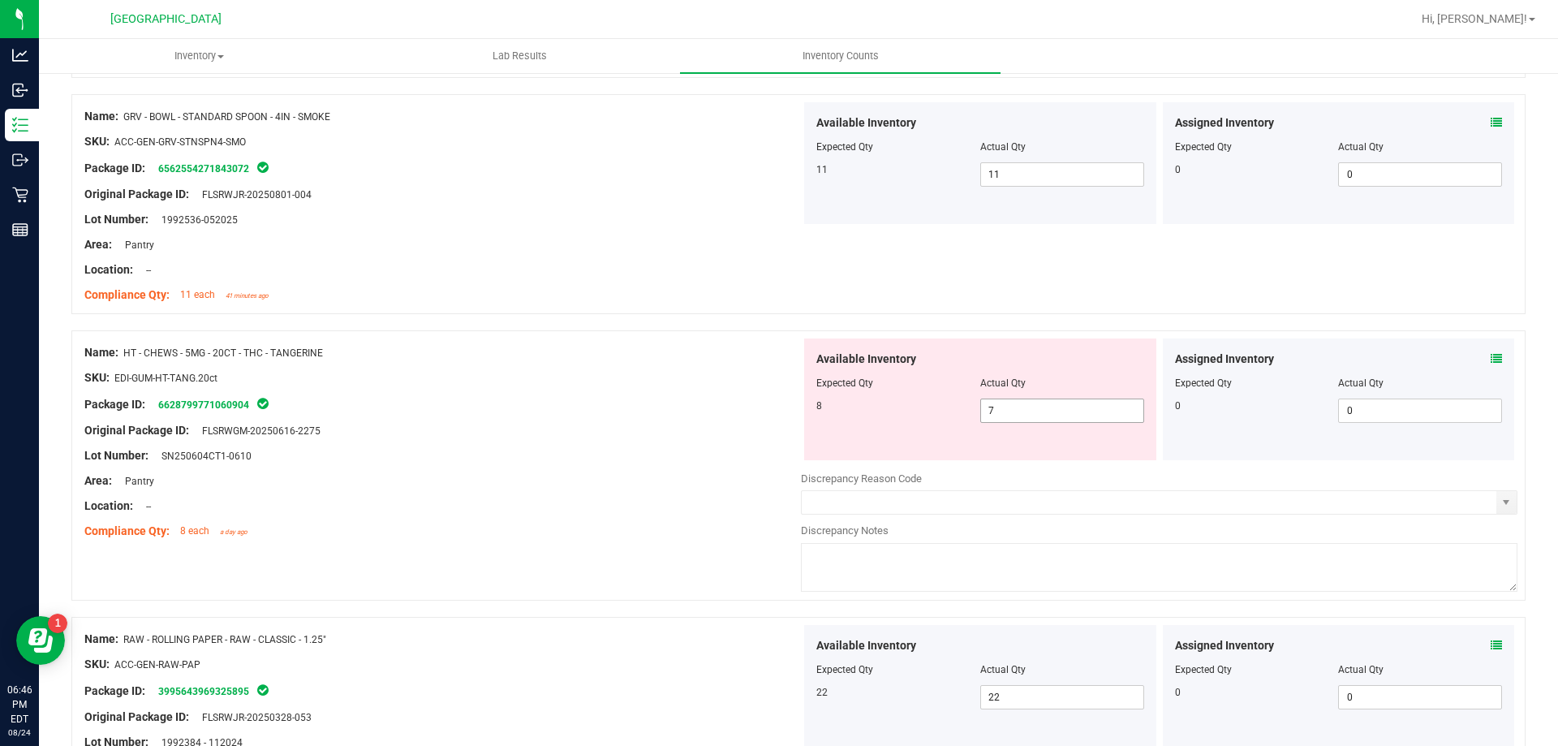
click at [1002, 411] on span "7 7" at bounding box center [1062, 410] width 164 height 24
type input "8"
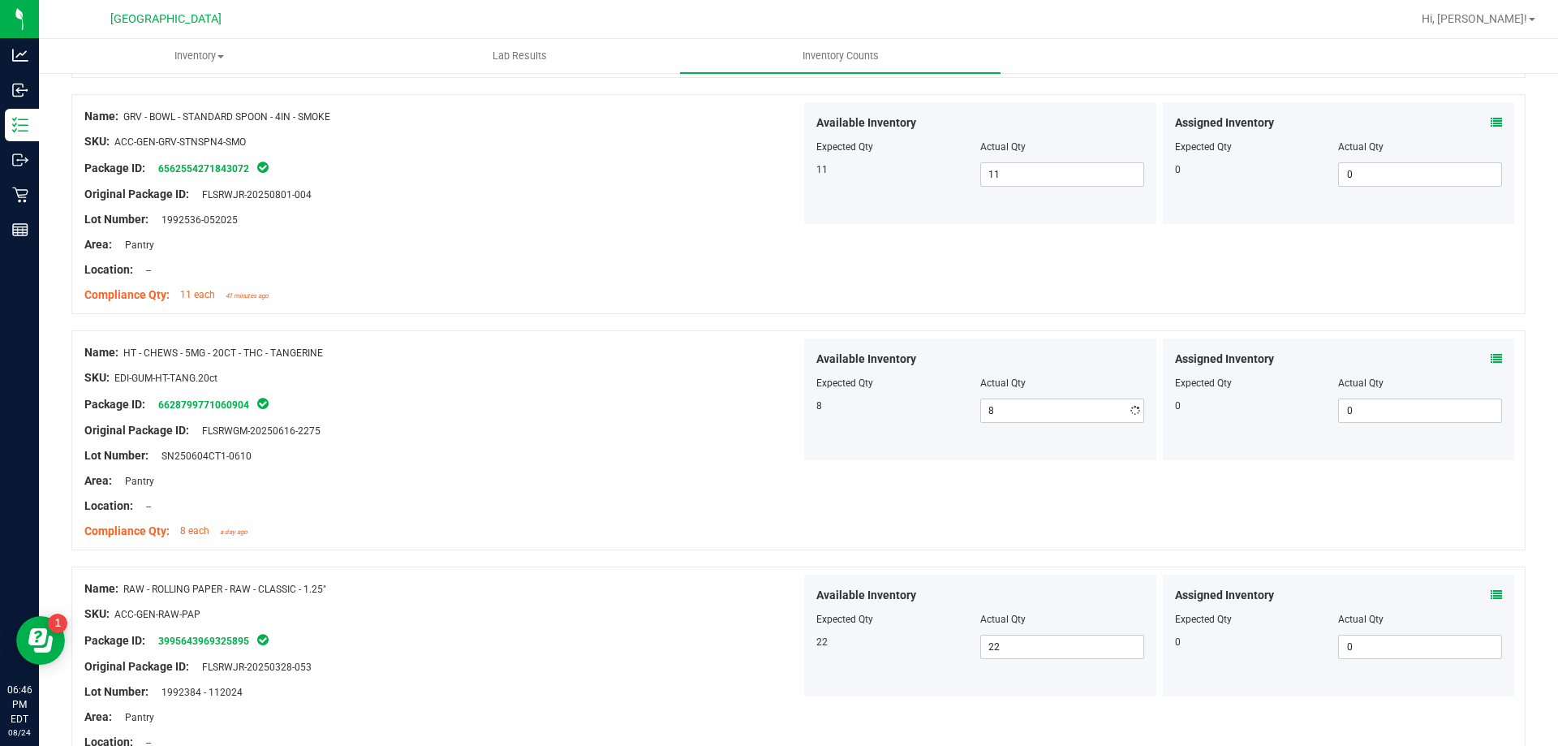
click at [652, 500] on div "Location: --" at bounding box center [442, 505] width 716 height 17
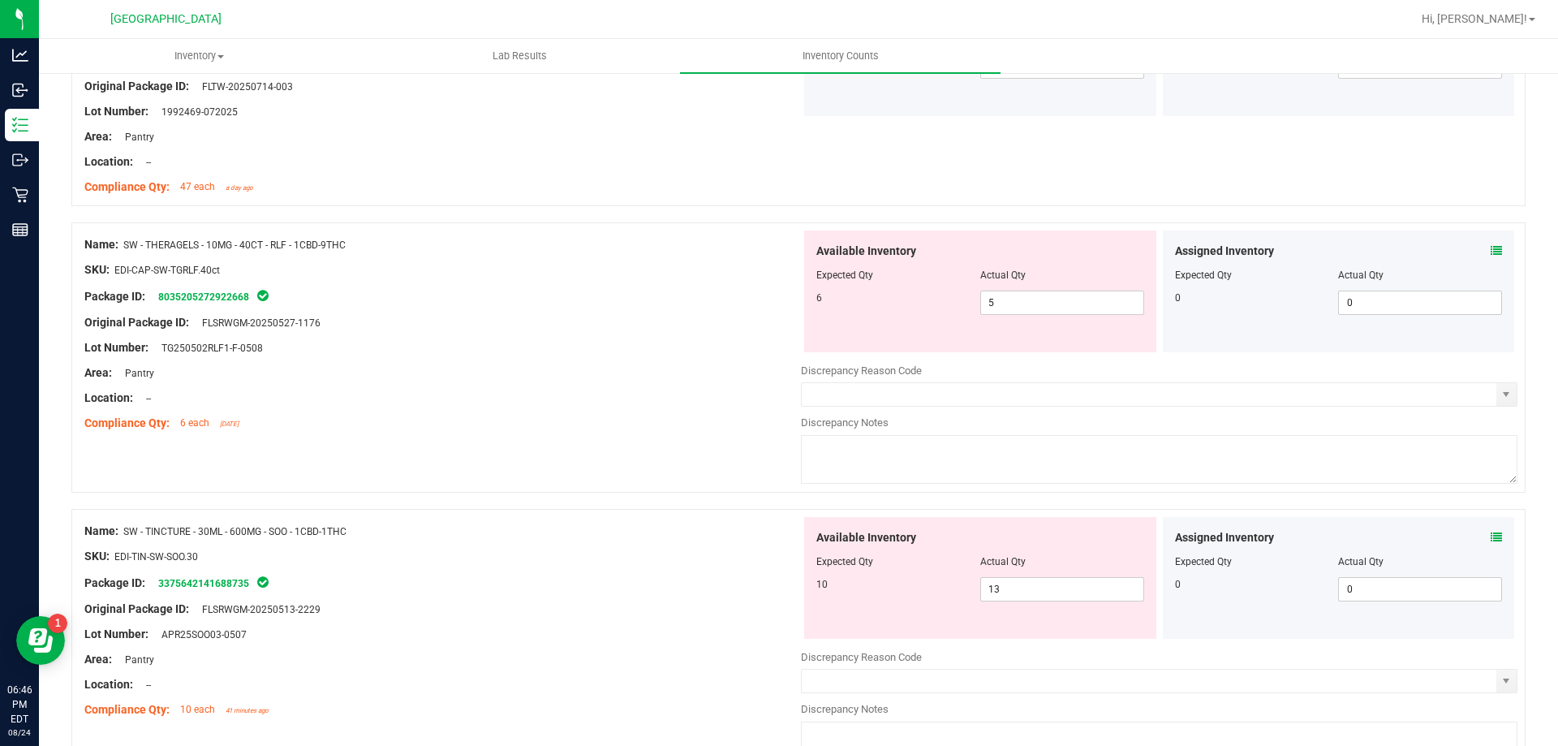
scroll to position [1947, 0]
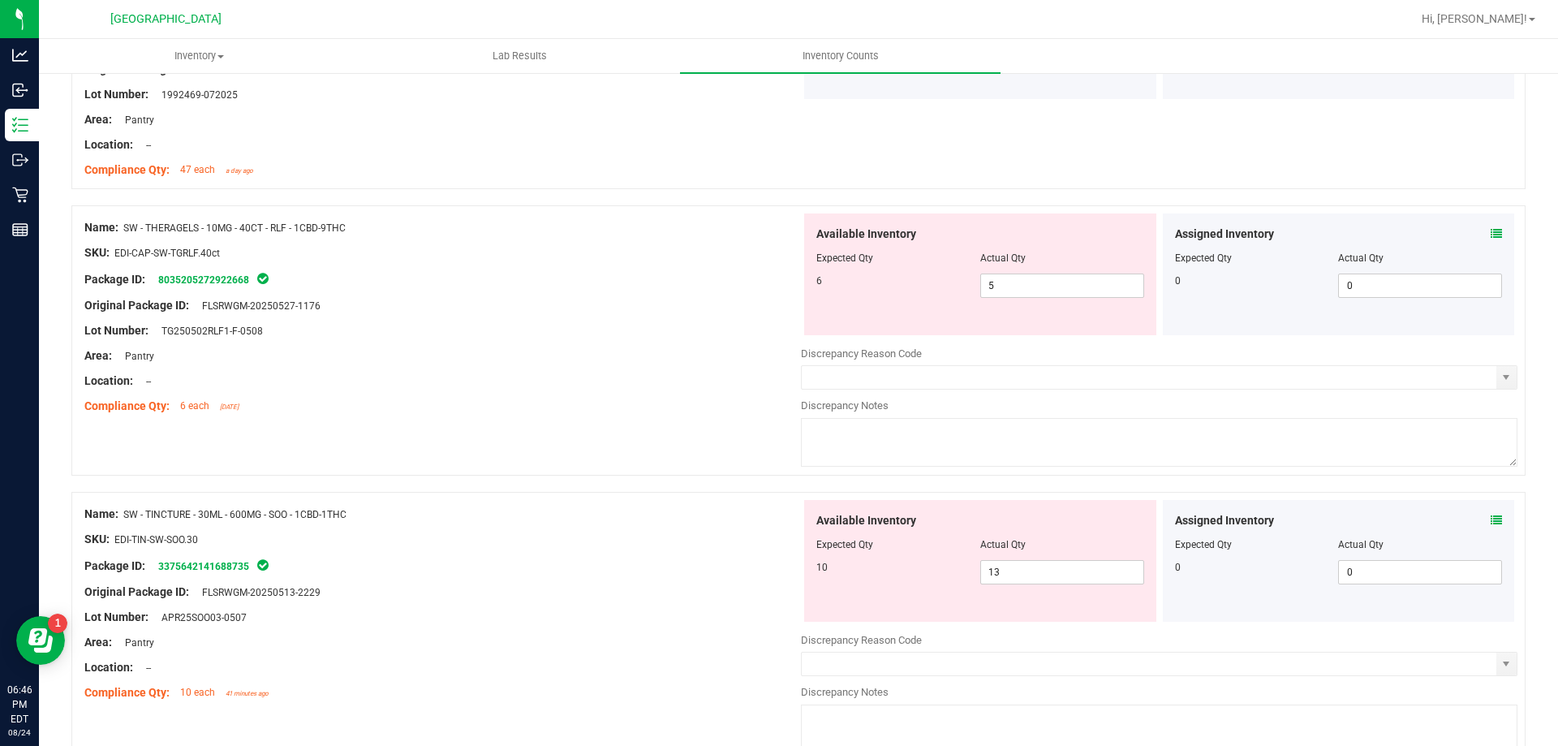
click at [617, 541] on div "SKU: EDI-TIN-SW-SOO.30" at bounding box center [442, 539] width 716 height 17
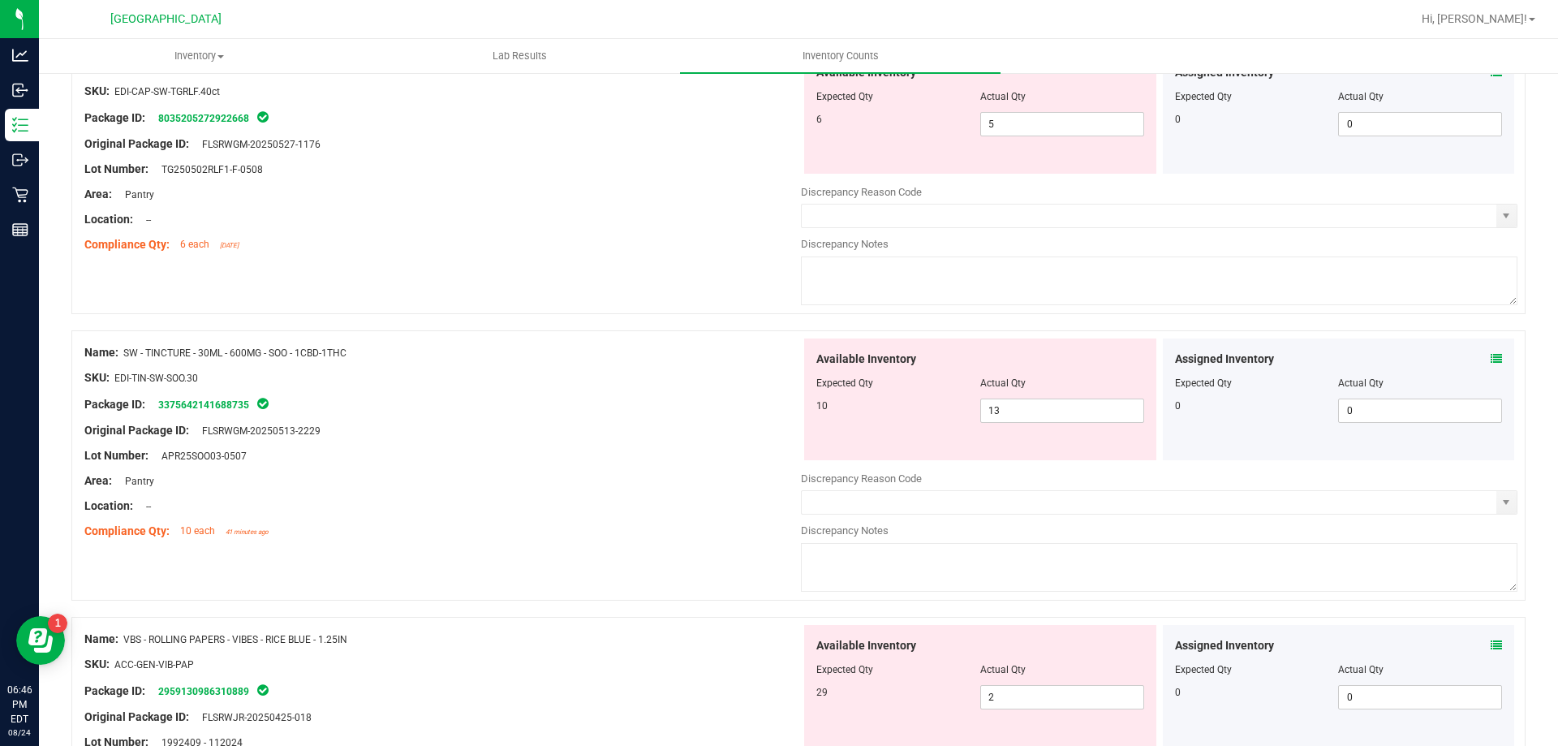
scroll to position [2110, 0]
click at [1026, 410] on span "13 13" at bounding box center [1062, 410] width 164 height 24
type input "10"
click at [710, 428] on div "Original Package ID: FLSRWGM-20250513-2229" at bounding box center [442, 429] width 716 height 17
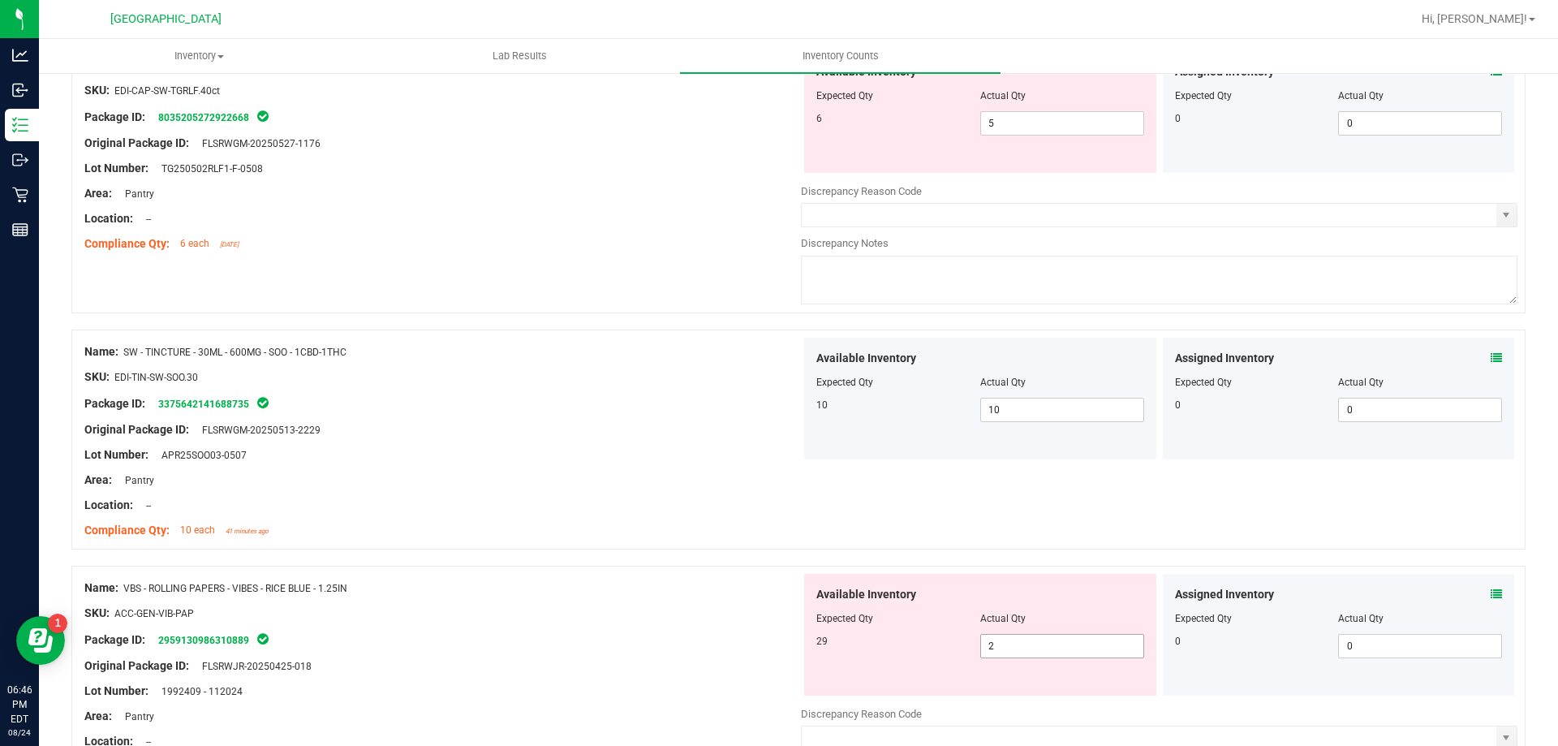
click at [1072, 643] on span "2 2" at bounding box center [1062, 646] width 164 height 24
type input "29"
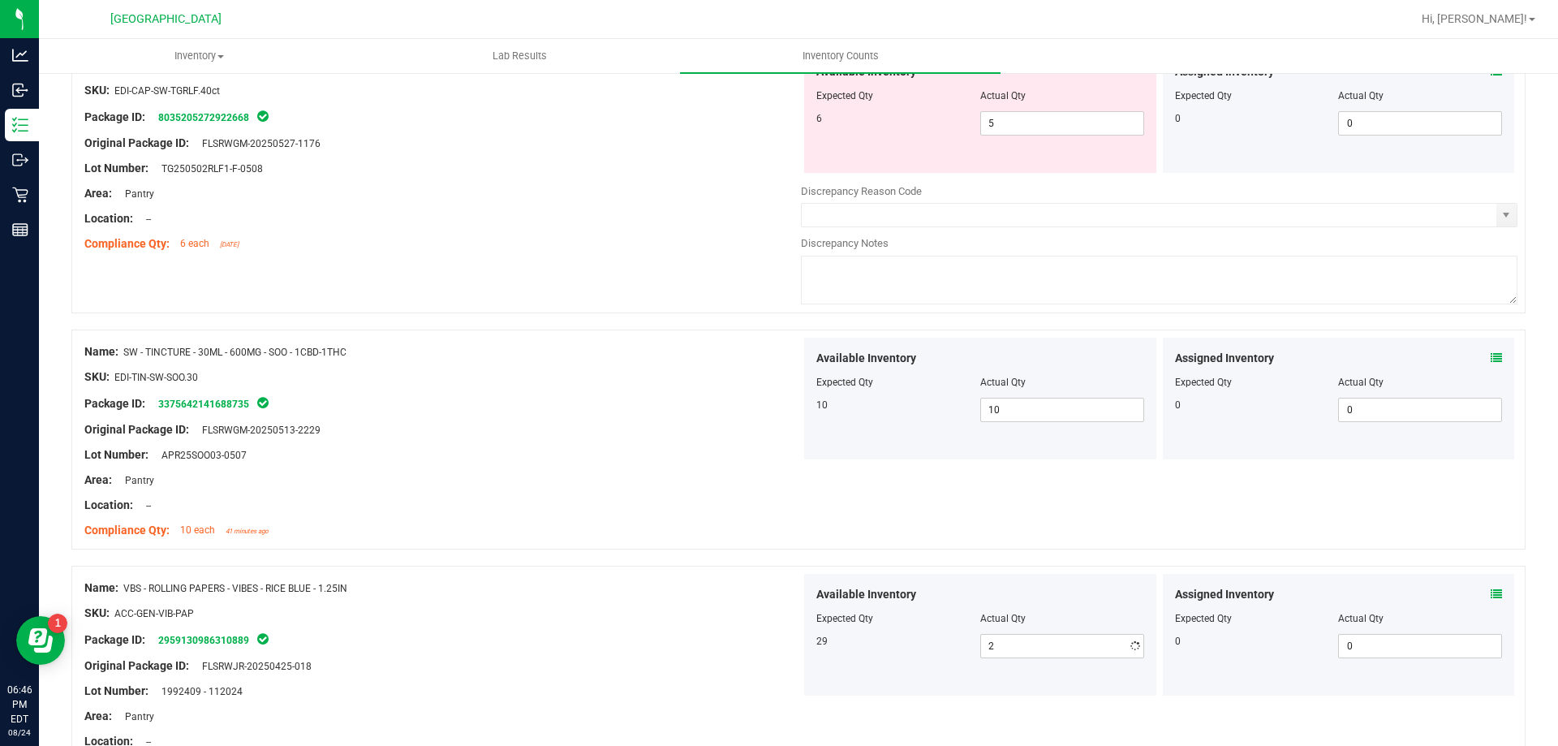
type input "29"
click at [626, 501] on div "Location: --" at bounding box center [442, 505] width 716 height 17
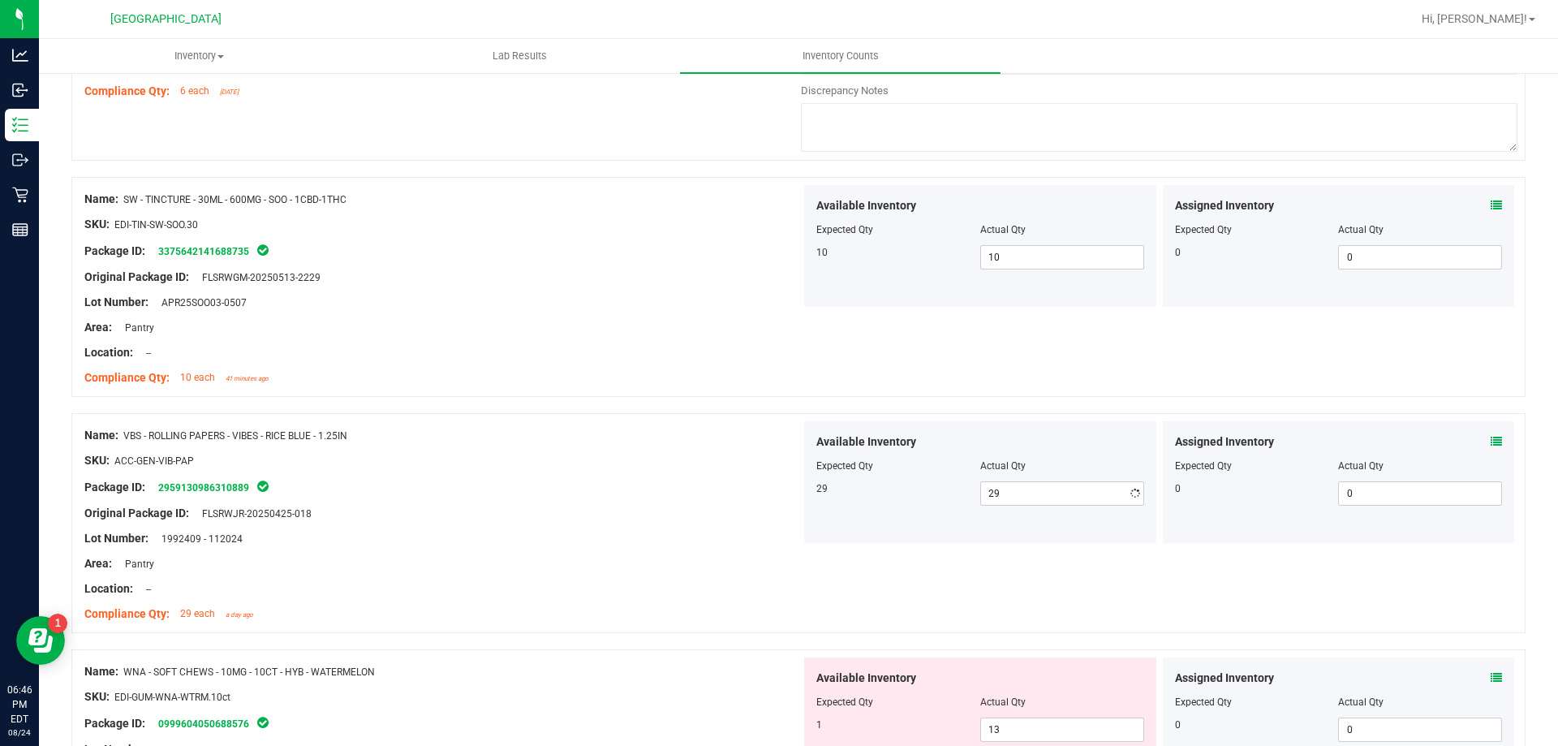
scroll to position [2515, 0]
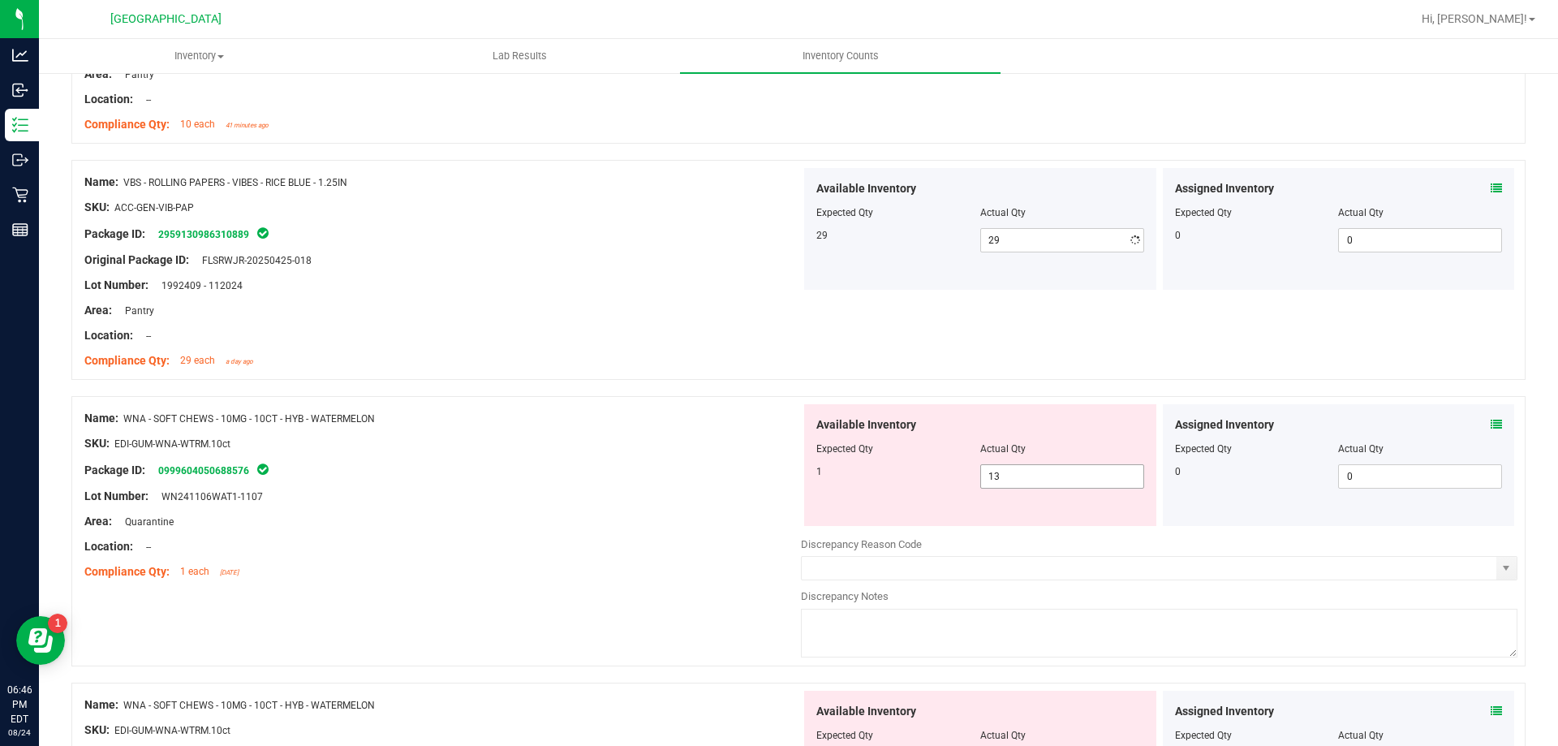
click at [1080, 483] on span "13 13" at bounding box center [1062, 476] width 164 height 24
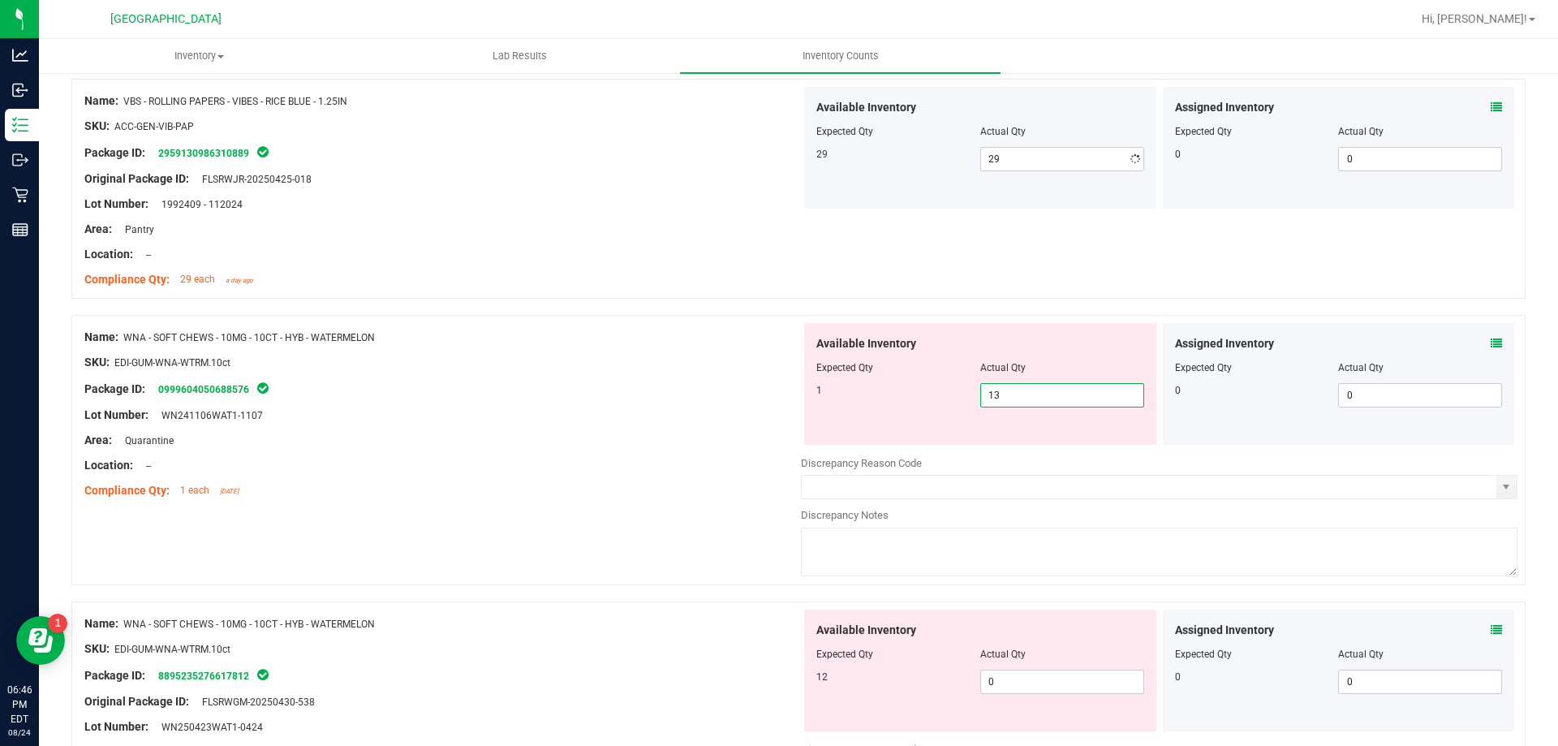
type input "1"
click at [671, 474] on div at bounding box center [442, 478] width 716 height 8
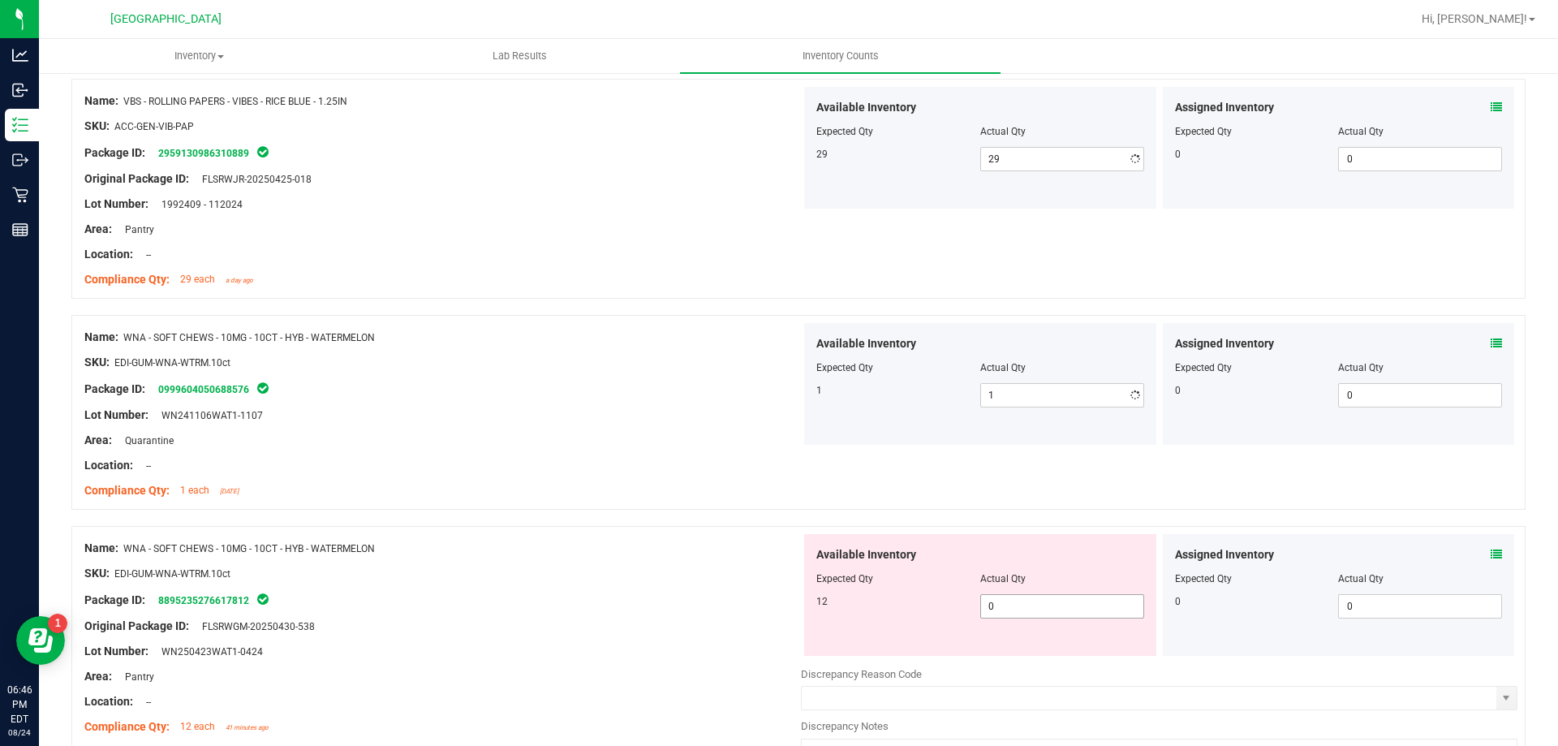
click at [1062, 609] on span "0 0" at bounding box center [1062, 606] width 164 height 24
type input "012"
type input "12"
click at [565, 592] on div "Package ID: 8895235276617812" at bounding box center [442, 599] width 716 height 19
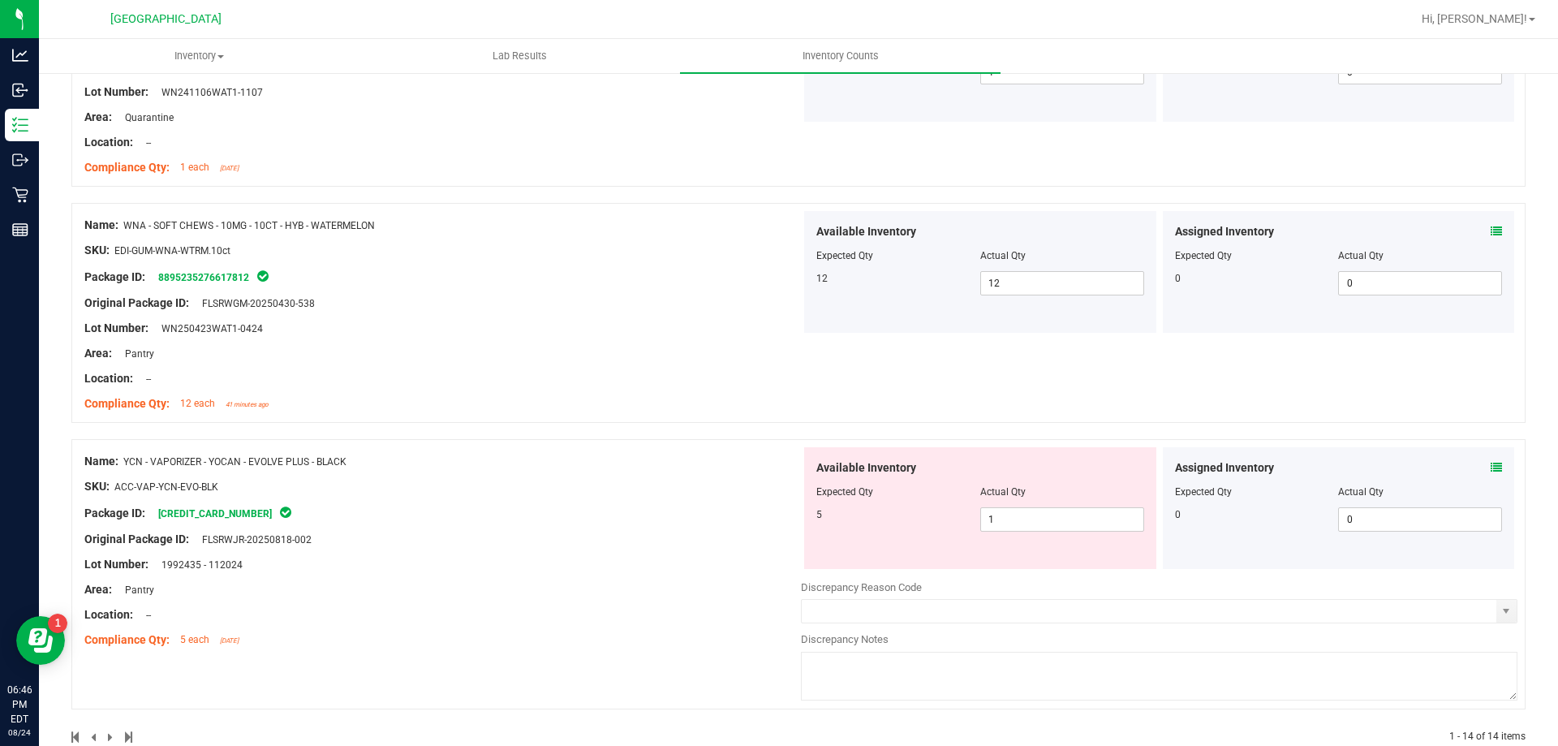
scroll to position [2921, 0]
click at [1043, 514] on span "1 1" at bounding box center [1062, 517] width 164 height 24
type input "5"
click at [713, 492] on div "Name: YCN - VAPORIZER - YOCAN - EVOLVE PLUS - BLACK SKU: ACC-VAP-YCN-EVO-BLK Pa…" at bounding box center [442, 548] width 716 height 207
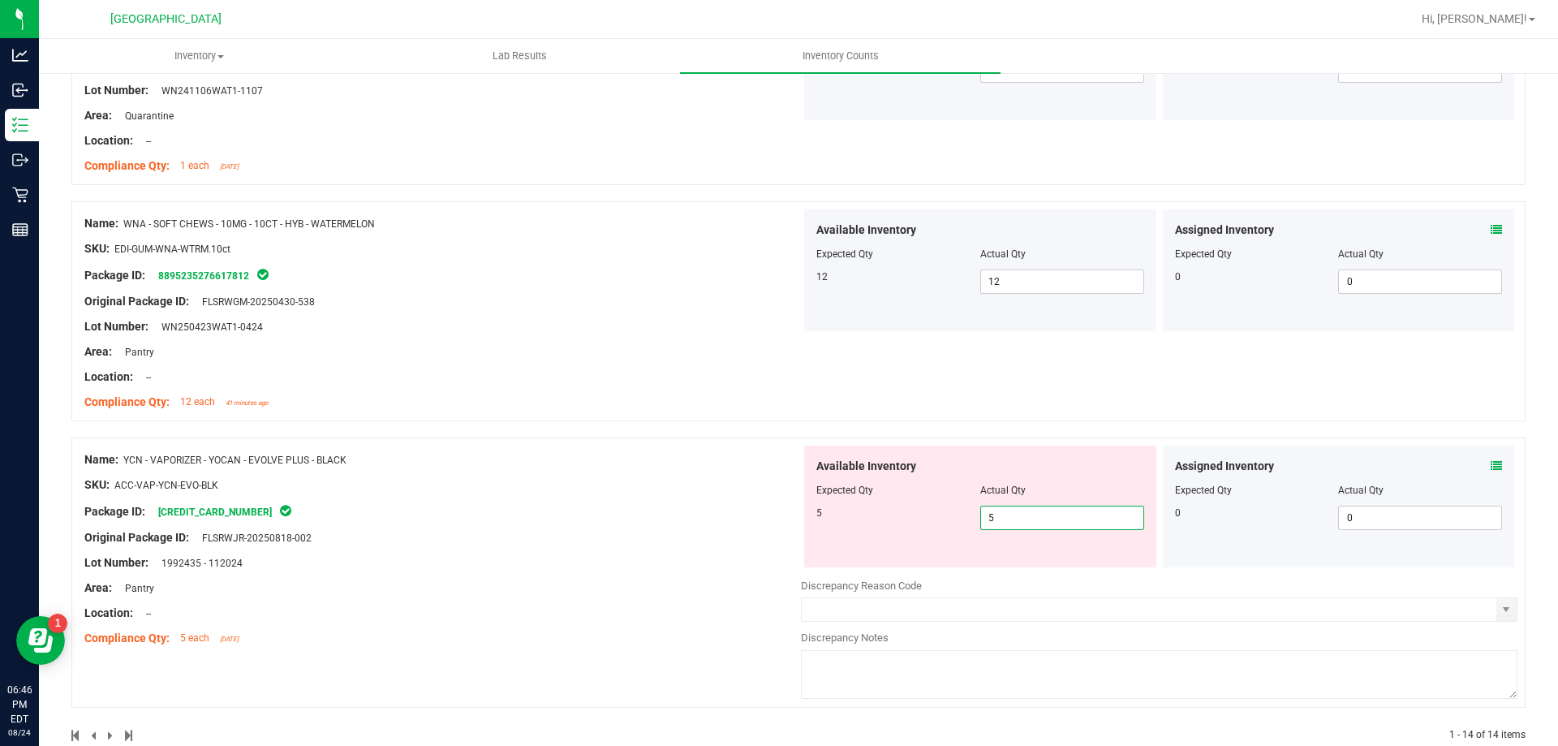
scroll to position [2904, 0]
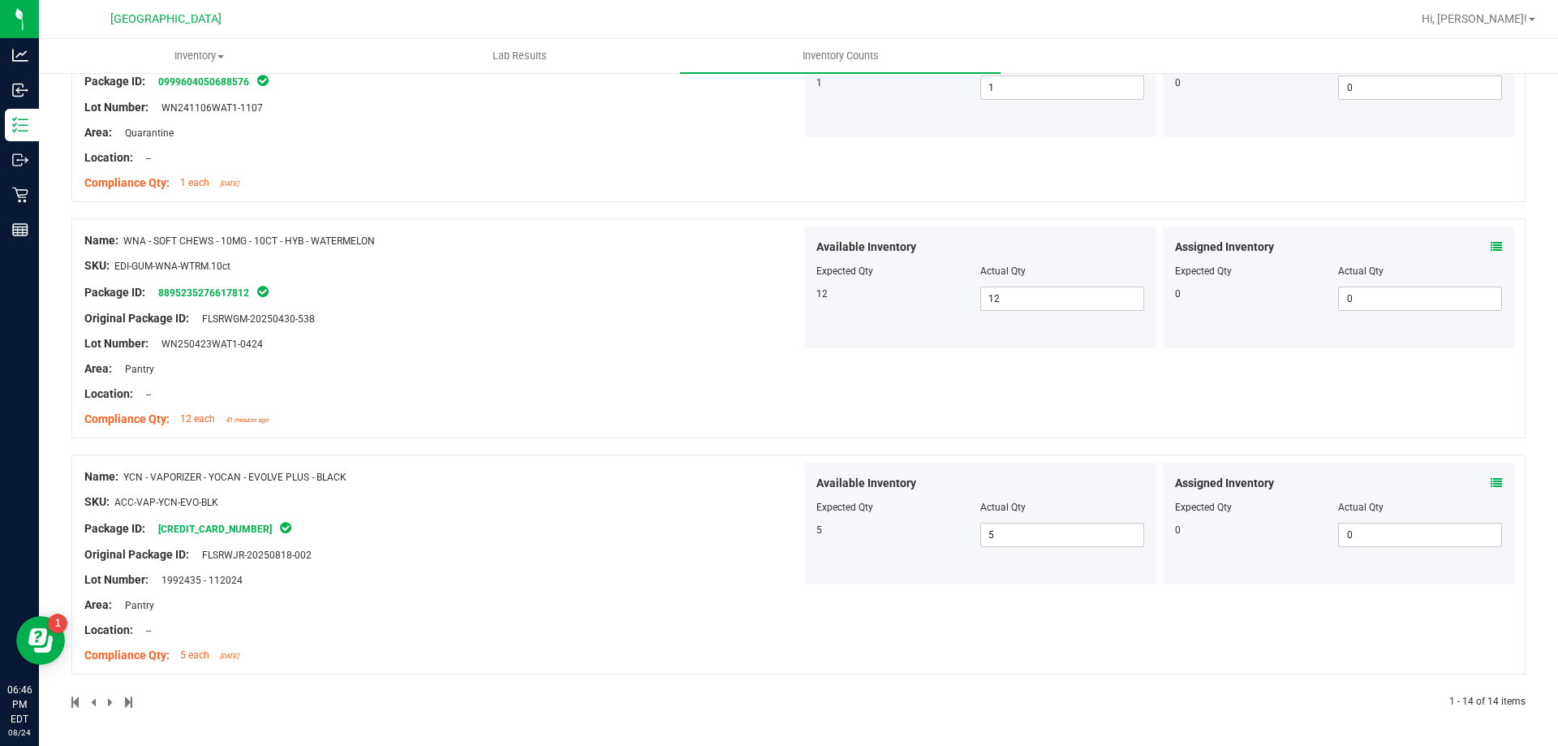
click at [133, 699] on div at bounding box center [434, 702] width 727 height 15
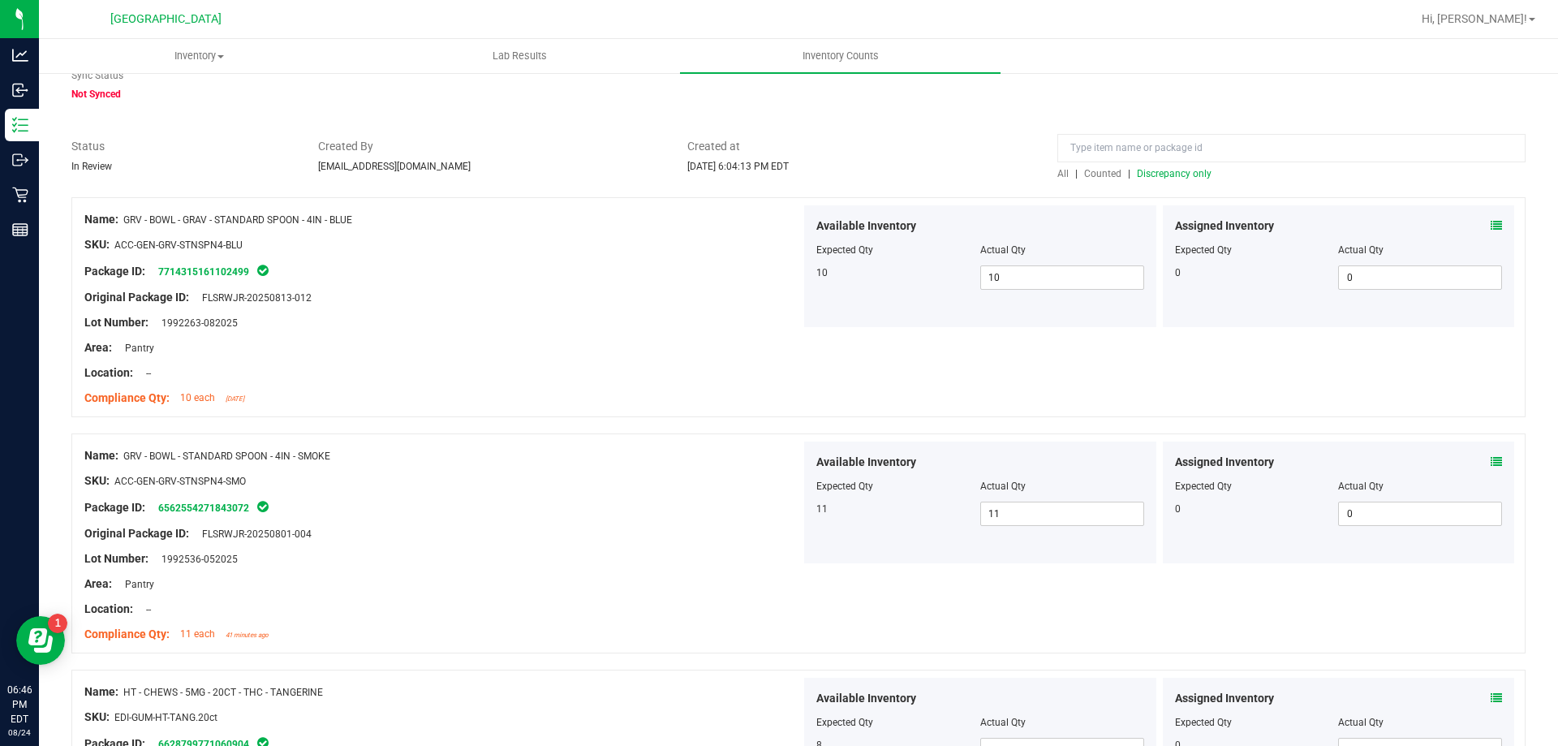
scroll to position [0, 0]
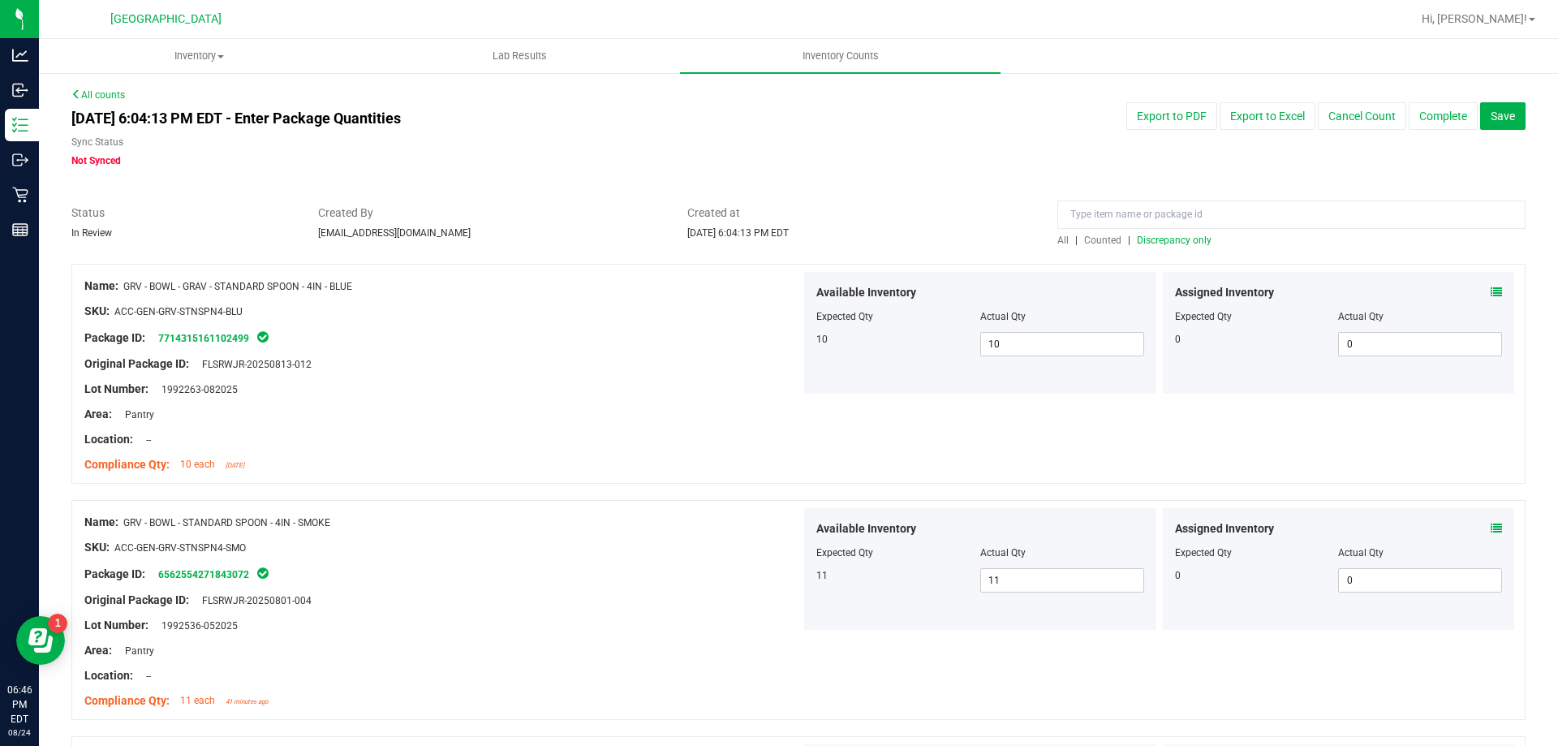
click at [1175, 244] on span "Discrepancy only" at bounding box center [1174, 239] width 75 height 11
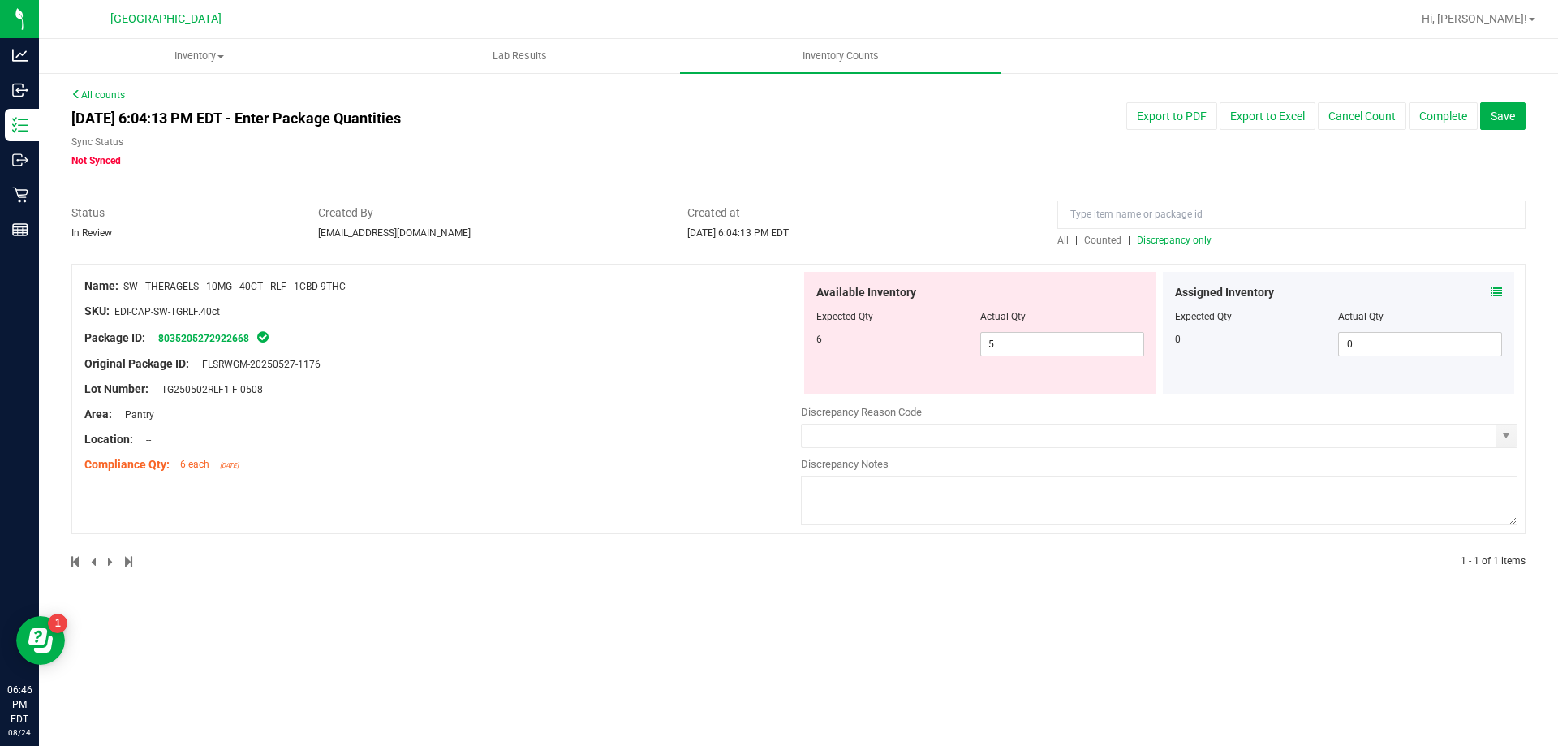
click at [1113, 240] on span "Counted" at bounding box center [1102, 239] width 37 height 11
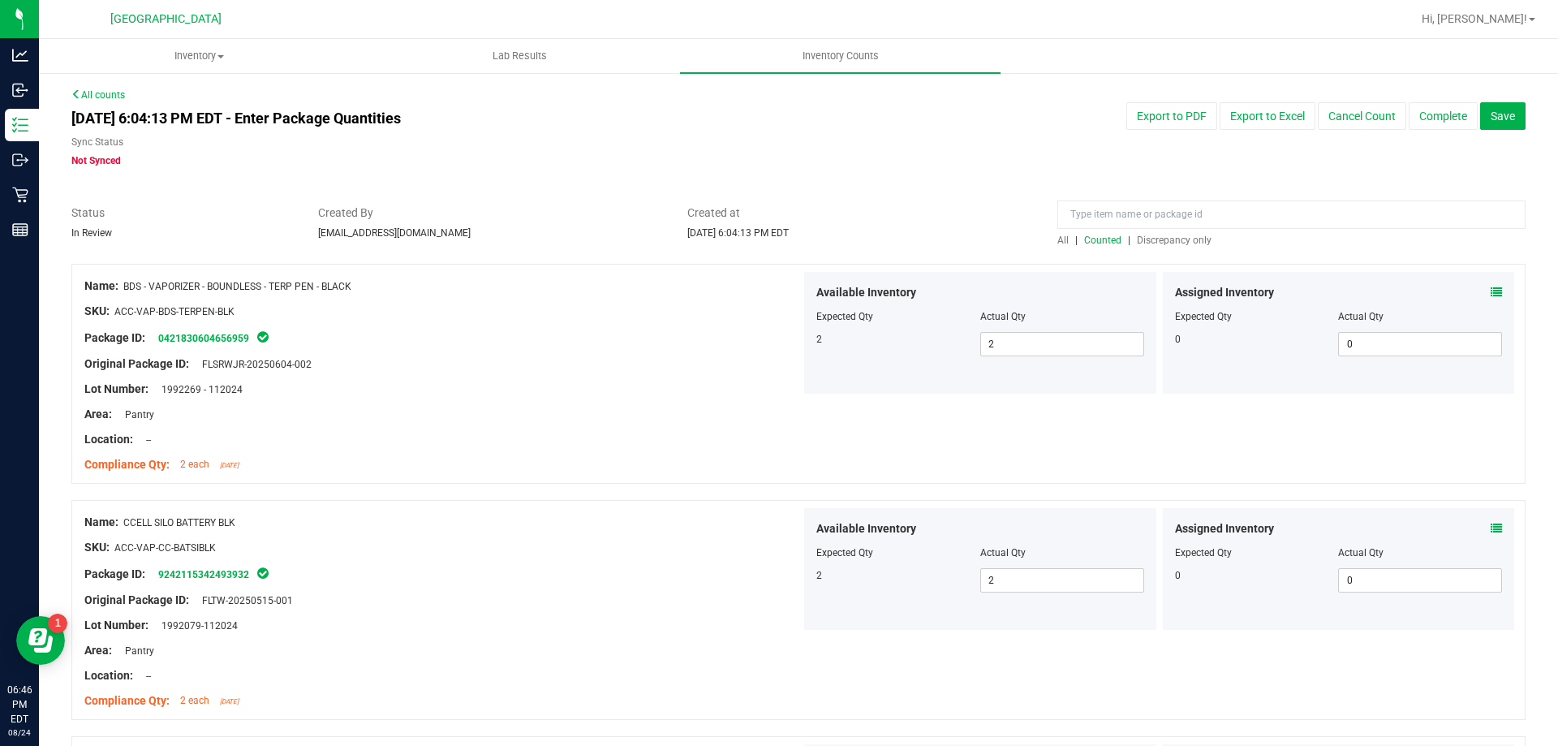
click at [1137, 241] on span "Discrepancy only" at bounding box center [1174, 239] width 75 height 11
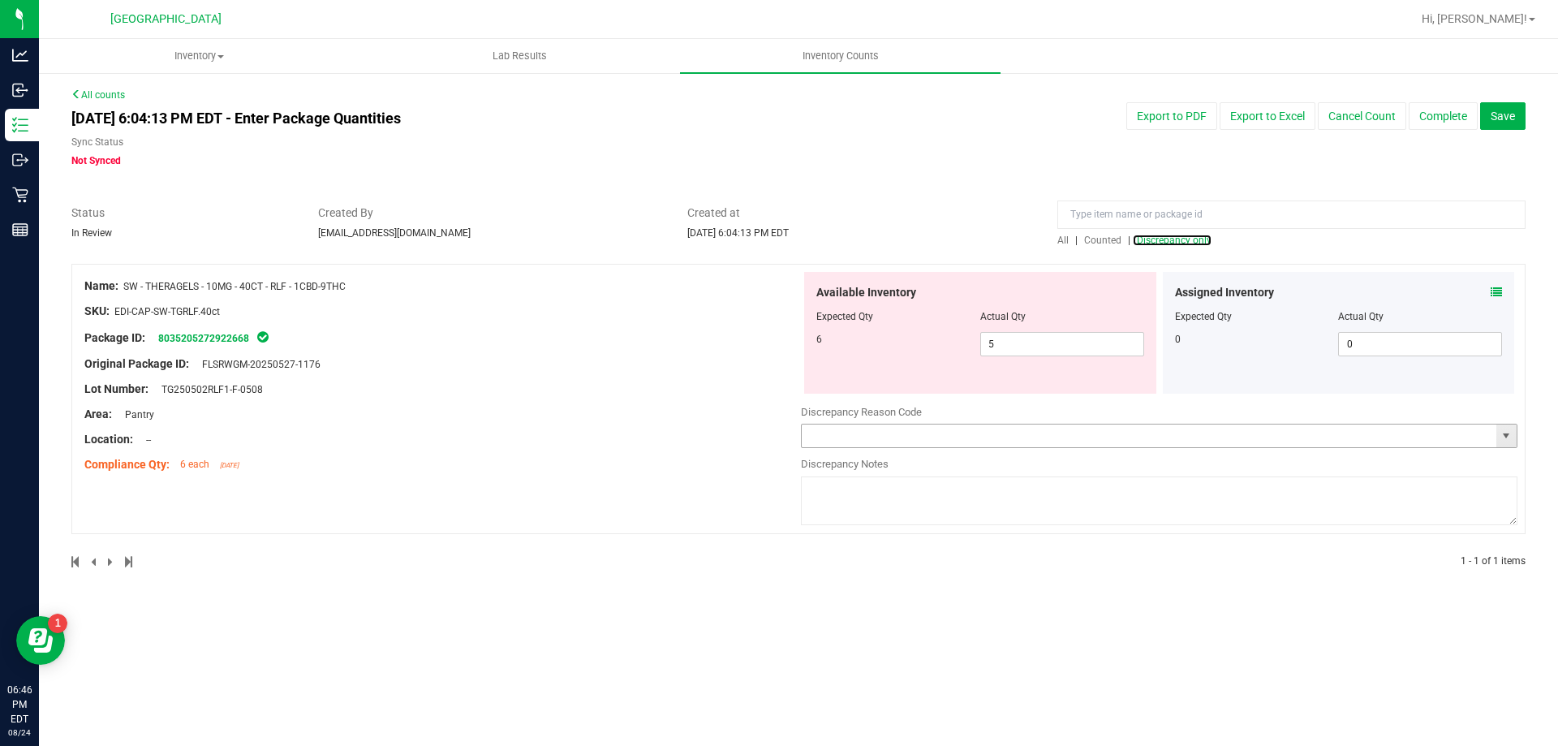
click at [1496, 438] on span "select" at bounding box center [1506, 435] width 20 height 23
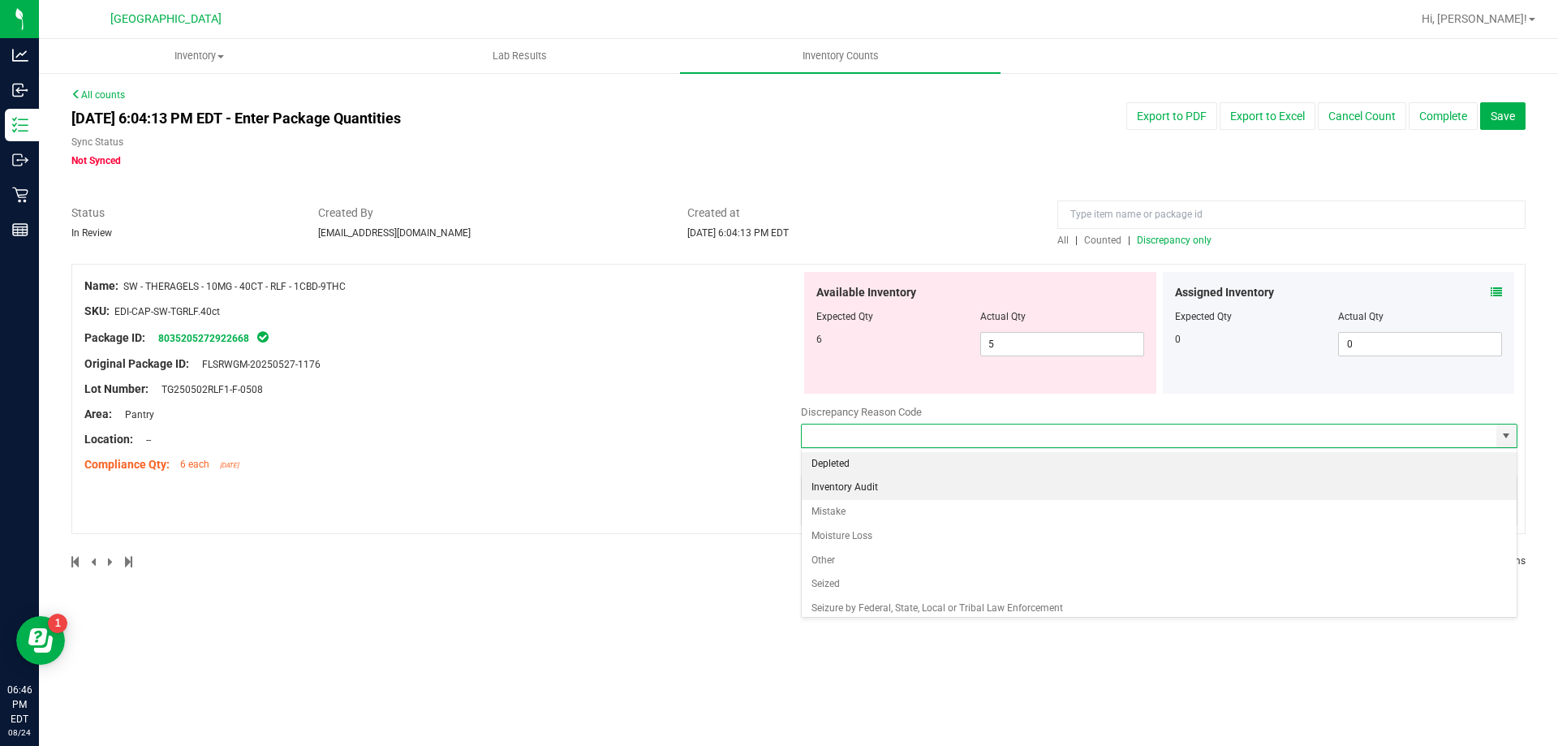
click at [907, 486] on li "Inventory Audit" at bounding box center [1159, 487] width 715 height 24
type input "Inventory Audit"
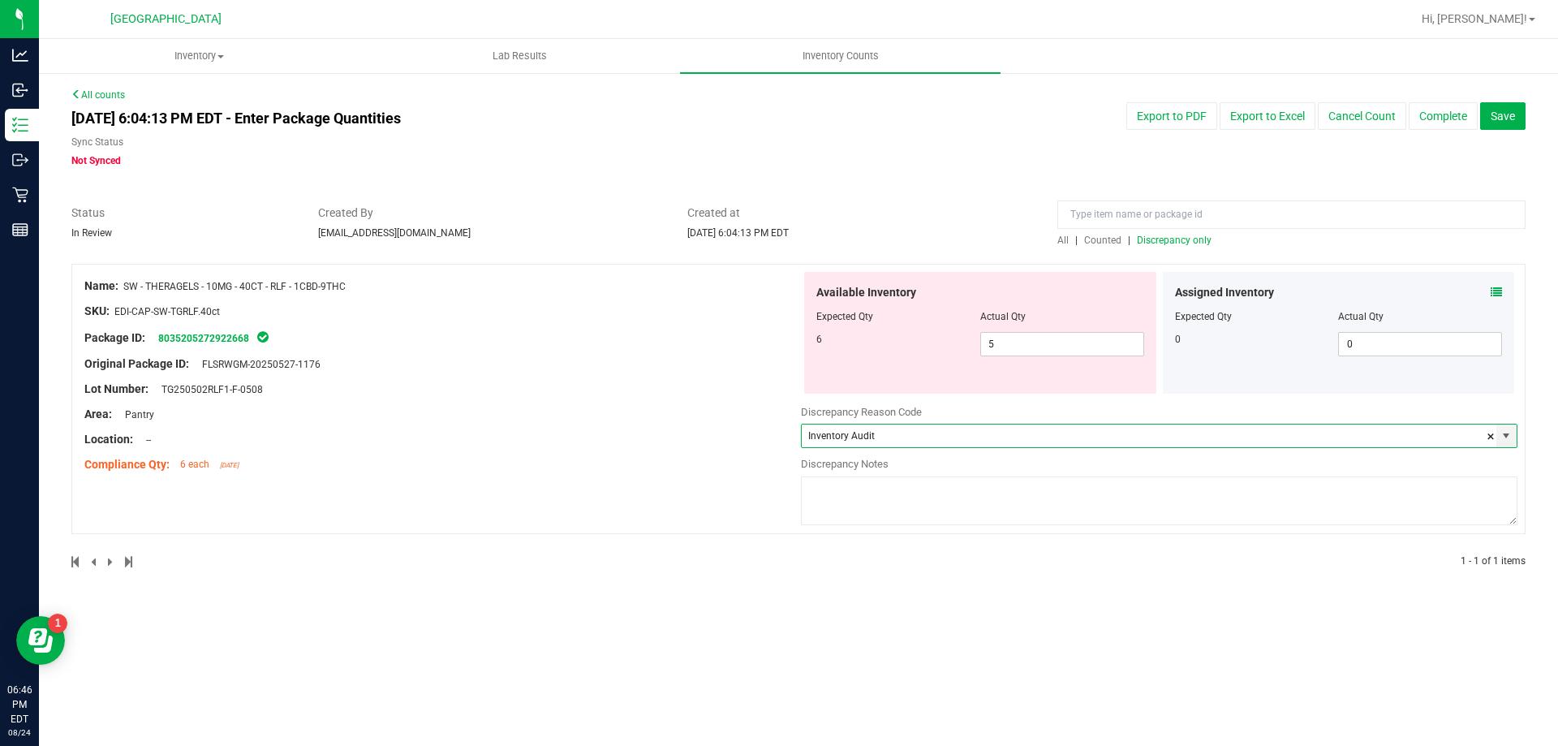
click at [882, 493] on textarea at bounding box center [1159, 500] width 716 height 49
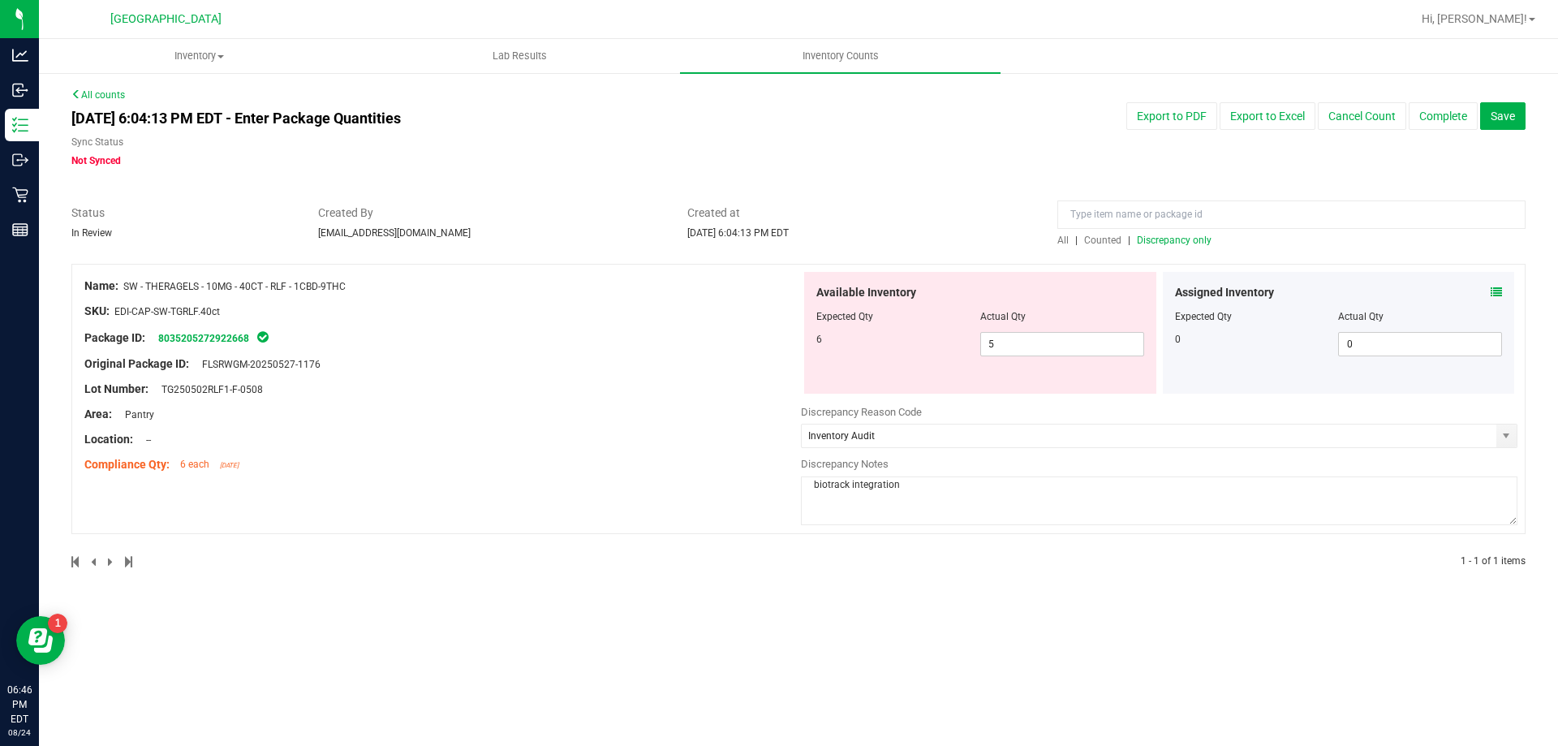
type textarea "biotrack integration"
click at [834, 645] on div "Inventory All packages All inventory Waste log Create inventory Lab Results Inv…" at bounding box center [798, 392] width 1519 height 707
click at [1013, 333] on span "5 5" at bounding box center [1062, 344] width 164 height 24
type input "6"
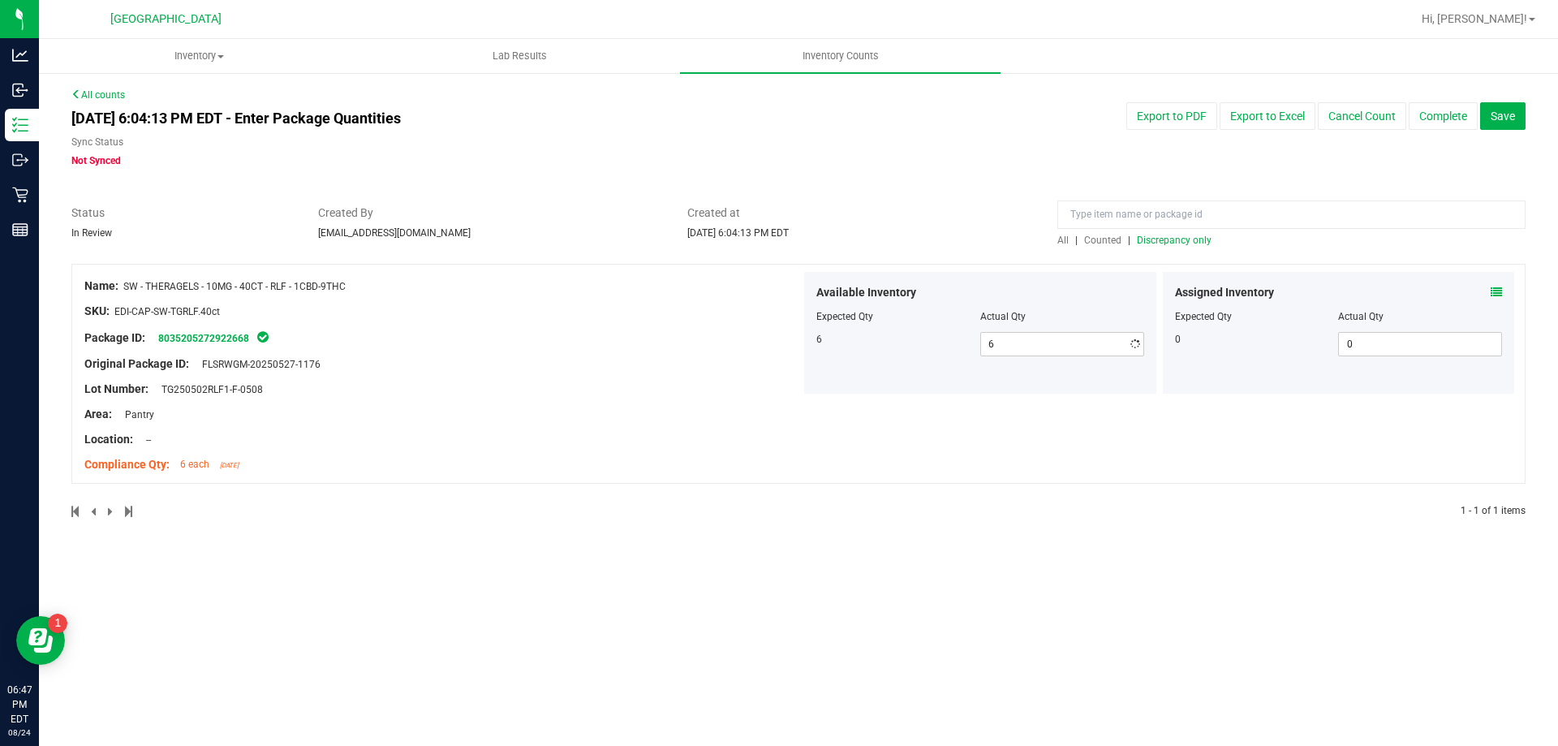
click at [959, 611] on div "Inventory All packages All inventory Waste log Create inventory Lab Results Inv…" at bounding box center [798, 392] width 1519 height 707
click at [1090, 242] on span "Counted" at bounding box center [1102, 239] width 37 height 11
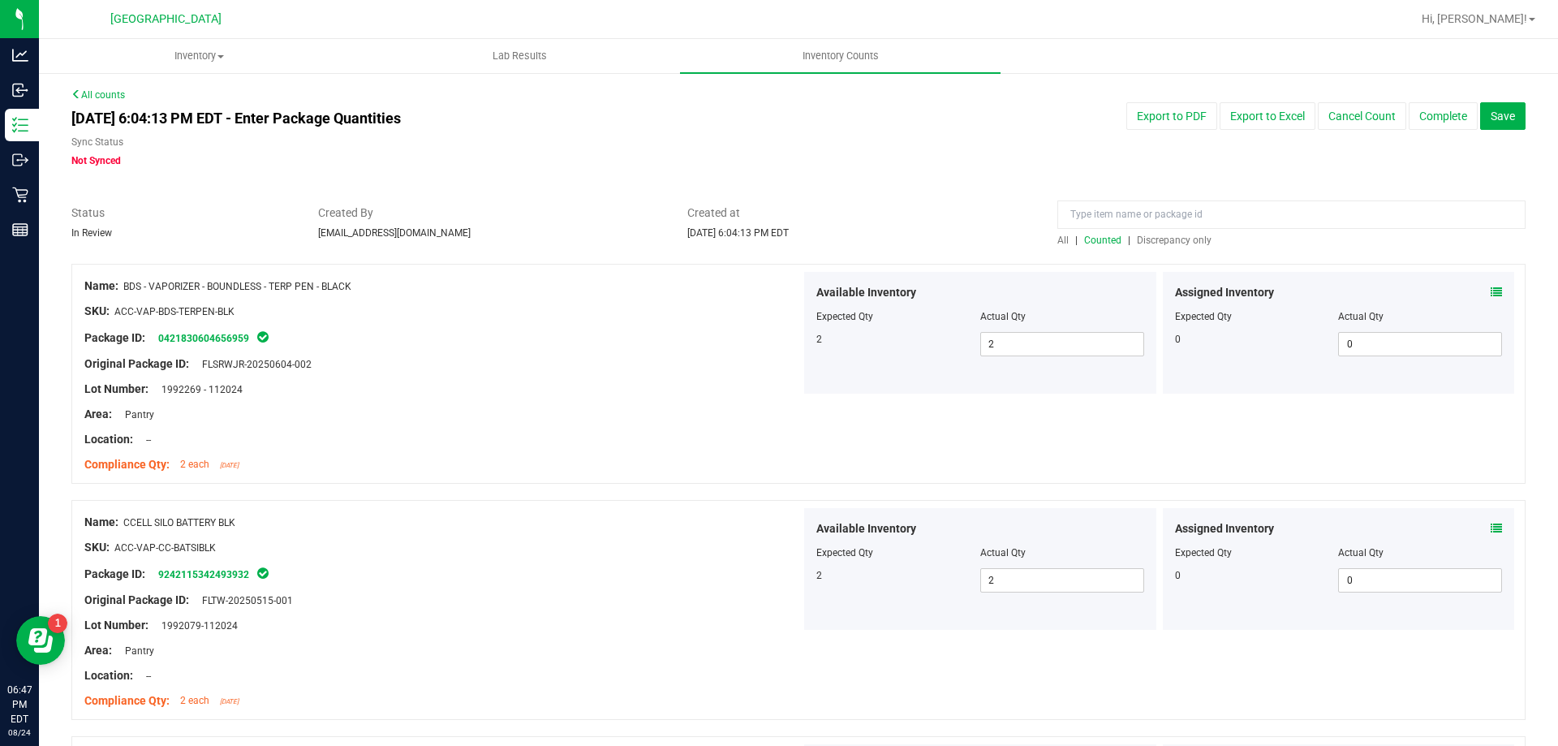
click at [1151, 239] on span "Discrepancy only" at bounding box center [1174, 239] width 75 height 11
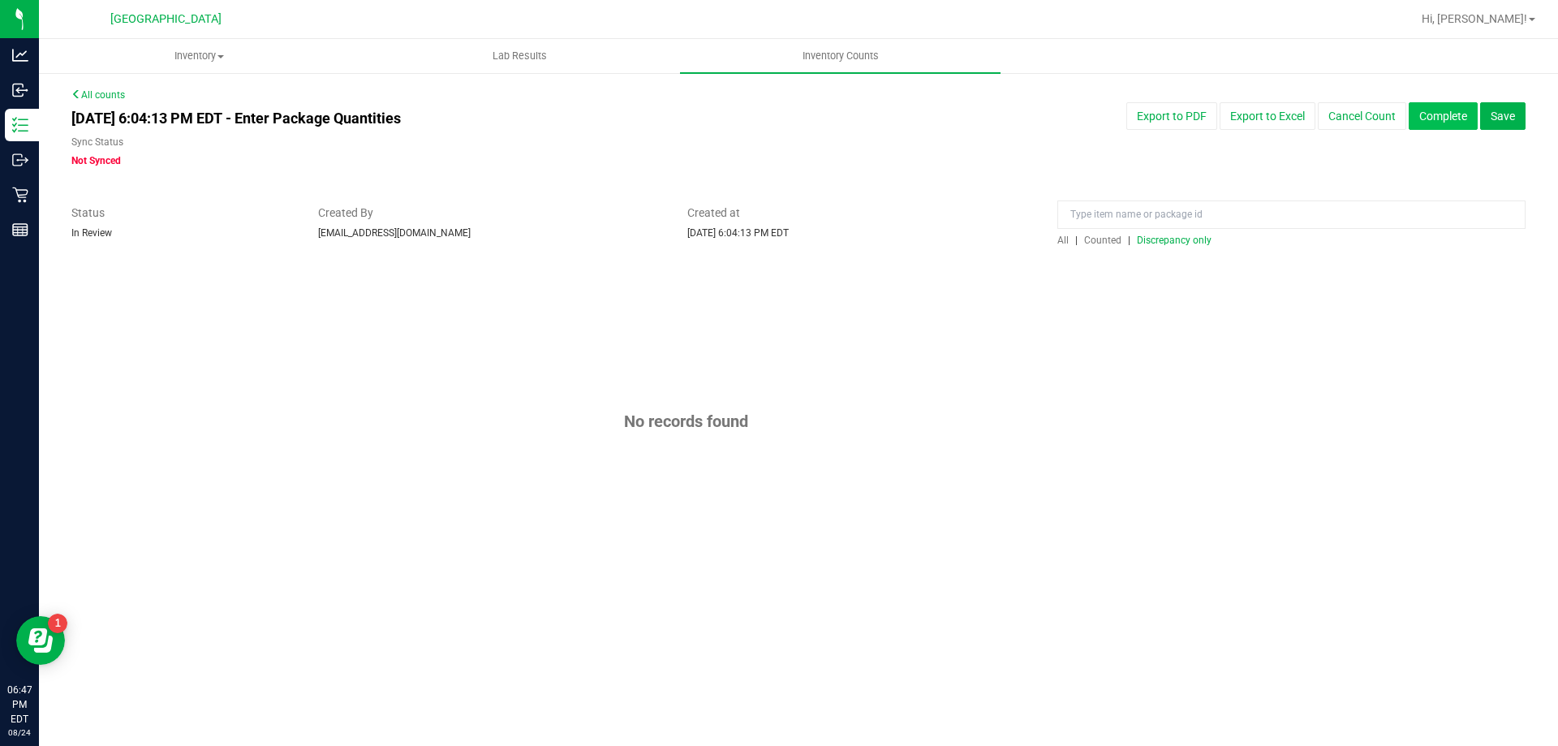
click at [1438, 121] on button "Complete" at bounding box center [1443, 116] width 69 height 28
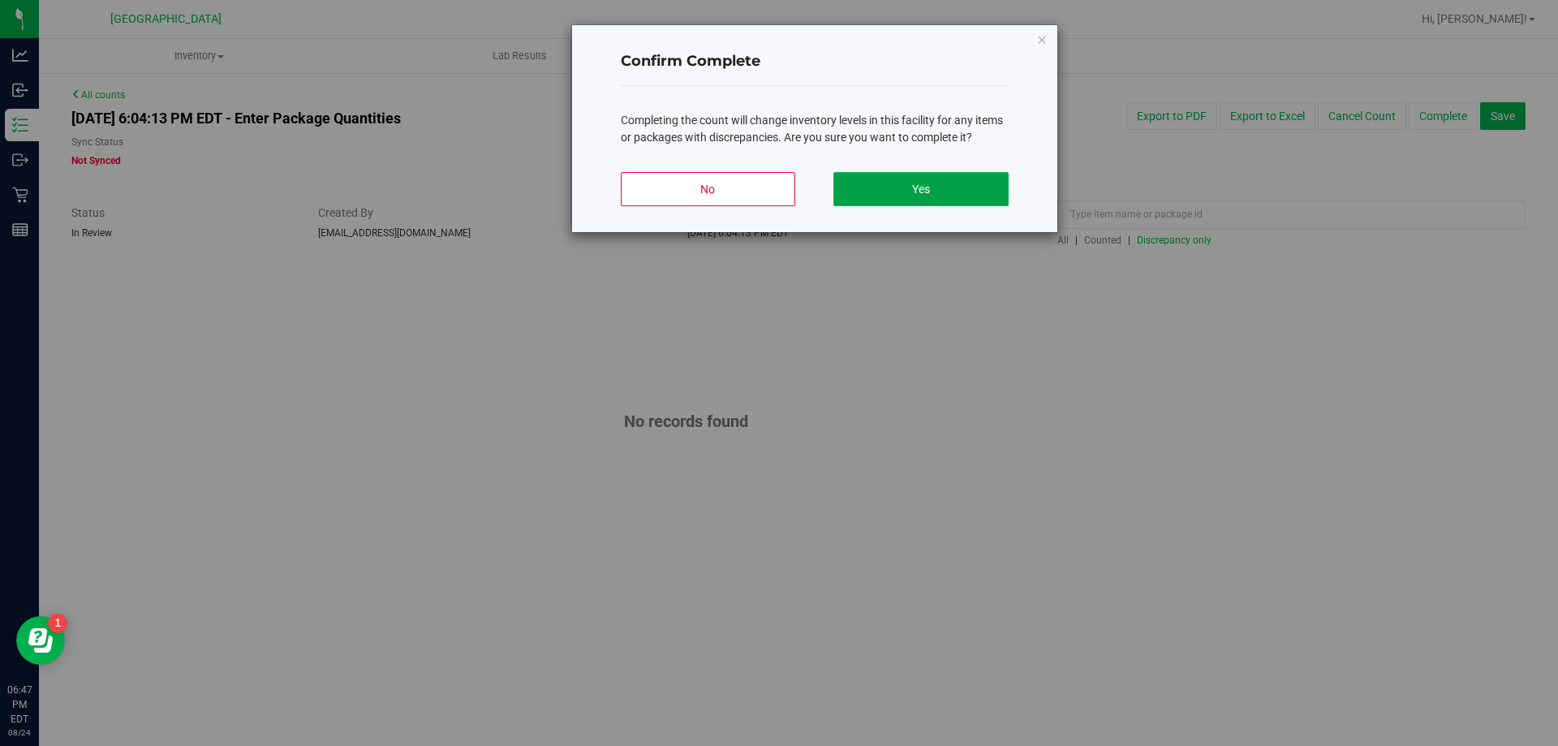
click at [927, 173] on button "Yes" at bounding box center [920, 189] width 174 height 34
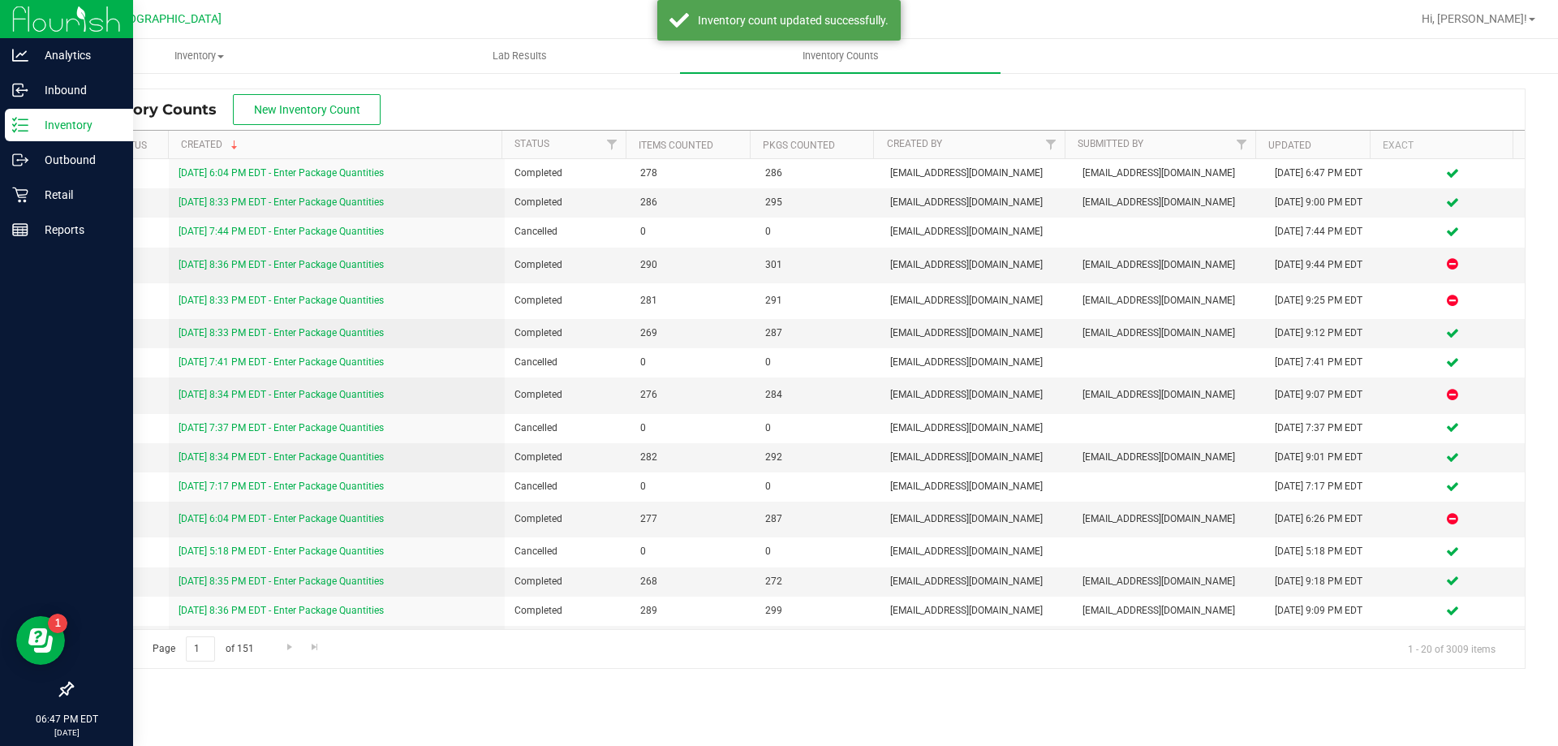
click at [60, 118] on p "Inventory" at bounding box center [76, 124] width 97 height 19
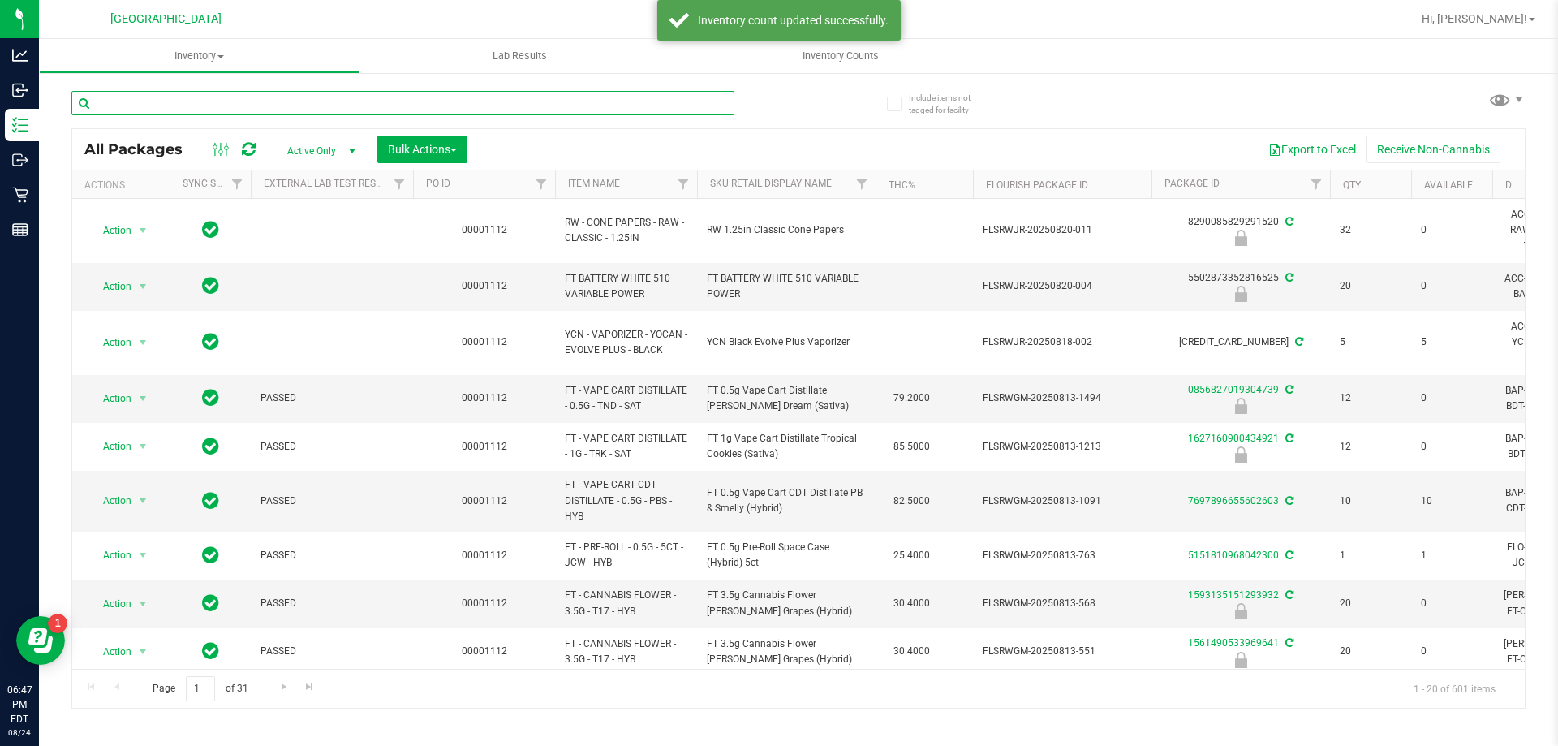
click at [403, 105] on input "text" at bounding box center [402, 103] width 663 height 24
type input "JUL25T1201-0728"
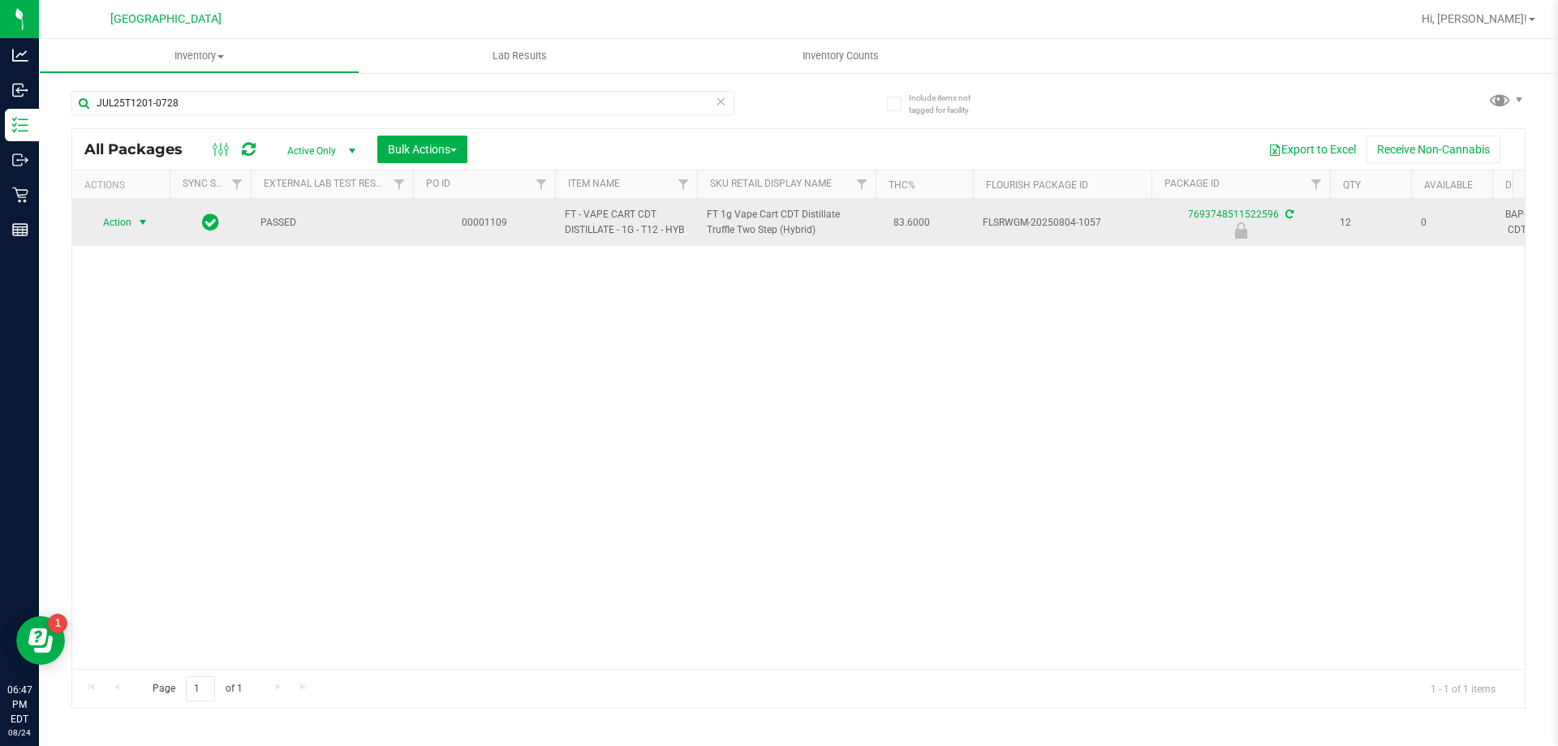
drag, startPoint x: 147, startPoint y: 226, endPoint x: 136, endPoint y: 224, distance: 10.8
click at [139, 224] on span "select" at bounding box center [142, 222] width 13 height 13
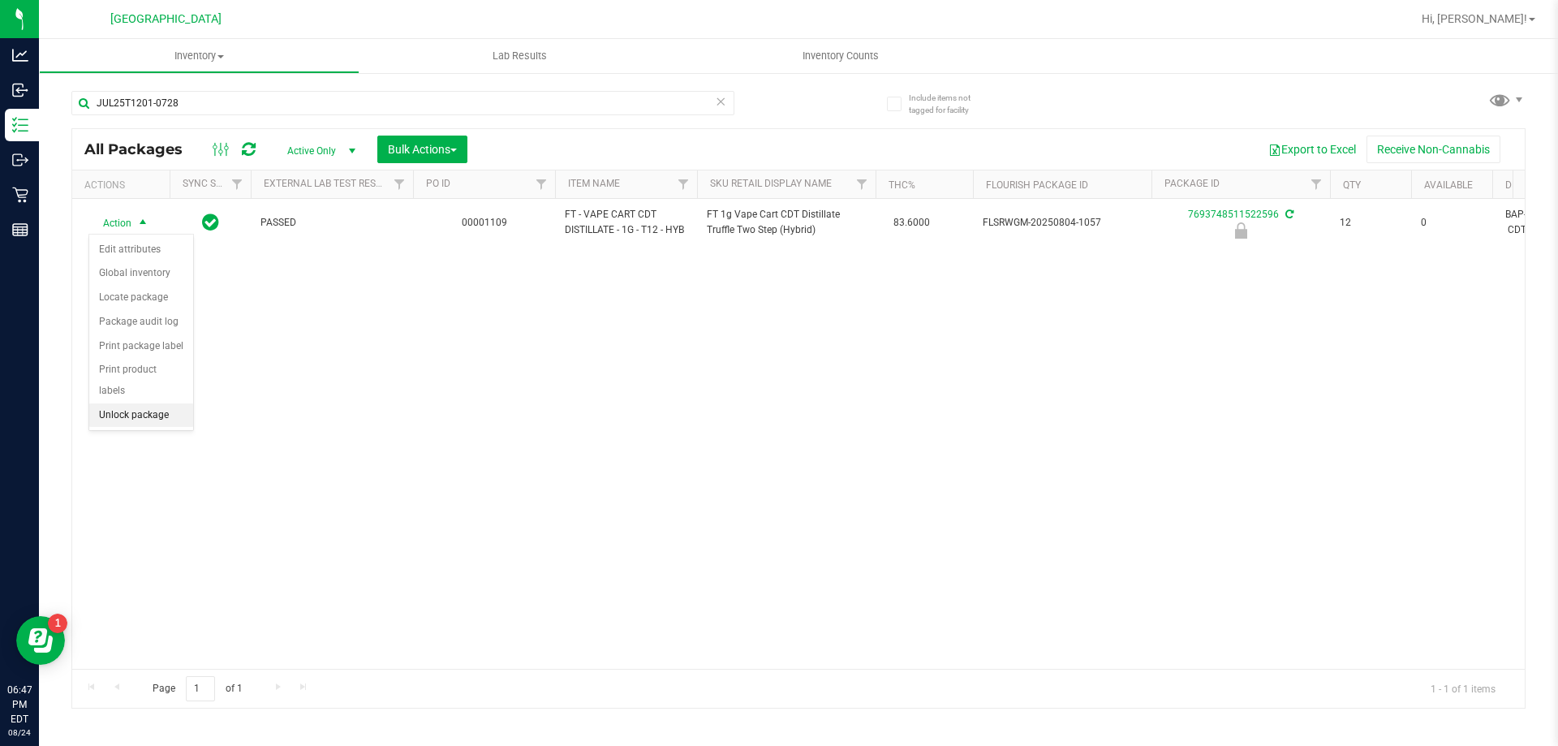
click at [126, 403] on li "Unlock package" at bounding box center [141, 415] width 104 height 24
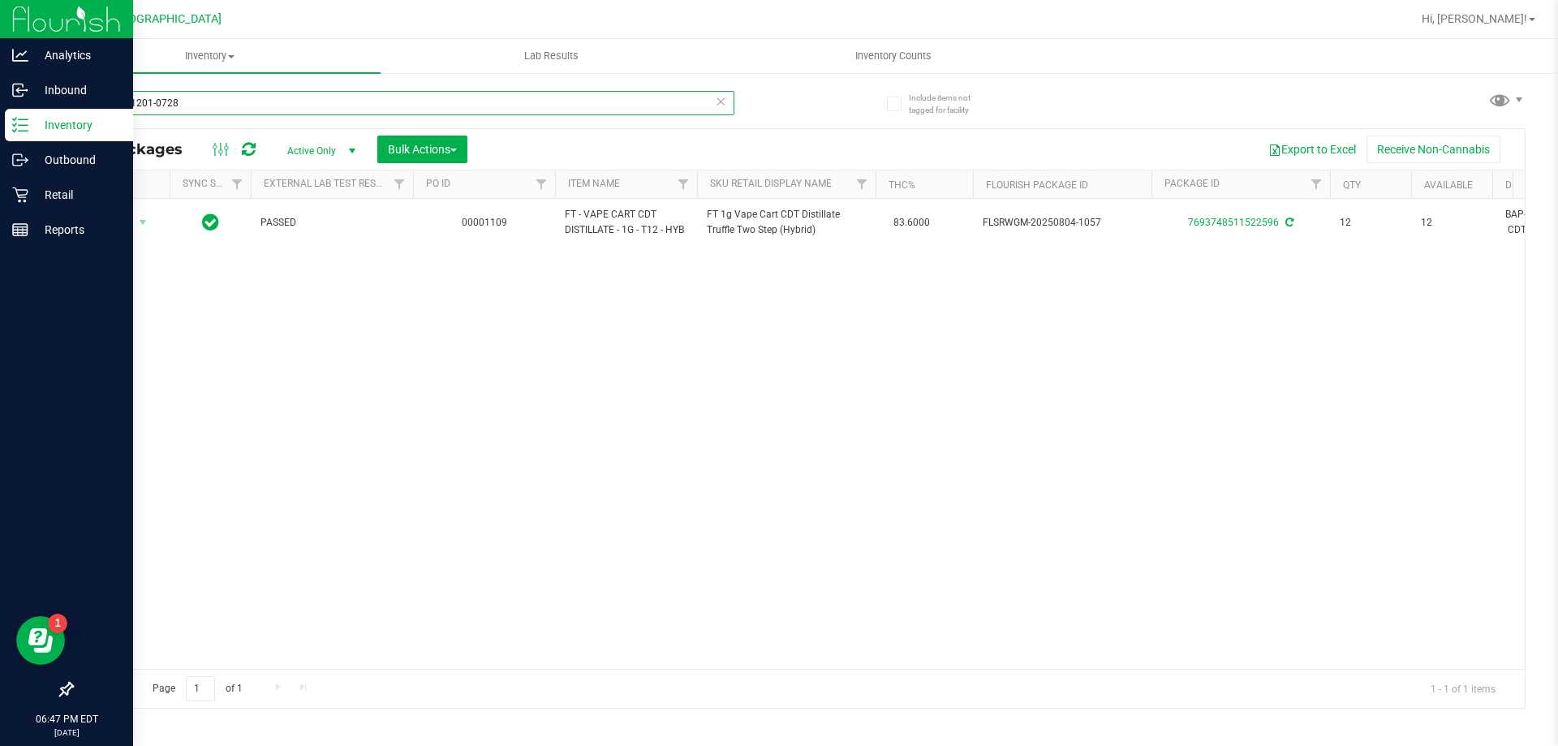
drag, startPoint x: 224, startPoint y: 104, endPoint x: 0, endPoint y: 126, distance: 225.0
click at [0, 126] on div "Analytics Inbound Inventory Outbound Retail Reports 06:47 PM EDT [DATE] 08/24 P…" at bounding box center [779, 373] width 1558 height 746
type input "2201528735370916"
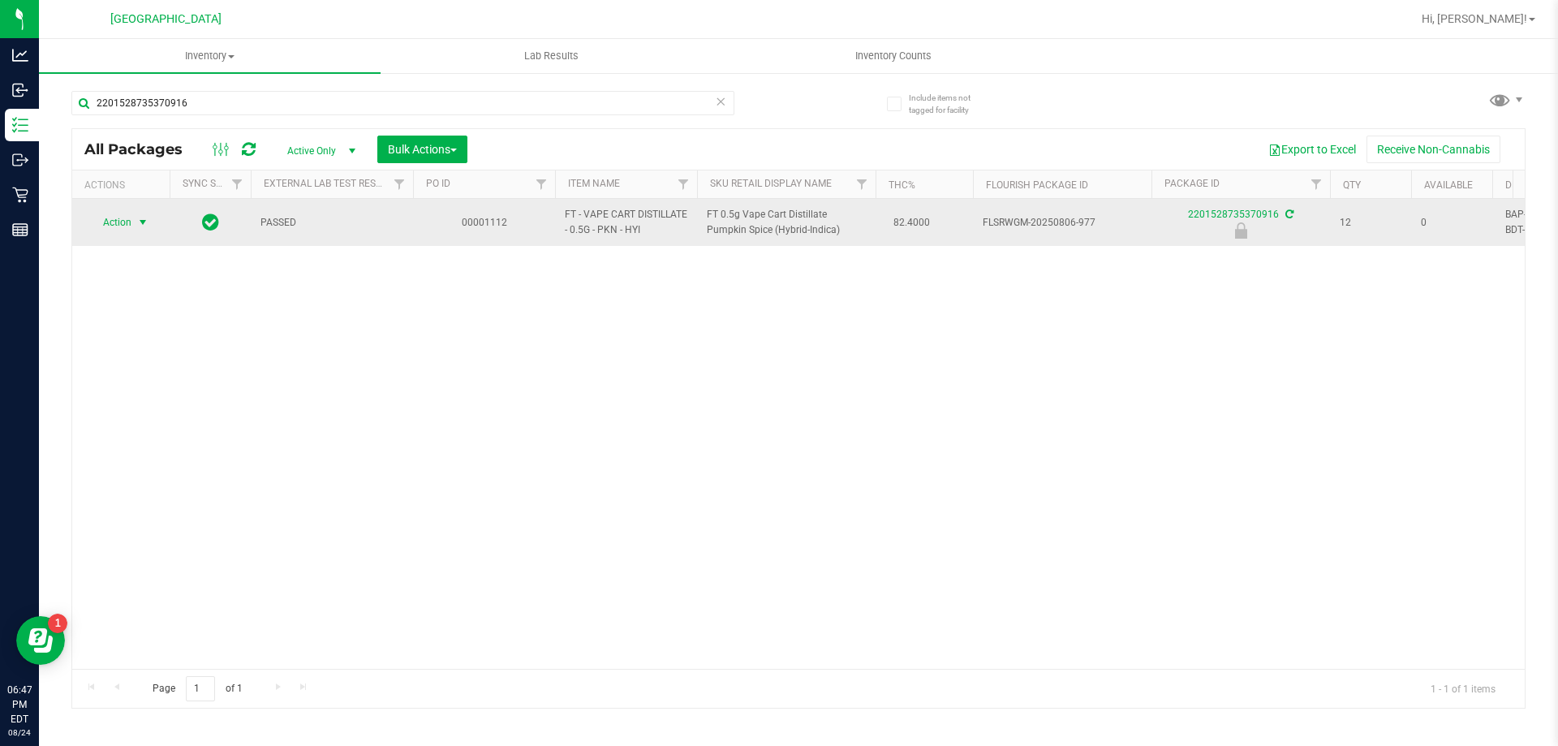
click at [127, 227] on span "Action" at bounding box center [110, 222] width 44 height 23
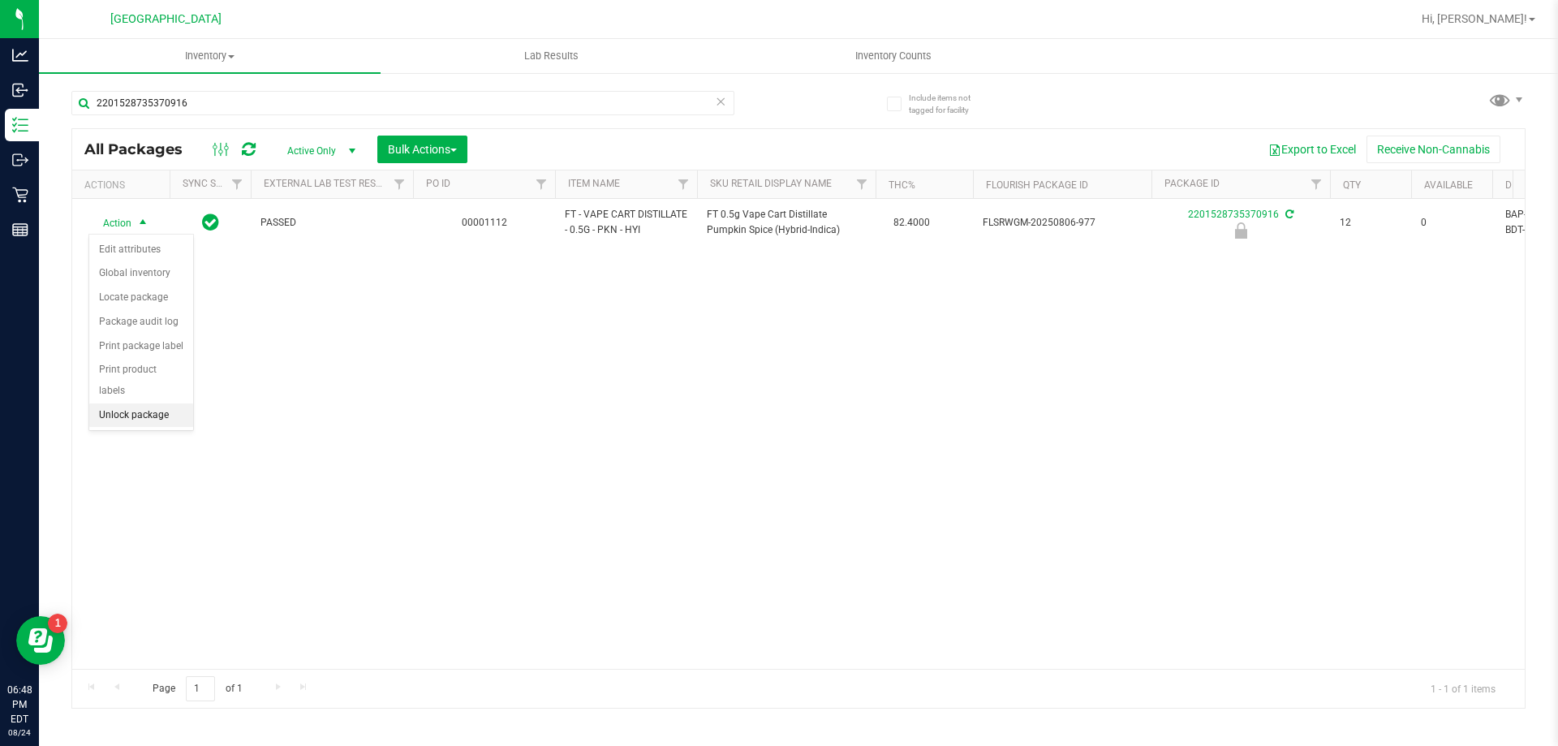
click at [131, 403] on li "Unlock package" at bounding box center [141, 415] width 104 height 24
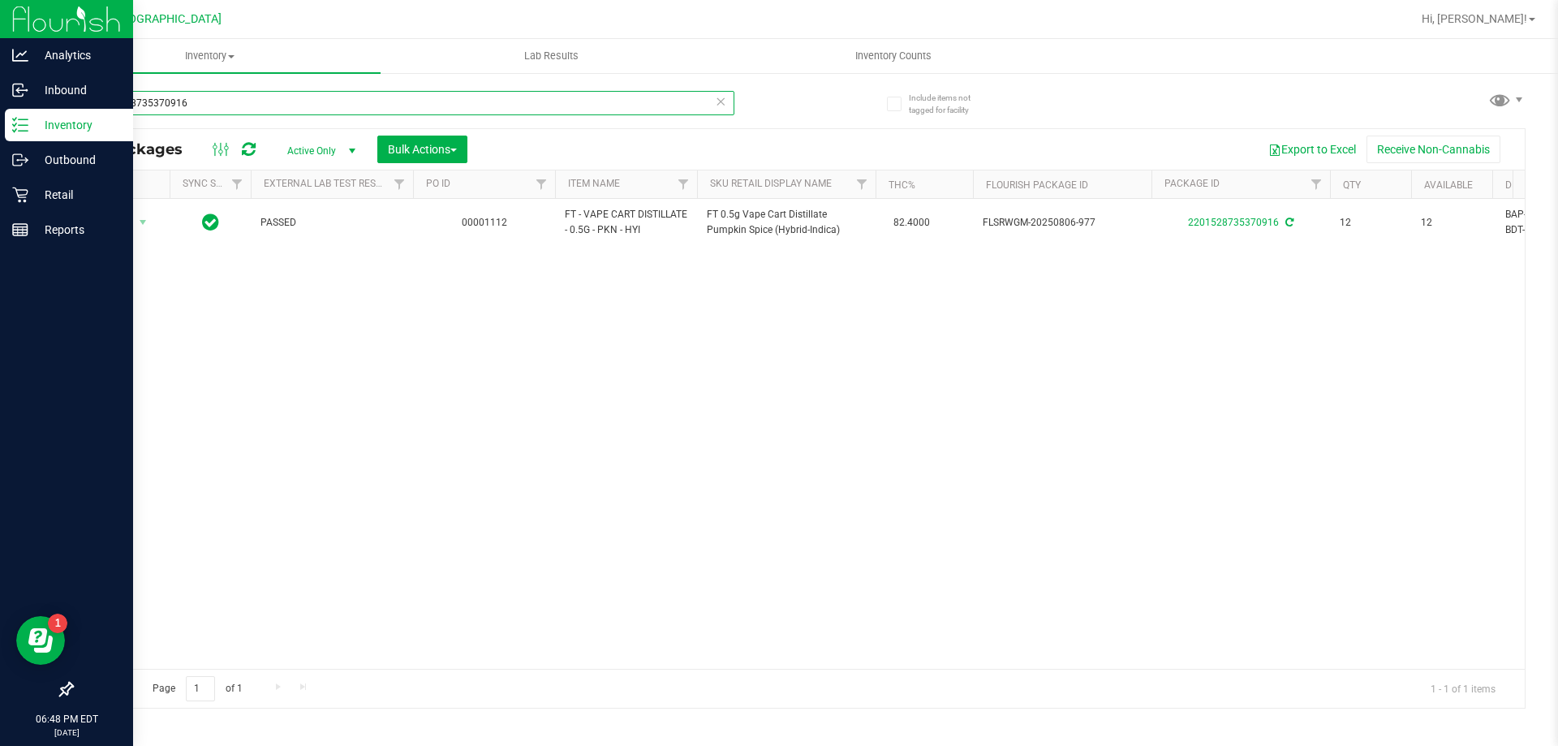
drag, startPoint x: 239, startPoint y: 109, endPoint x: 0, endPoint y: 116, distance: 238.7
click at [0, 116] on div "Analytics Inbound Inventory Outbound Retail Reports 06:48 PM EDT [DATE] 08/24 P…" at bounding box center [779, 373] width 1558 height 746
type input "7936953230136763"
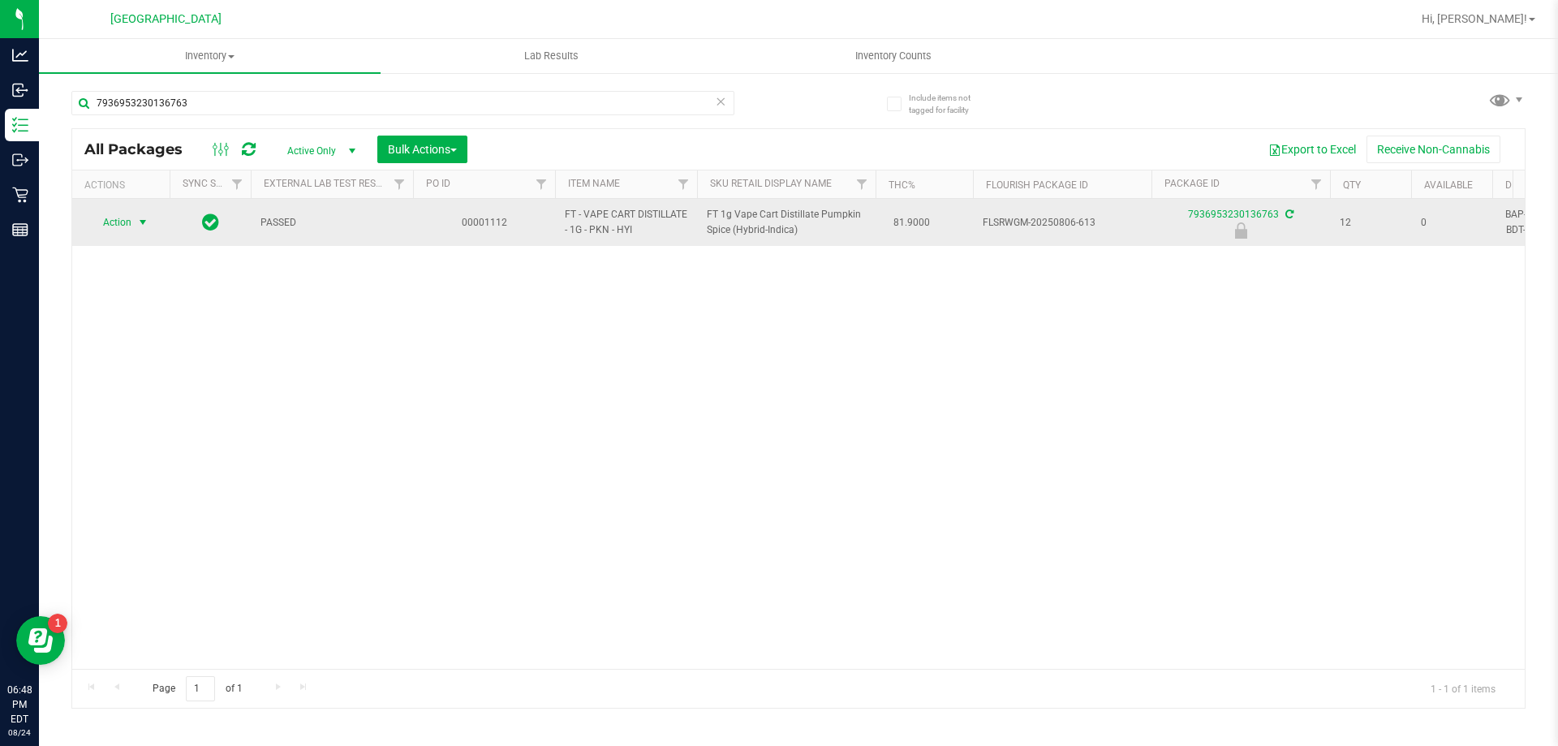
click at [109, 225] on span "Action" at bounding box center [110, 222] width 44 height 23
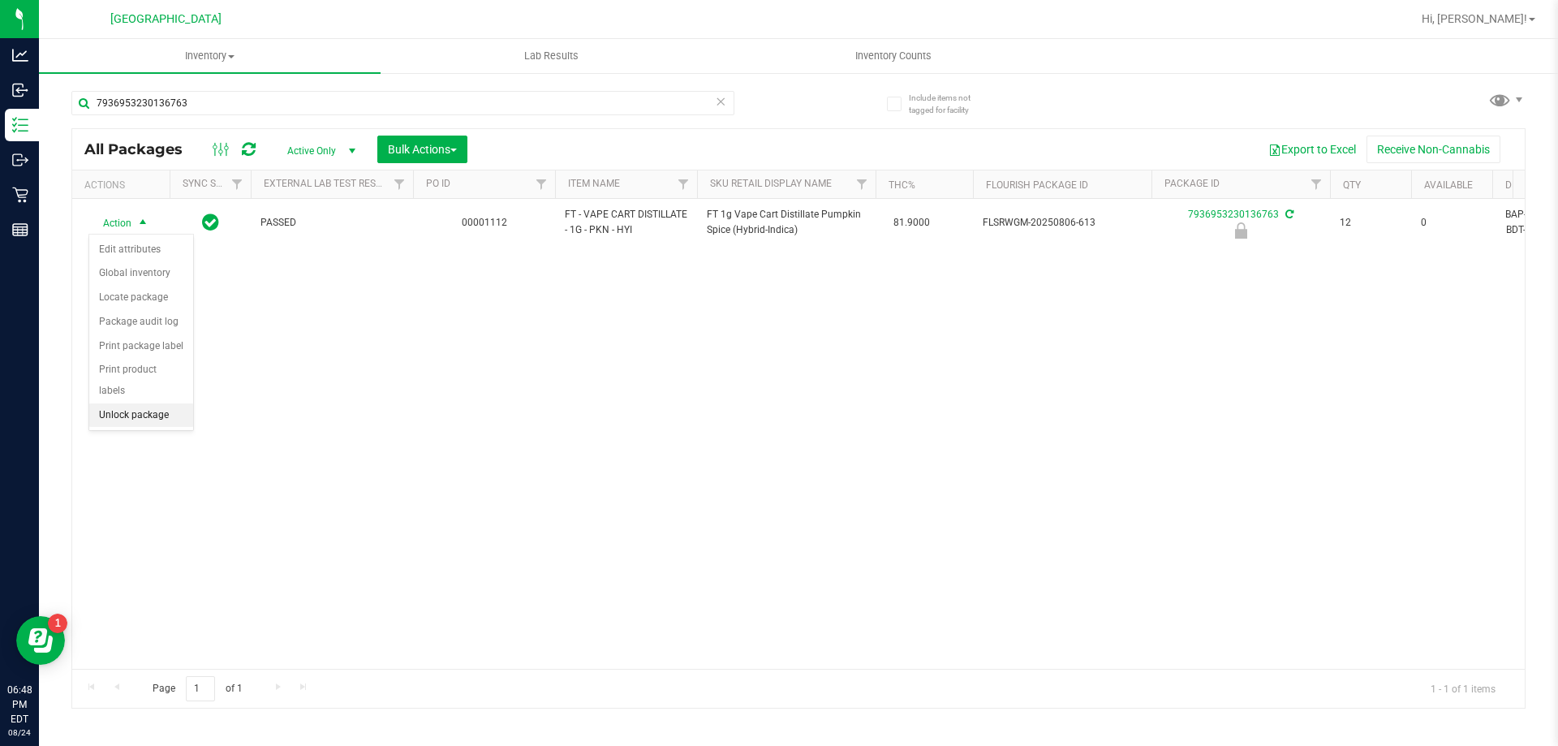
click at [139, 403] on li "Unlock package" at bounding box center [141, 415] width 104 height 24
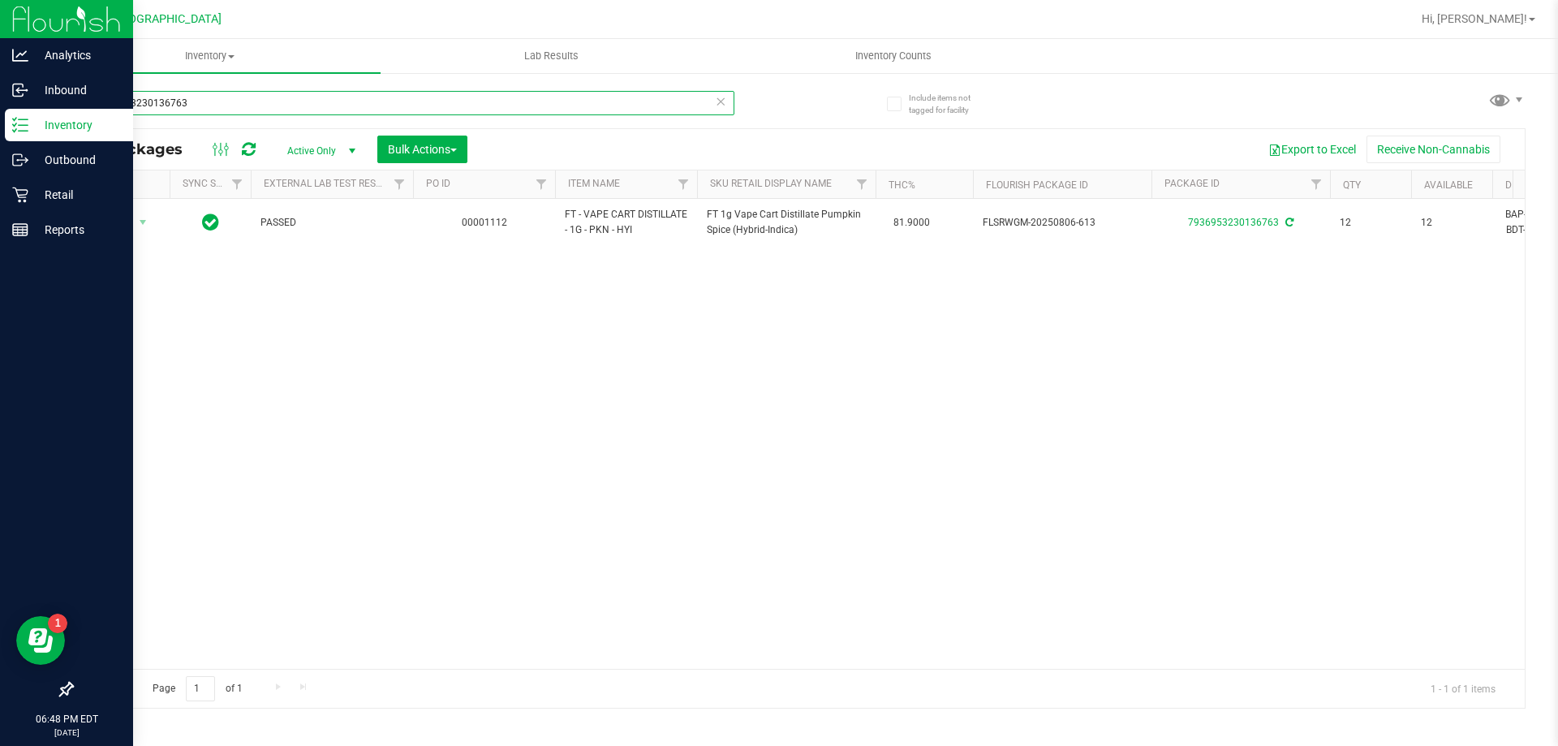
drag, startPoint x: 236, startPoint y: 97, endPoint x: 0, endPoint y: 11, distance: 251.3
click at [0, 11] on div "Analytics Inbound Inventory Outbound Retail Reports 06:48 PM EDT [DATE] 08/24 P…" at bounding box center [779, 373] width 1558 height 746
type input "3861677502478037"
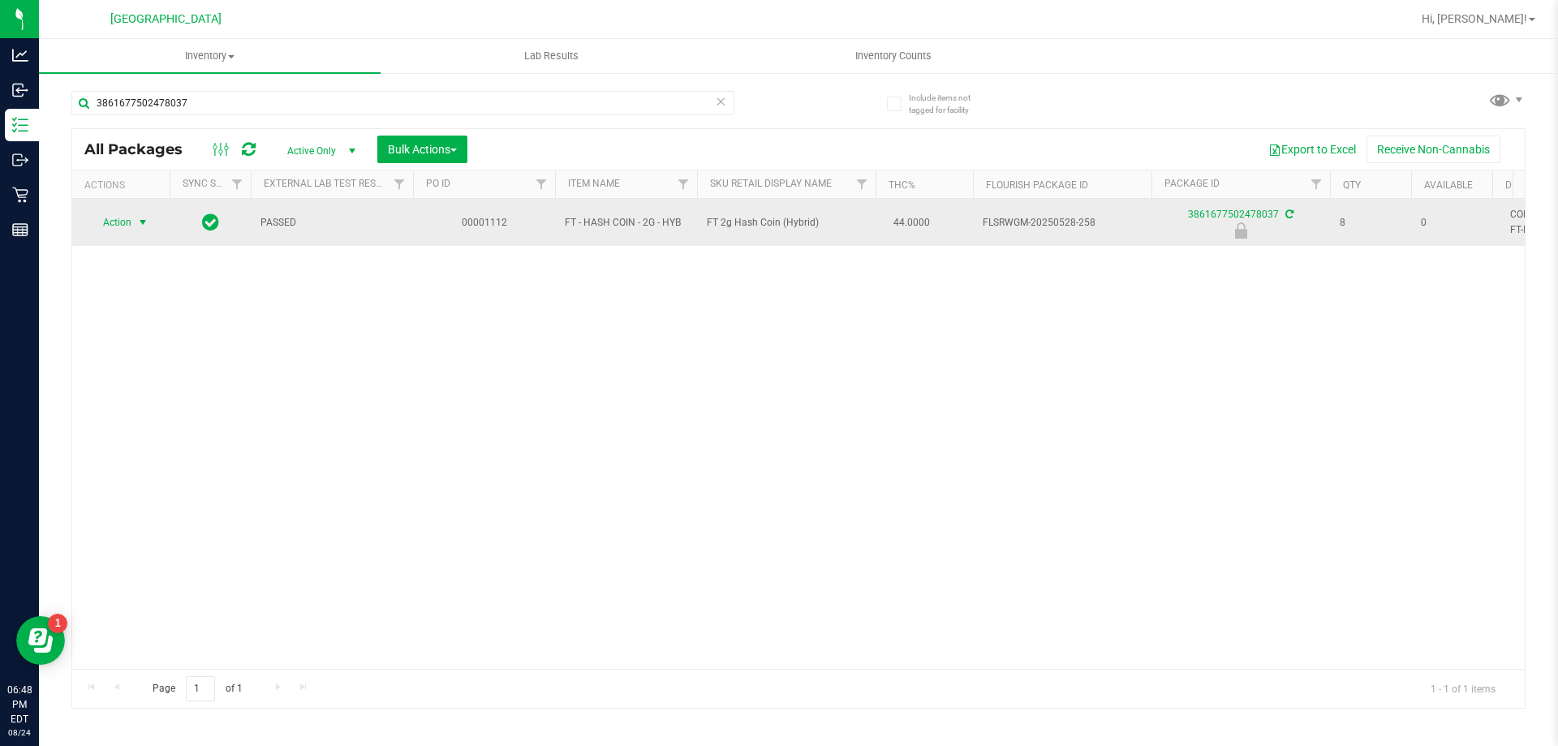
click at [97, 231] on span "Action" at bounding box center [110, 222] width 44 height 23
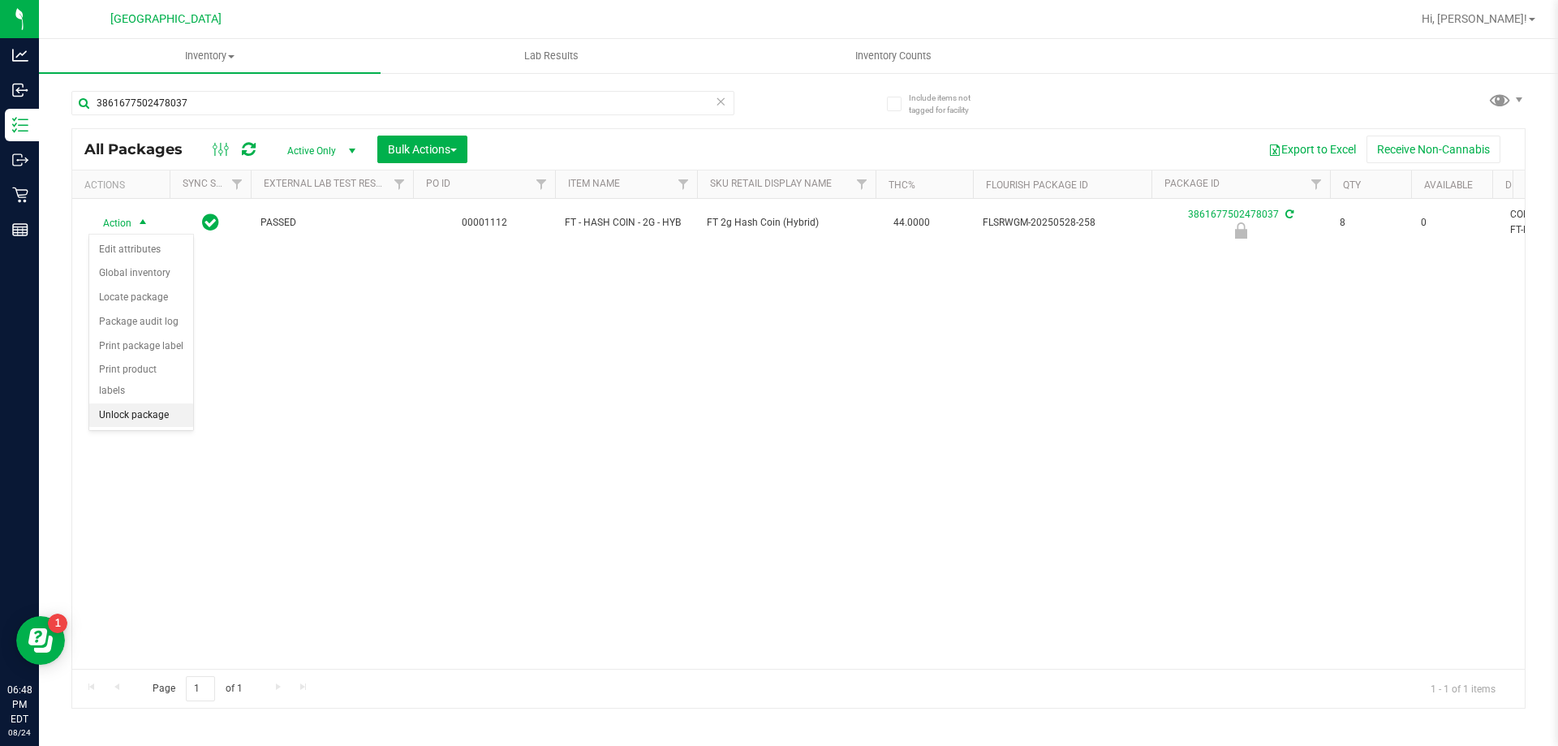
click at [138, 403] on li "Unlock package" at bounding box center [141, 415] width 104 height 24
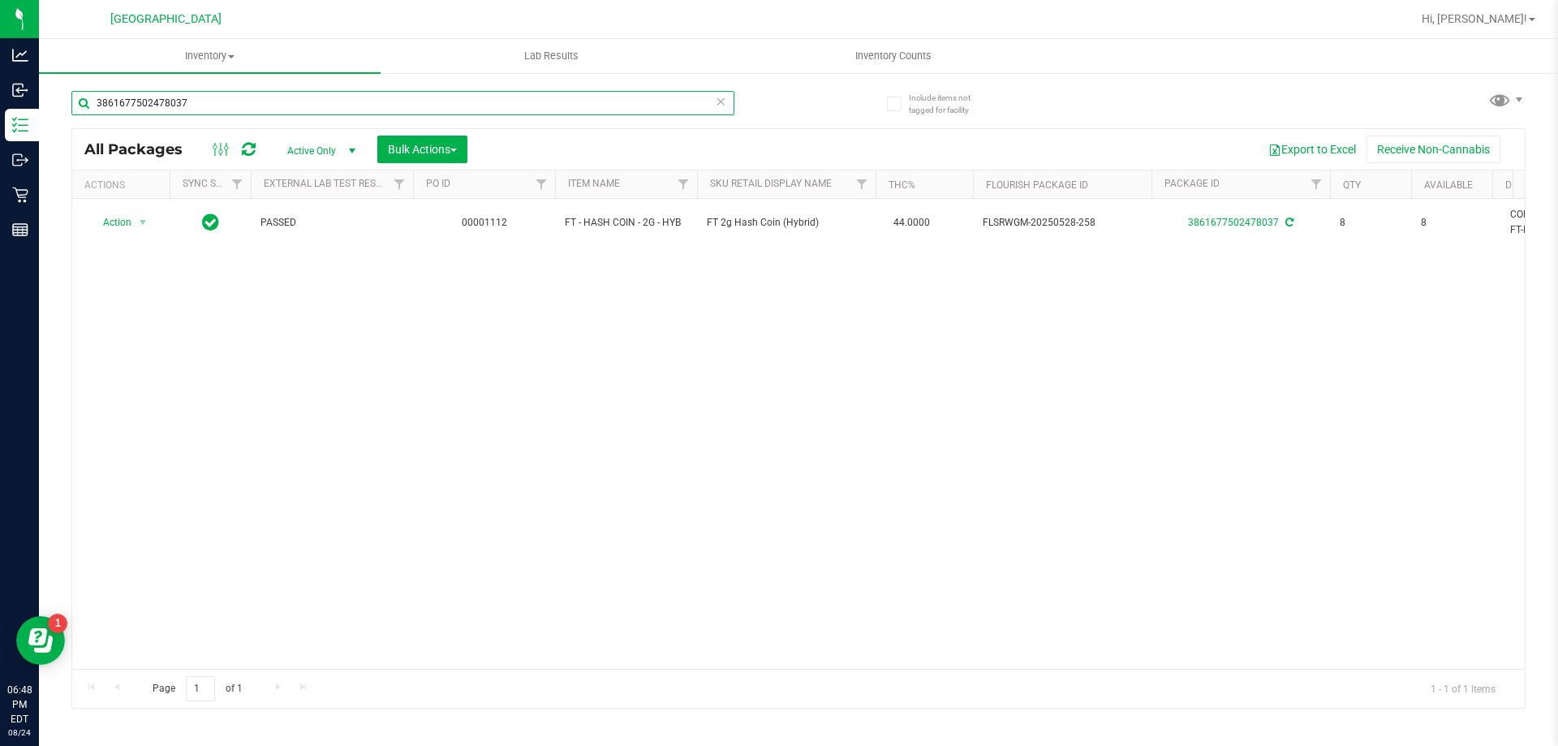
click at [251, 94] on input "3861677502478037" at bounding box center [402, 103] width 663 height 24
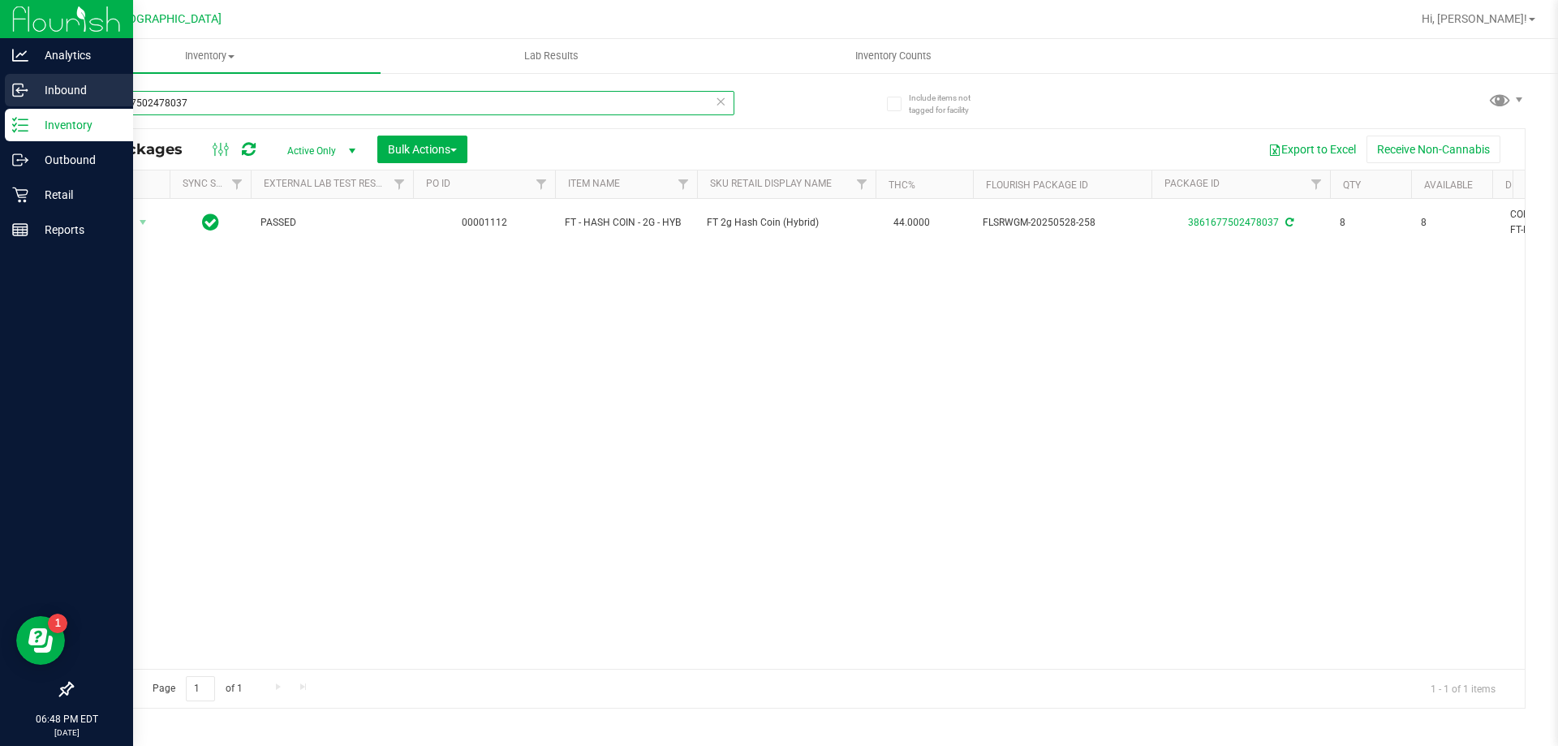
drag, startPoint x: 251, startPoint y: 94, endPoint x: 0, endPoint y: 97, distance: 250.7
click at [0, 97] on div "Analytics Inbound Inventory Outbound Retail Reports 06:48 PM EDT [DATE] 08/24 P…" at bounding box center [779, 373] width 1558 height 746
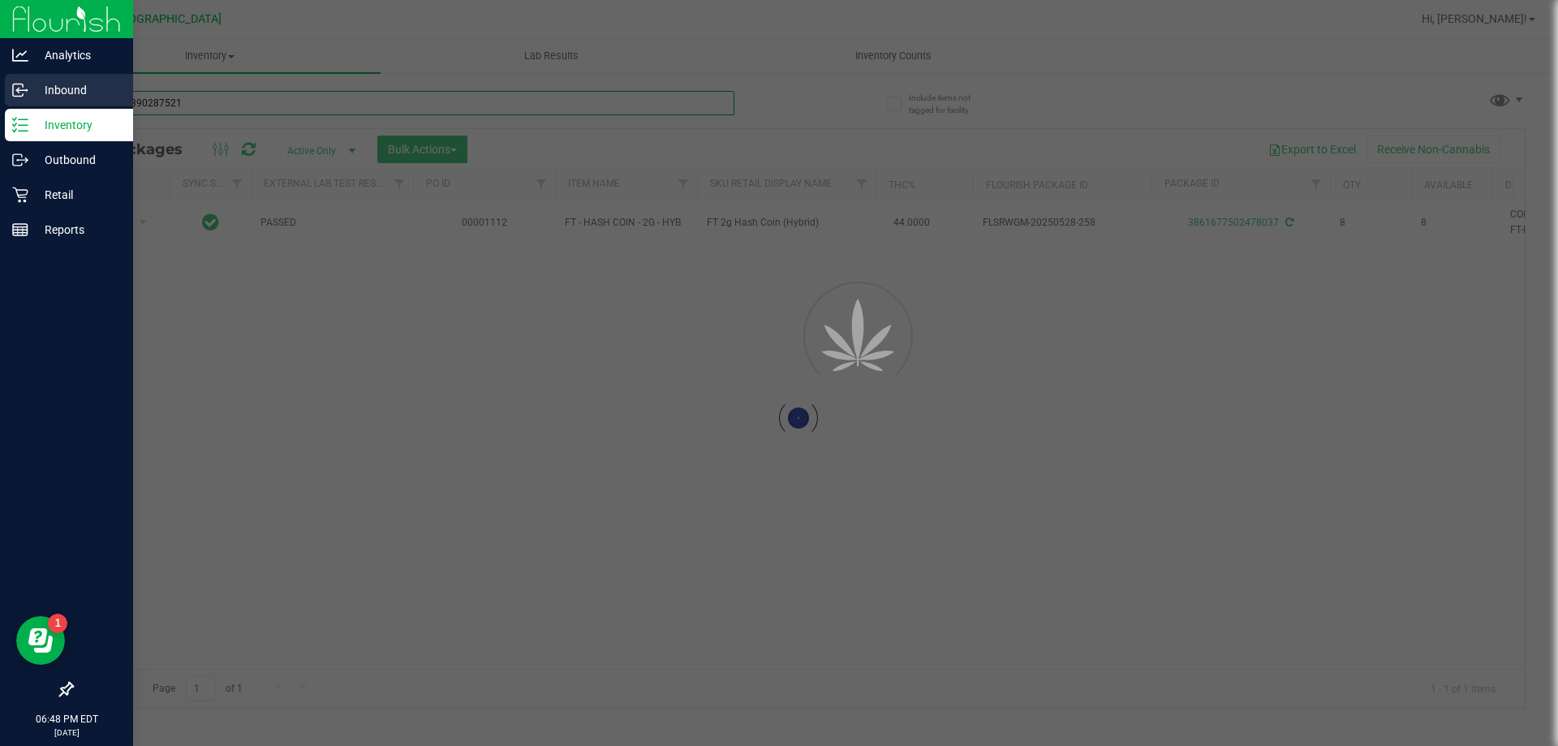
type input "5410903902875215"
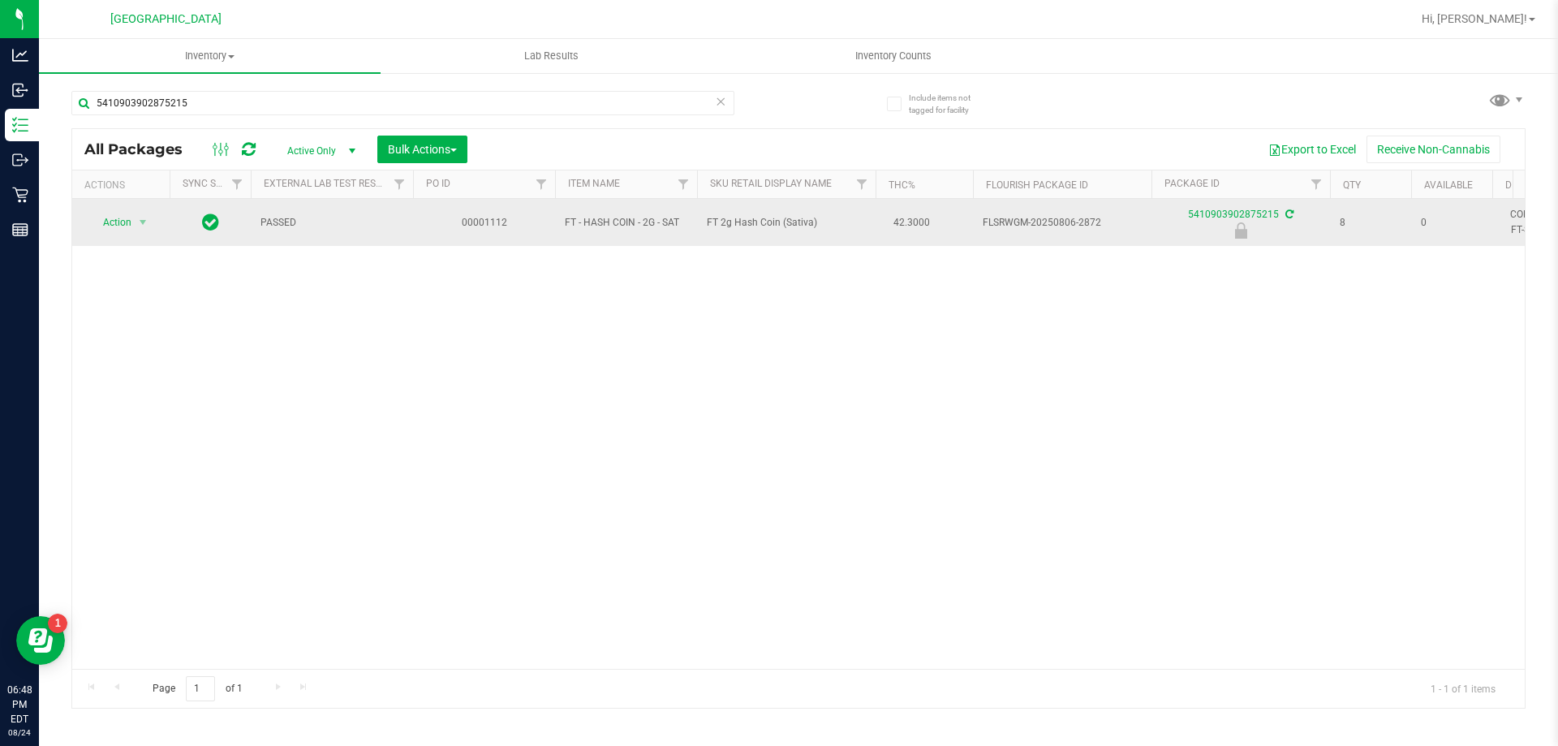
click at [152, 217] on span "select" at bounding box center [143, 222] width 20 height 23
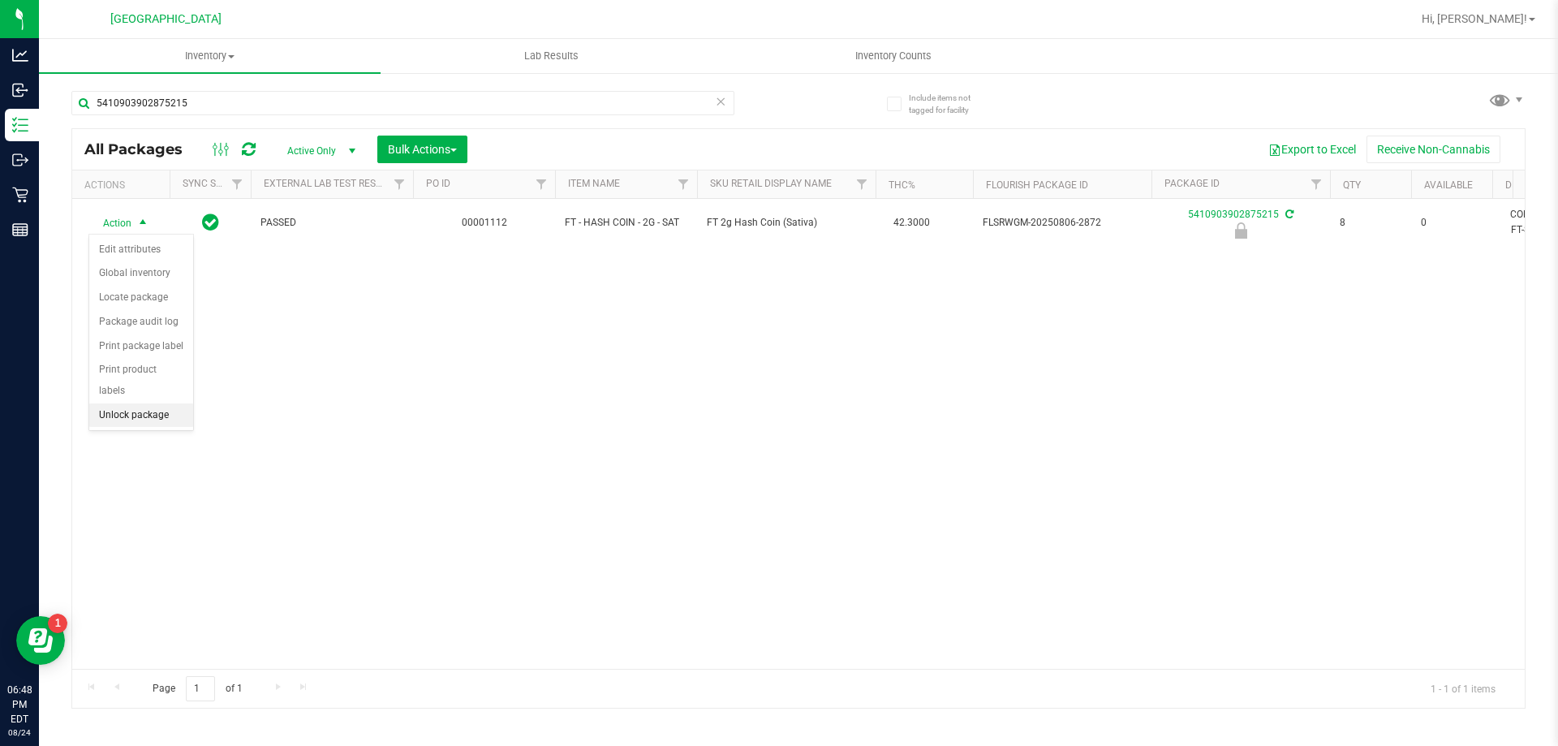
click at [157, 403] on li "Unlock package" at bounding box center [141, 415] width 104 height 24
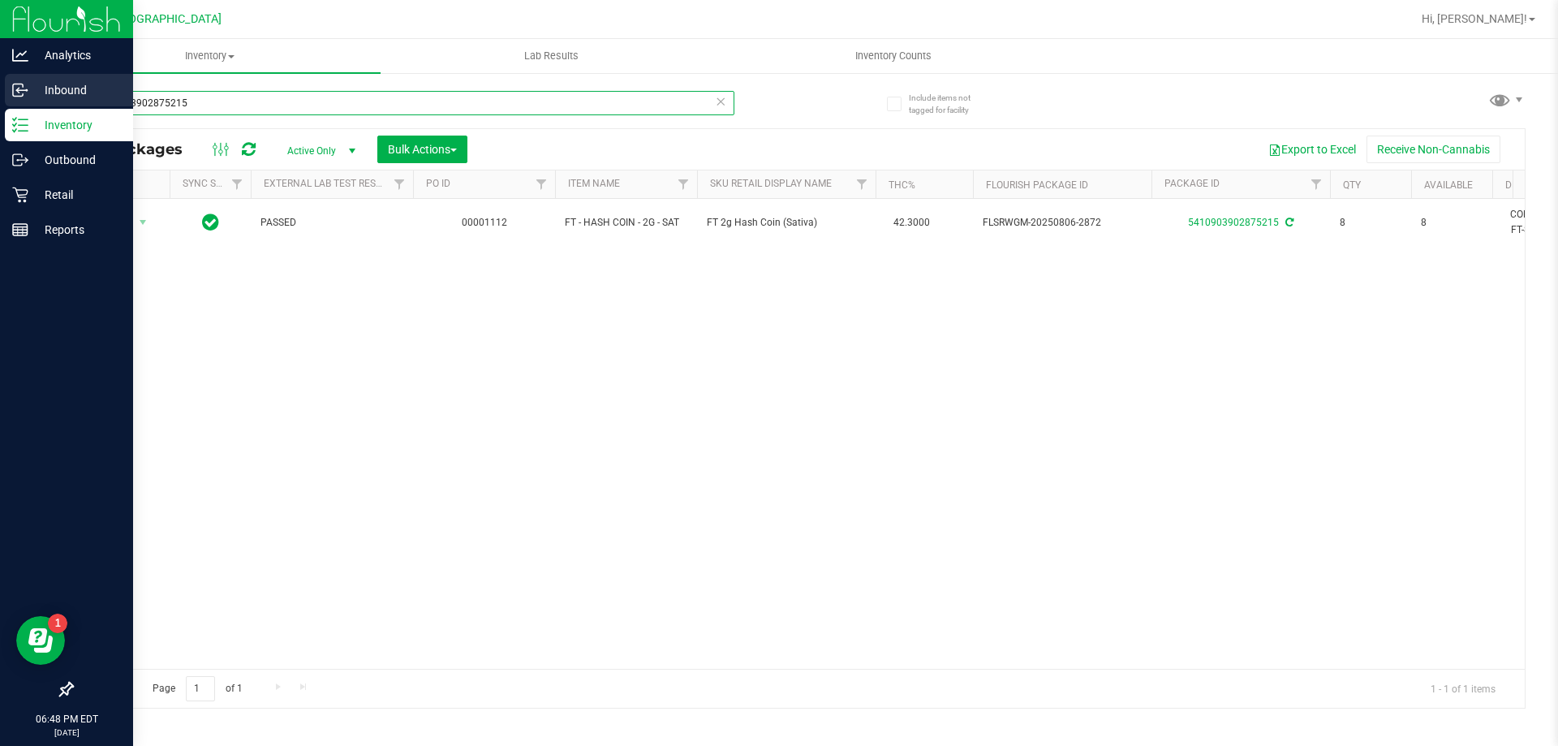
drag, startPoint x: 186, startPoint y: 114, endPoint x: 0, endPoint y: 103, distance: 186.1
click at [0, 103] on div "Analytics Inbound Inventory Outbound Retail Reports 06:48 PM EDT [DATE] 08/24 P…" at bounding box center [779, 373] width 1558 height 746
type input "6320241058330821"
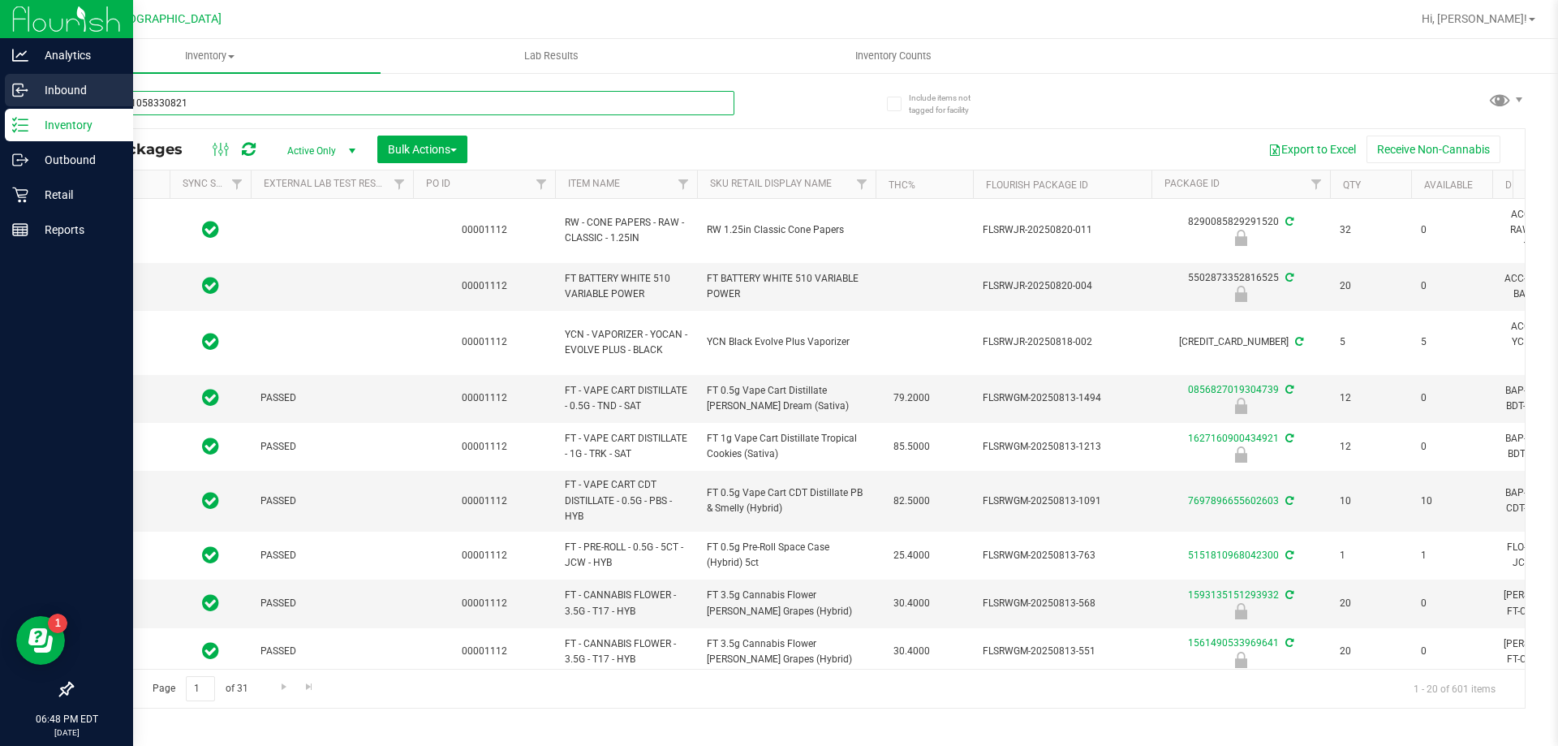
type input "[DATE]"
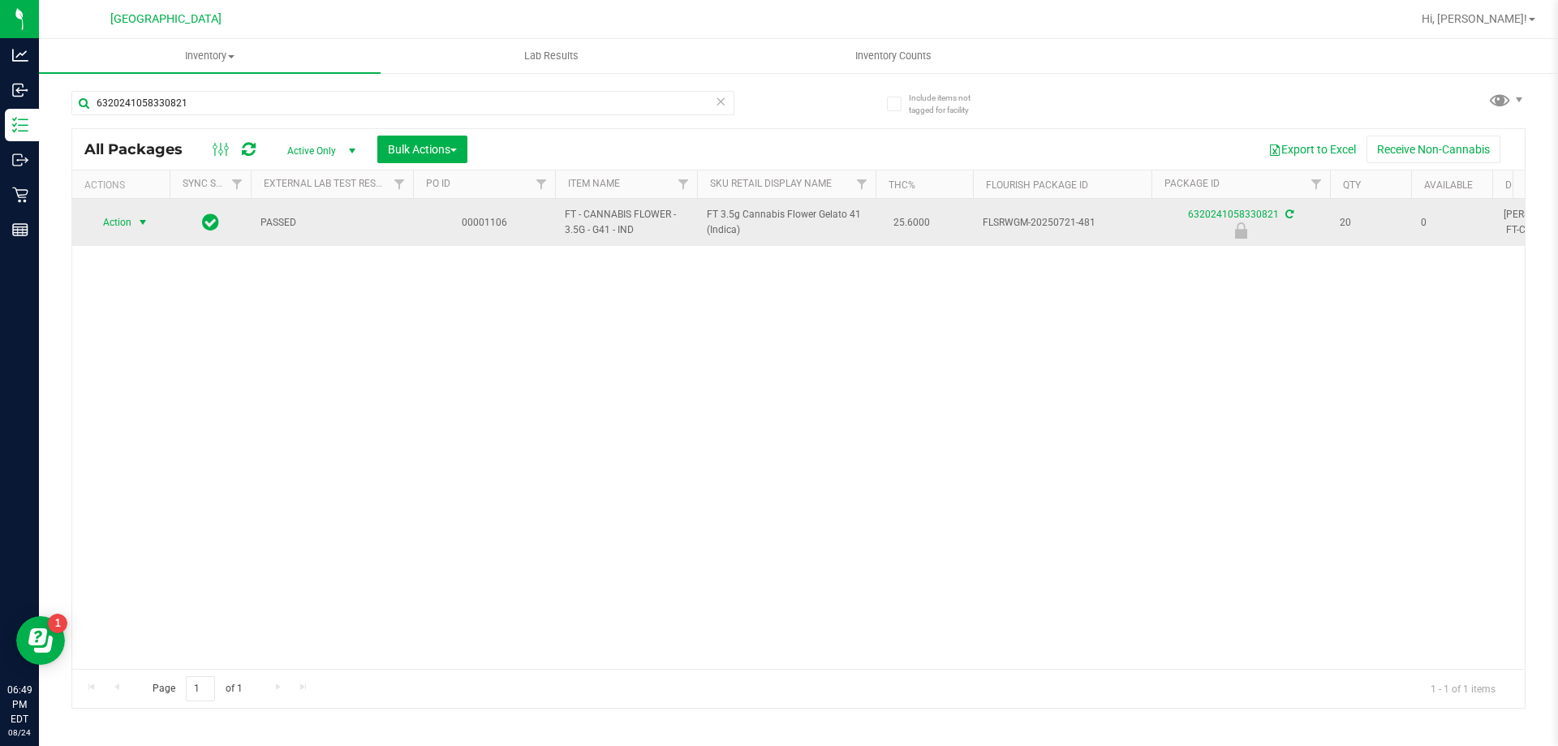
click at [122, 222] on span "Action" at bounding box center [110, 222] width 44 height 23
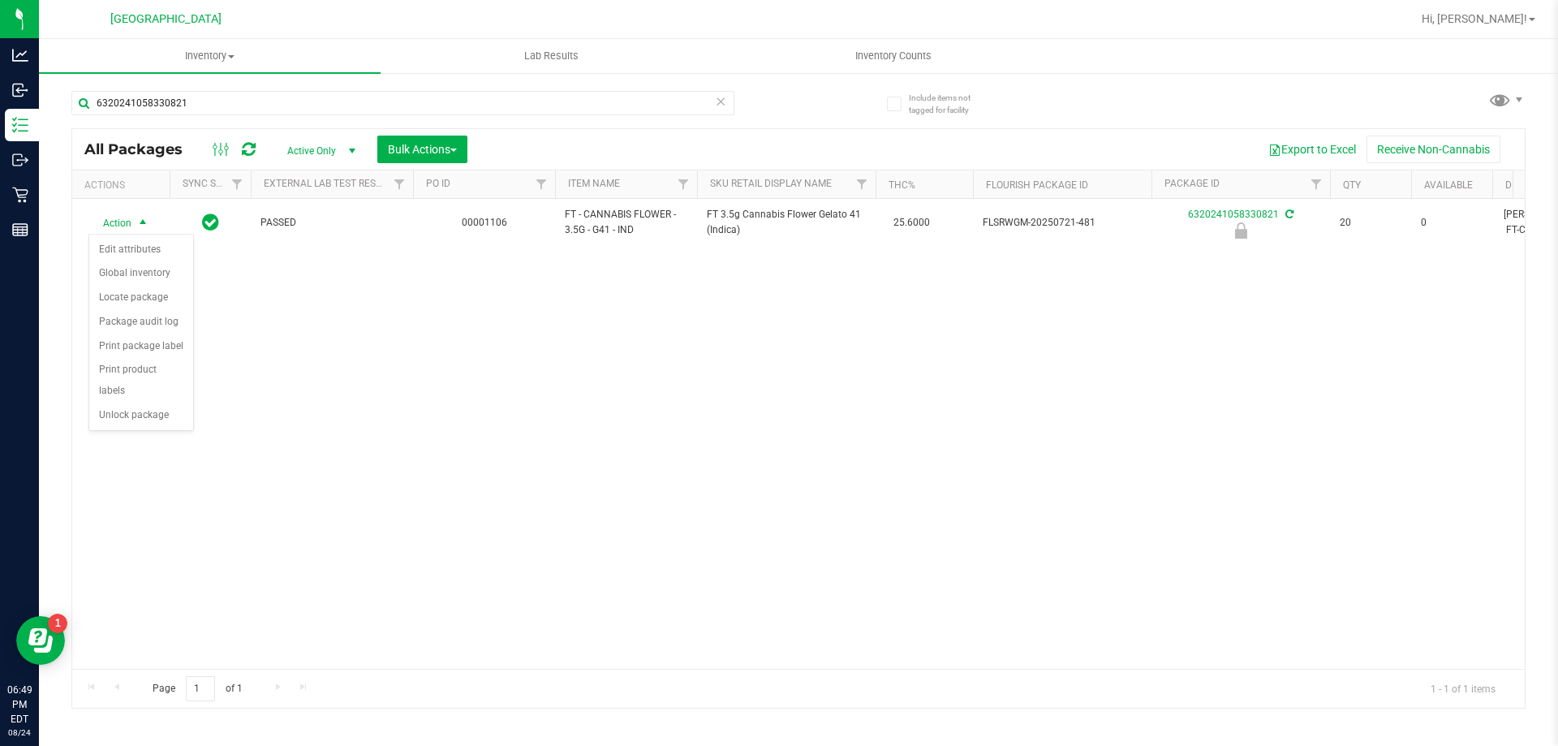
click at [184, 407] on div "Action Edit attributes Global inventory Locate package Package audit log Print …" at bounding box center [140, 332] width 105 height 197
click at [172, 403] on li "Unlock package" at bounding box center [141, 415] width 104 height 24
